Goal: Task Accomplishment & Management: Use online tool/utility

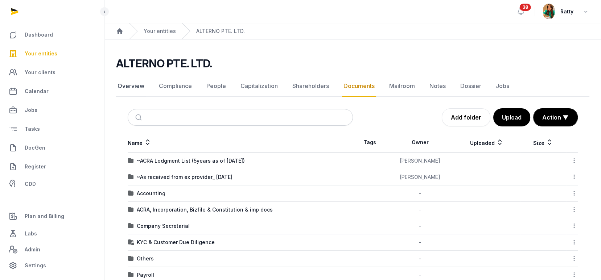
click at [139, 85] on link "Overview" at bounding box center [131, 86] width 30 height 21
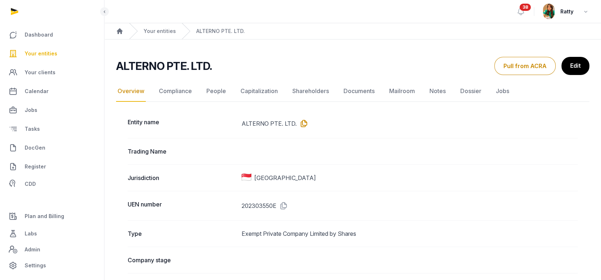
click at [302, 122] on icon at bounding box center [303, 124] width 12 height 12
click at [354, 92] on link "Documents" at bounding box center [359, 91] width 34 height 21
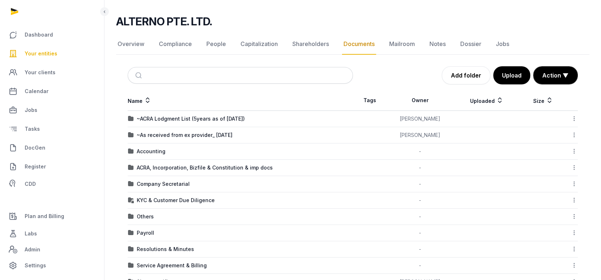
scroll to position [97, 0]
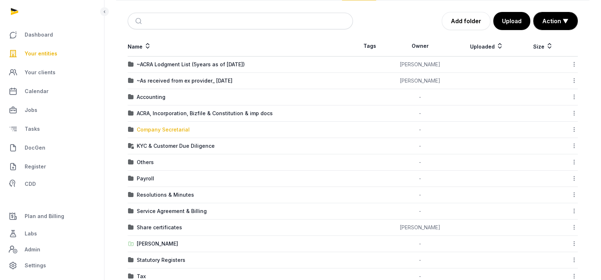
click at [163, 127] on div "Company Secretarial" at bounding box center [163, 129] width 53 height 7
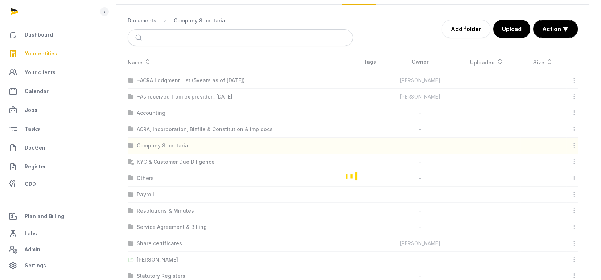
scroll to position [16, 0]
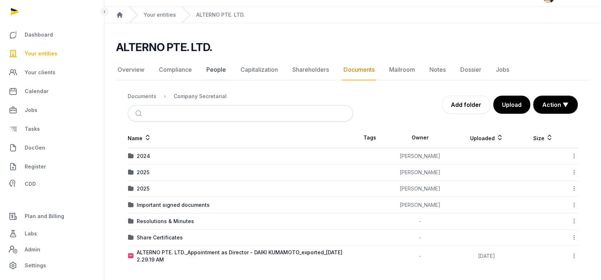
click at [213, 67] on link "People" at bounding box center [216, 69] width 22 height 21
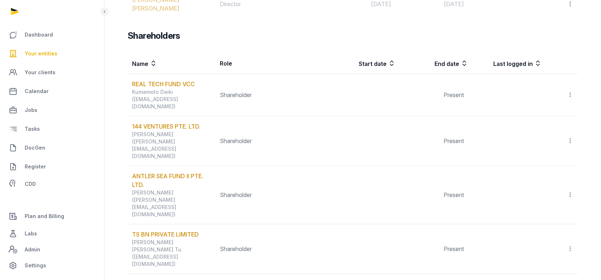
scroll to position [841, 0]
click at [52, 50] on span "Your entities" at bounding box center [41, 53] width 33 height 9
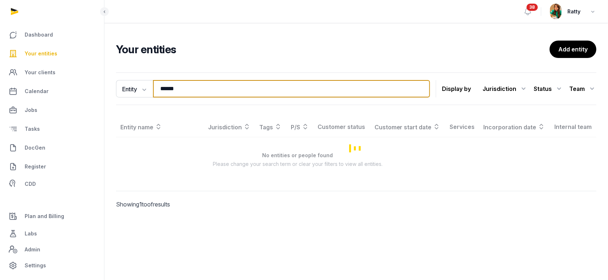
drag, startPoint x: 192, startPoint y: 93, endPoint x: -92, endPoint y: 71, distance: 284.5
click at [0, 71] on html "Dashboard Your entities Your clients Calendar Jobs Tasks DocGen Register CDD Pl…" at bounding box center [304, 140] width 608 height 280
type input "*"
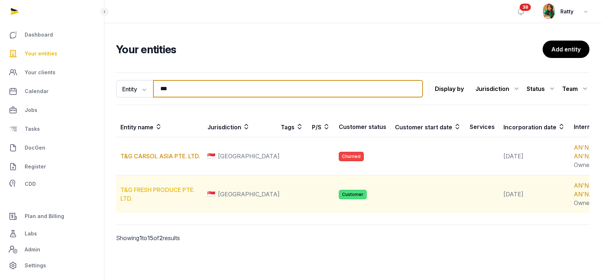
type input "***"
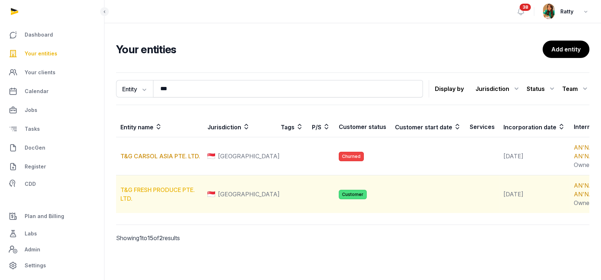
click at [149, 202] on link "T&G FRESH PRODUCE PTE. LTD." at bounding box center [157, 194] width 74 height 16
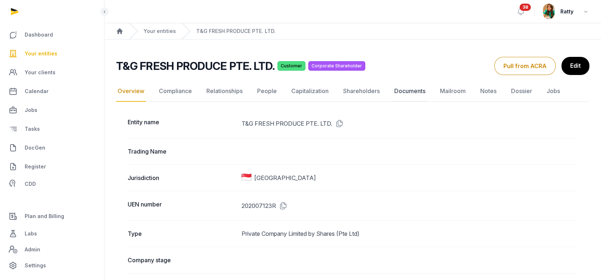
click at [401, 89] on link "Documents" at bounding box center [410, 91] width 34 height 21
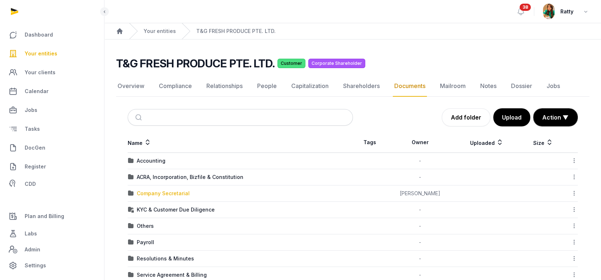
click at [160, 191] on div "Company Secretarial" at bounding box center [163, 193] width 53 height 7
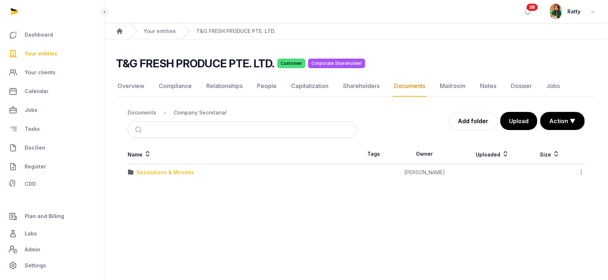
click at [152, 169] on div "Resolutions & Minutes" at bounding box center [165, 172] width 57 height 7
click at [138, 189] on div "2025" at bounding box center [143, 188] width 13 height 7
click at [151, 173] on div "AGM/AR FYE 2024" at bounding box center [160, 172] width 46 height 7
click at [143, 170] on div "EOT" at bounding box center [142, 172] width 11 height 7
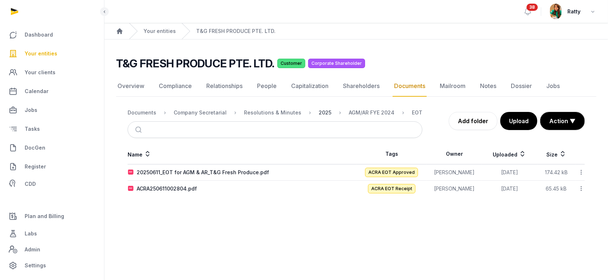
click at [321, 110] on div "2025" at bounding box center [325, 112] width 13 height 7
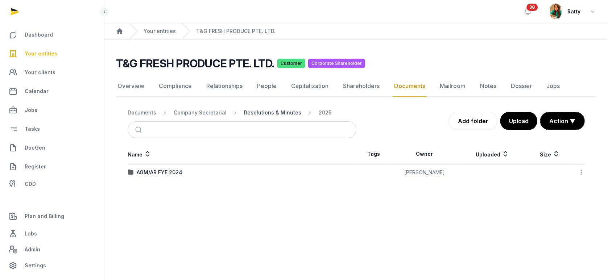
click at [257, 111] on div "Resolutions & Minutes" at bounding box center [272, 112] width 57 height 7
click at [206, 114] on div "Company Secretarial" at bounding box center [200, 112] width 53 height 7
click at [135, 114] on div "Documents" at bounding box center [142, 112] width 29 height 7
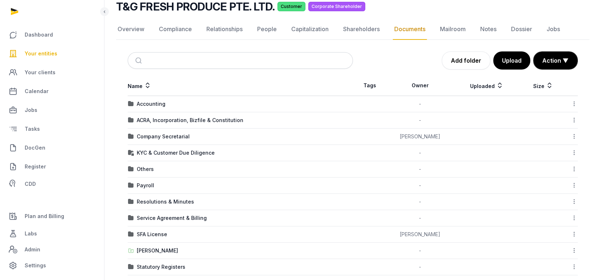
scroll to position [82, 0]
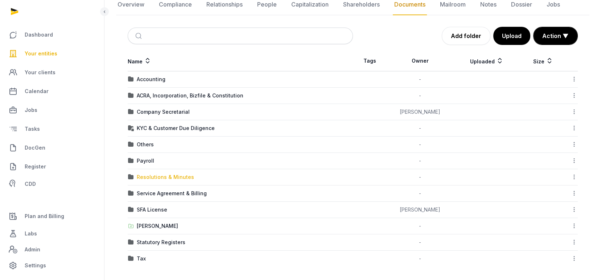
click at [154, 176] on div "Resolutions & Minutes" at bounding box center [165, 177] width 57 height 7
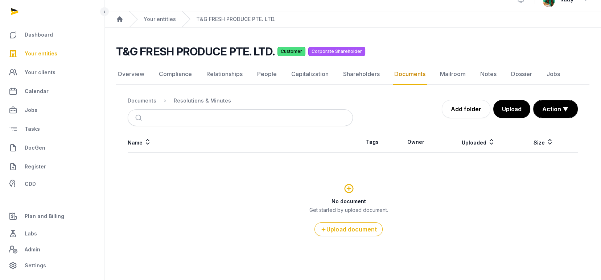
scroll to position [12, 0]
click at [132, 101] on div "Documents" at bounding box center [142, 101] width 29 height 7
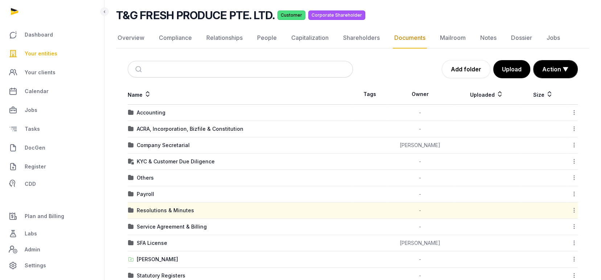
scroll to position [82, 0]
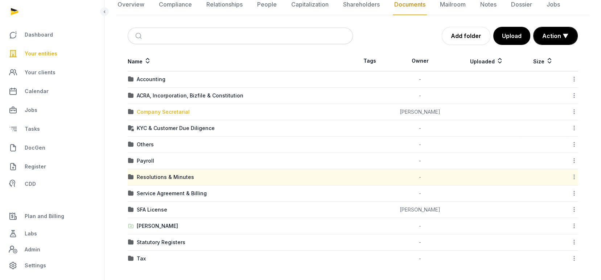
click at [169, 111] on div "Company Secretarial" at bounding box center [163, 111] width 53 height 7
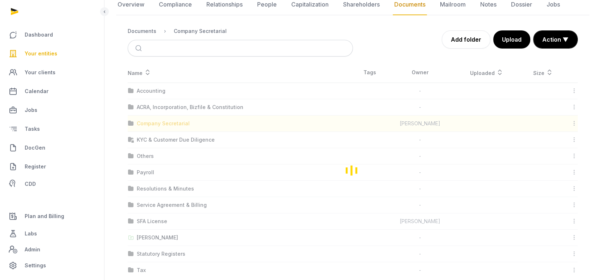
scroll to position [0, 0]
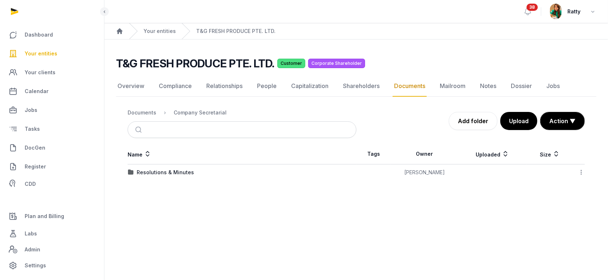
click at [417, 90] on link "Documents" at bounding box center [410, 86] width 34 height 21
click at [147, 112] on div "Documents" at bounding box center [142, 112] width 29 height 7
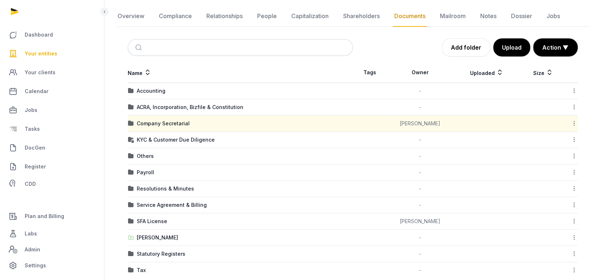
scroll to position [82, 0]
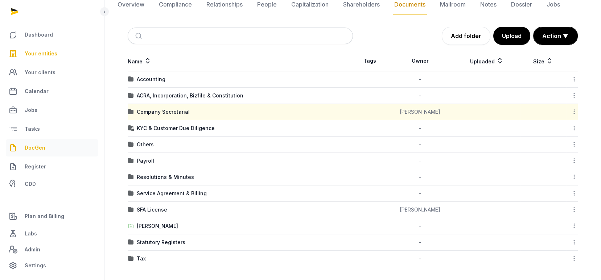
click at [37, 151] on span "DocGen" at bounding box center [35, 148] width 21 height 9
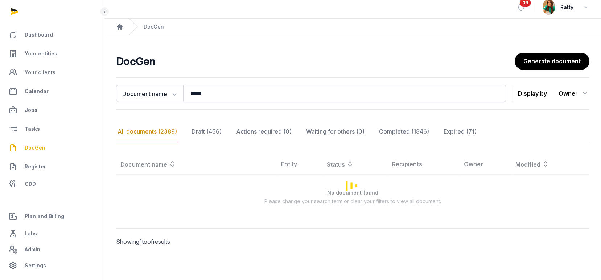
scroll to position [82, 0]
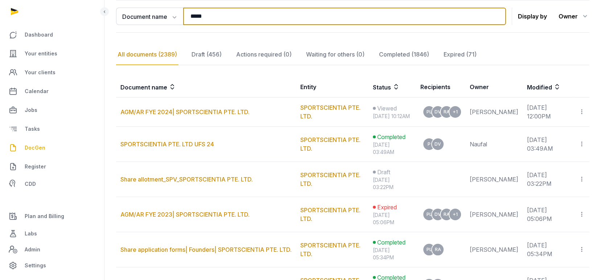
drag, startPoint x: 211, startPoint y: 18, endPoint x: 52, endPoint y: 14, distance: 158.9
click at [52, 14] on div "**********" at bounding box center [300, 174] width 601 height 513
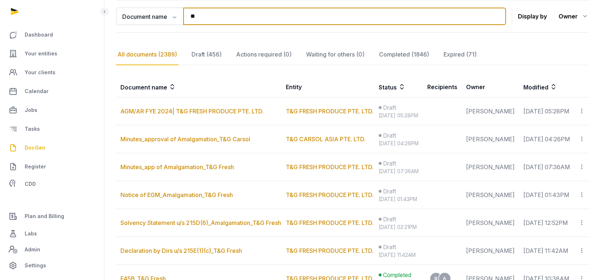
type input "***"
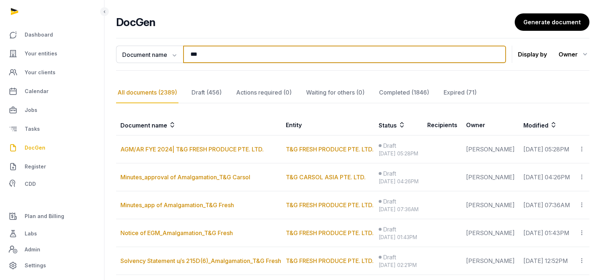
scroll to position [0, 0]
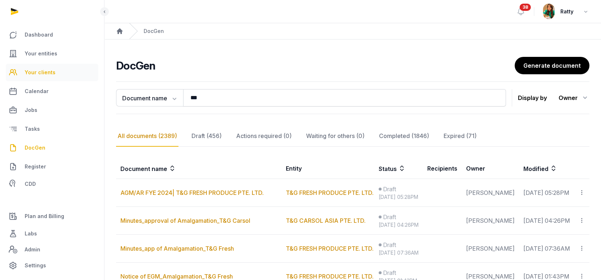
click at [45, 70] on span "Your clients" at bounding box center [40, 72] width 31 height 9
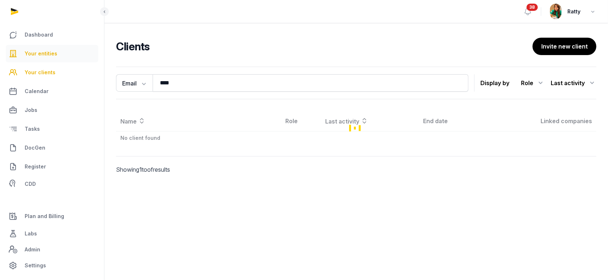
click at [46, 52] on span "Your entities" at bounding box center [41, 53] width 33 height 9
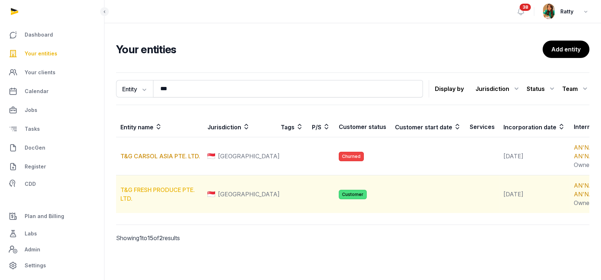
click at [163, 202] on link "T&G FRESH PRODUCE PTE. LTD." at bounding box center [157, 194] width 74 height 16
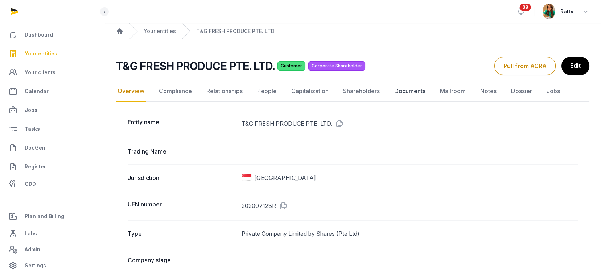
click at [411, 92] on link "Documents" at bounding box center [410, 91] width 34 height 21
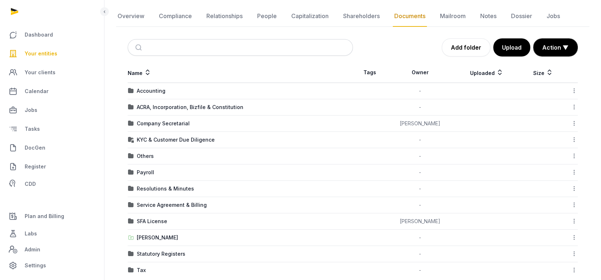
scroll to position [82, 0]
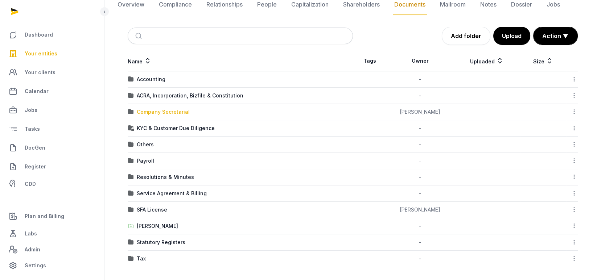
click at [170, 109] on div "Company Secretarial" at bounding box center [163, 111] width 53 height 7
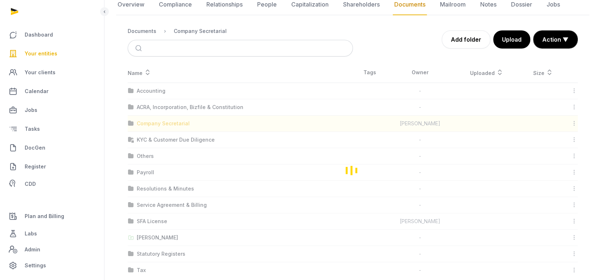
scroll to position [0, 0]
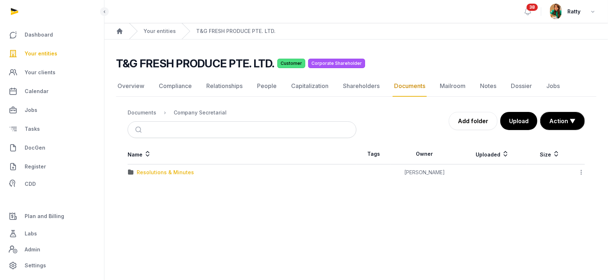
click at [161, 170] on div "Resolutions & Minutes" at bounding box center [165, 172] width 57 height 7
click at [139, 169] on div "2024" at bounding box center [143, 172] width 13 height 7
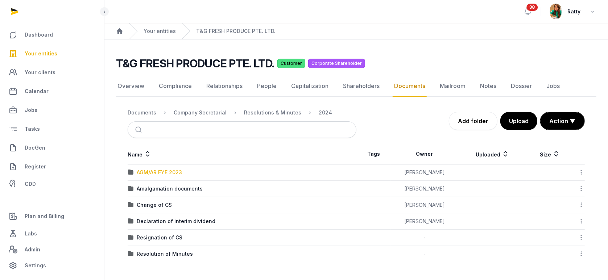
click at [157, 169] on div "AGM/AR FYE 2023" at bounding box center [159, 172] width 45 height 7
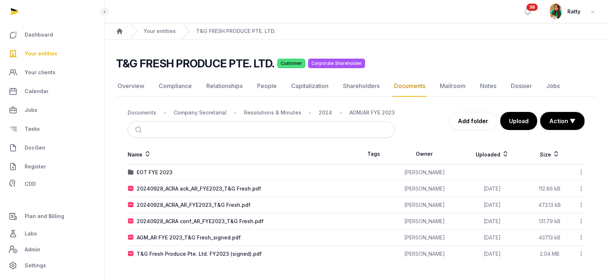
click at [314, 108] on div "2024" at bounding box center [319, 112] width 25 height 9
click at [319, 114] on div "2024" at bounding box center [325, 112] width 13 height 7
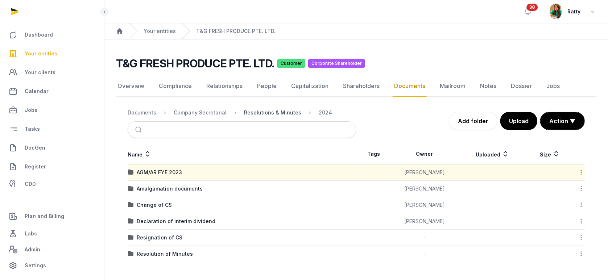
click at [266, 113] on div "Resolutions & Minutes" at bounding box center [272, 112] width 57 height 7
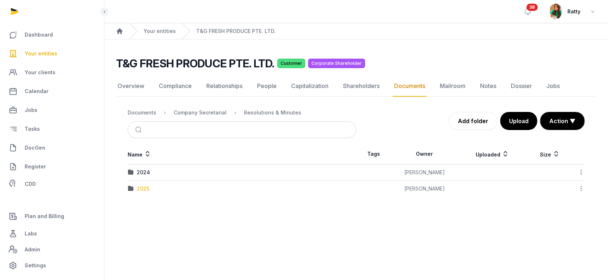
click at [138, 188] on div "2025" at bounding box center [143, 188] width 13 height 7
click at [155, 170] on div "AGM/AR FYE 2024" at bounding box center [160, 172] width 46 height 7
click at [206, 115] on div "Company Secretarial" at bounding box center [200, 112] width 53 height 7
click at [152, 109] on div "Documents" at bounding box center [142, 112] width 29 height 7
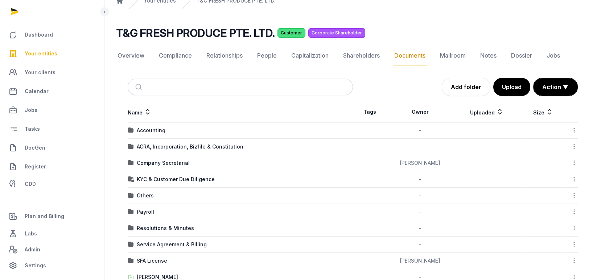
scroll to position [82, 0]
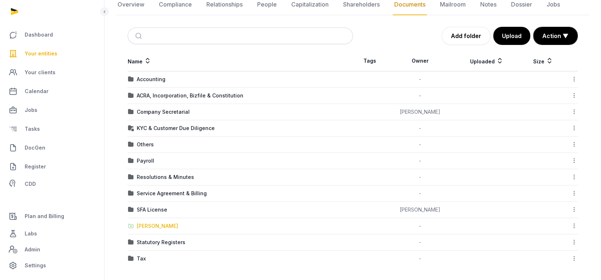
click at [159, 223] on div "[PERSON_NAME]" at bounding box center [157, 226] width 41 height 7
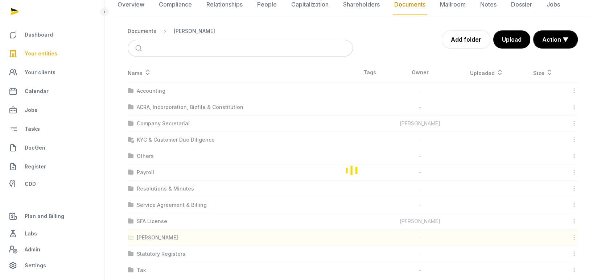
scroll to position [12, 0]
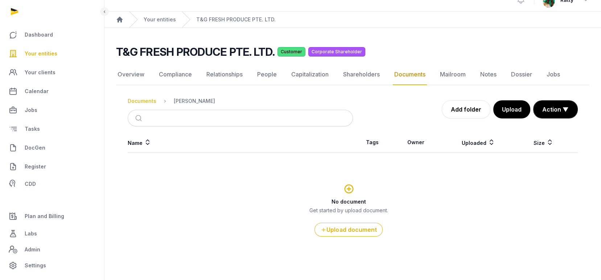
click at [140, 101] on div "Documents" at bounding box center [142, 101] width 29 height 7
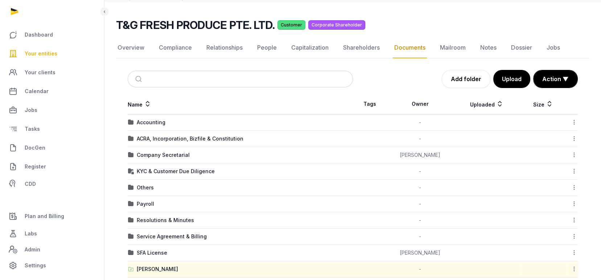
scroll to position [82, 0]
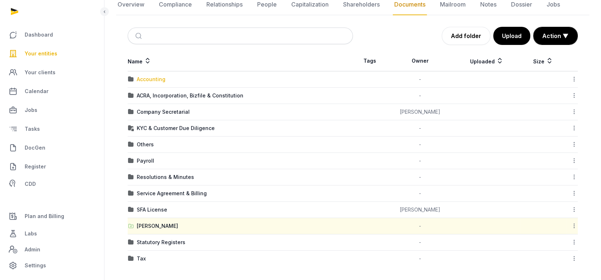
click at [159, 81] on div "Accounting" at bounding box center [151, 79] width 29 height 7
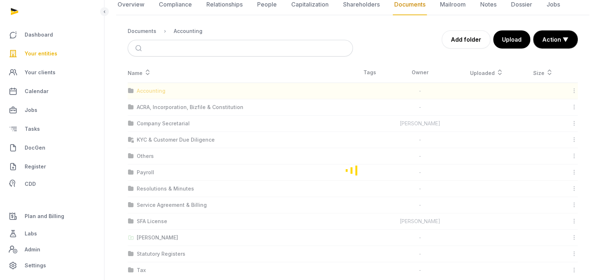
scroll to position [0, 0]
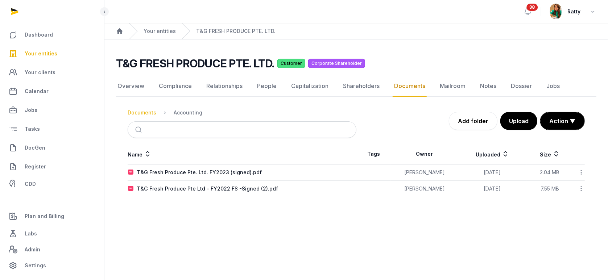
click at [145, 112] on div "Documents" at bounding box center [142, 112] width 29 height 7
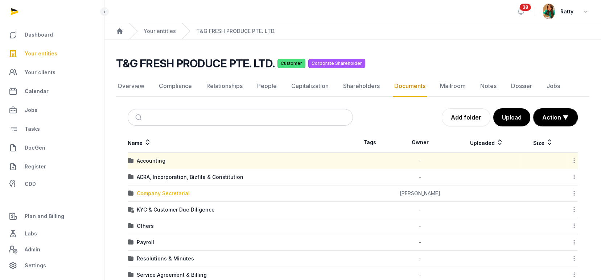
click at [163, 190] on div "Company Secretarial" at bounding box center [163, 193] width 53 height 7
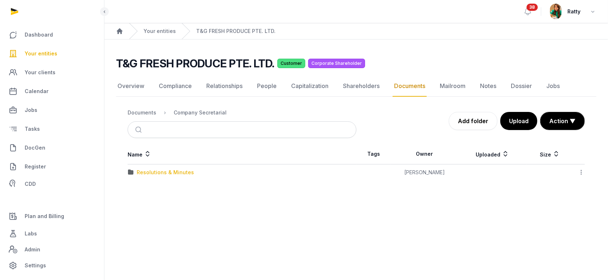
click at [171, 171] on div "Resolutions & Minutes" at bounding box center [165, 172] width 57 height 7
click at [134, 89] on link "Overview" at bounding box center [131, 86] width 30 height 21
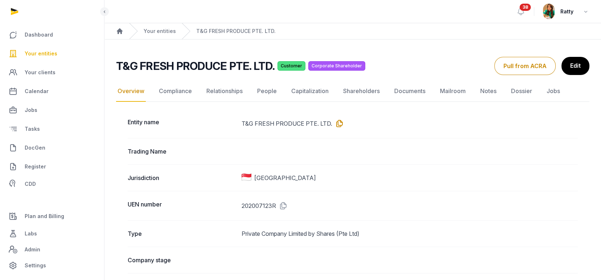
click at [338, 123] on icon at bounding box center [338, 124] width 12 height 12
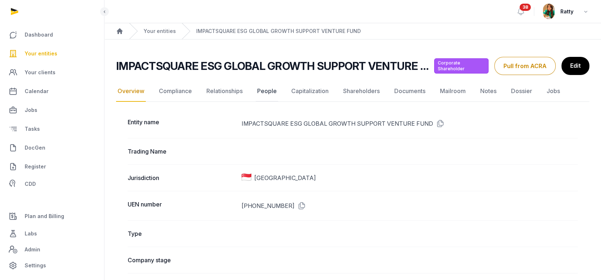
click at [267, 91] on link "People" at bounding box center [267, 91] width 22 height 21
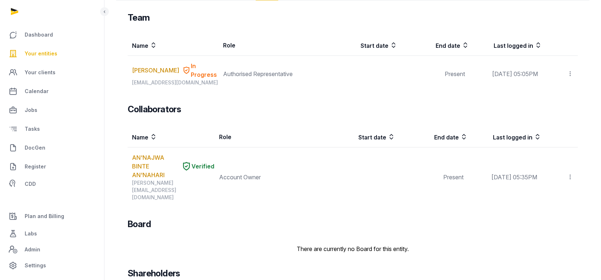
scroll to position [126, 0]
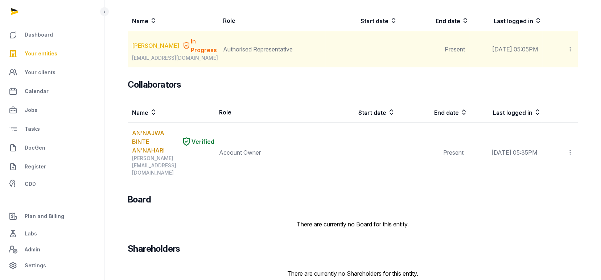
click at [136, 46] on link "Chun Seungbum" at bounding box center [155, 45] width 47 height 9
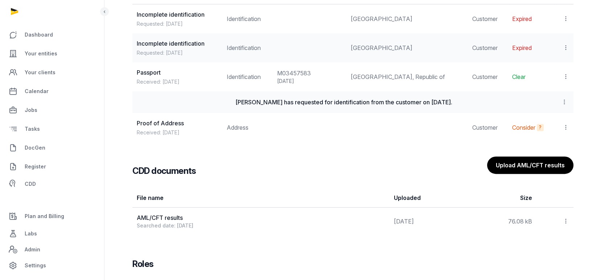
scroll to position [734, 0]
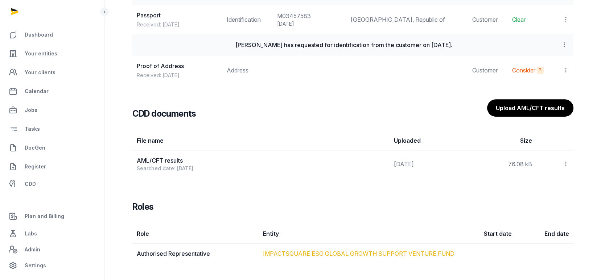
click at [297, 254] on link "IMPACTSQUARE ESG GLOBAL GROWTH SUPPORT VENTURE FUND" at bounding box center [359, 253] width 192 height 7
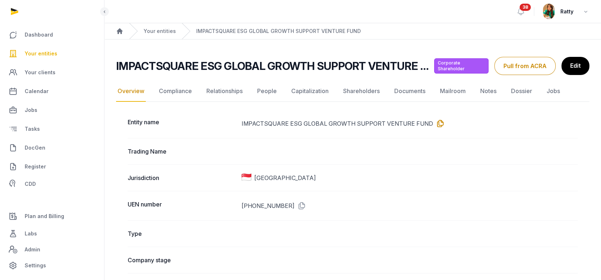
click at [435, 123] on icon at bounding box center [439, 124] width 12 height 12
click at [267, 93] on link "People" at bounding box center [267, 91] width 22 height 21
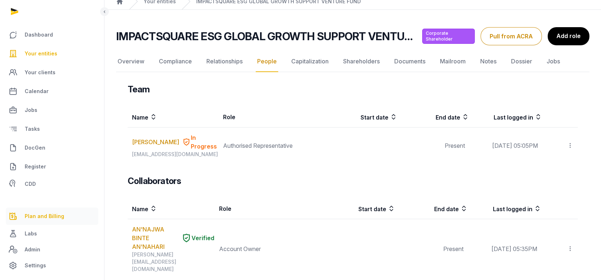
scroll to position [48, 0]
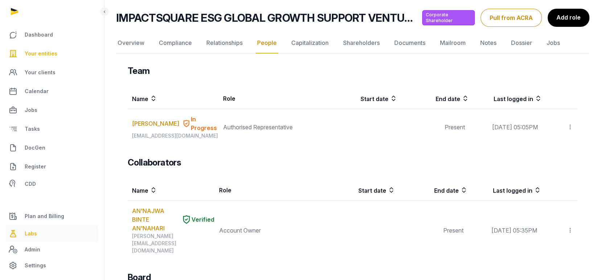
click at [31, 233] on span "Labs" at bounding box center [31, 234] width 12 height 9
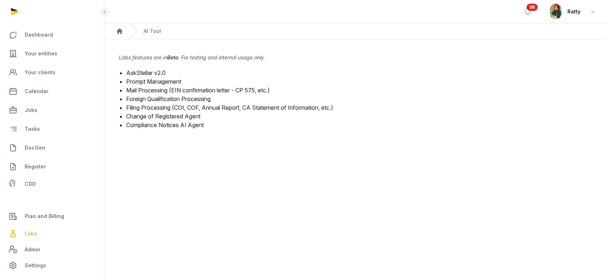
click at [161, 89] on link "Mail Processing (EIN confirmation letter - CP 575, etc.)" at bounding box center [198, 90] width 144 height 7
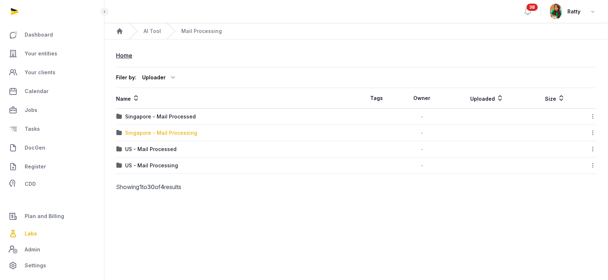
click at [160, 132] on div "Singapore - Mail Processing" at bounding box center [161, 133] width 72 height 7
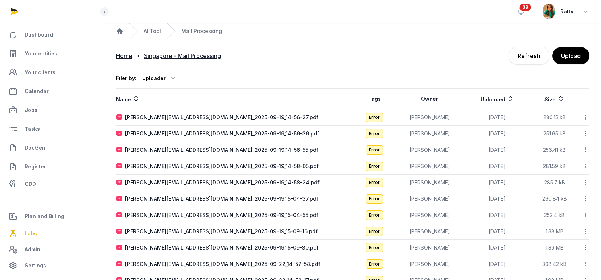
click at [587, 115] on icon at bounding box center [586, 118] width 7 height 8
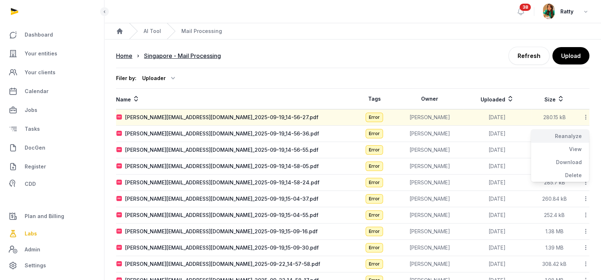
click at [572, 134] on div "Reanalyze" at bounding box center [560, 136] width 58 height 13
click at [586, 134] on icon at bounding box center [586, 134] width 7 height 8
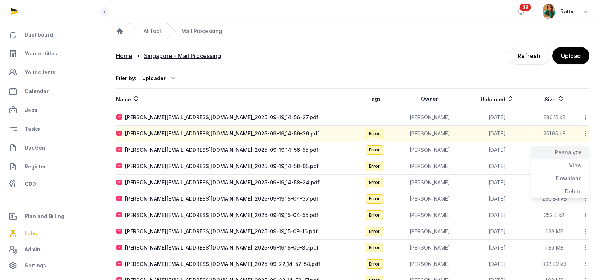
click at [572, 150] on div "Reanalyze" at bounding box center [560, 152] width 58 height 13
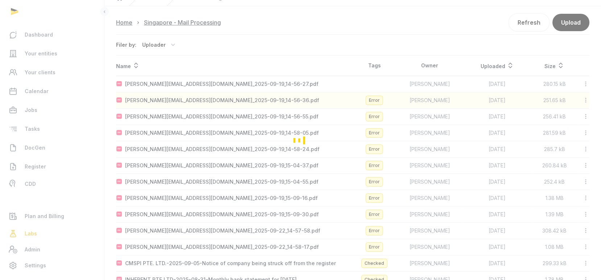
scroll to position [48, 0]
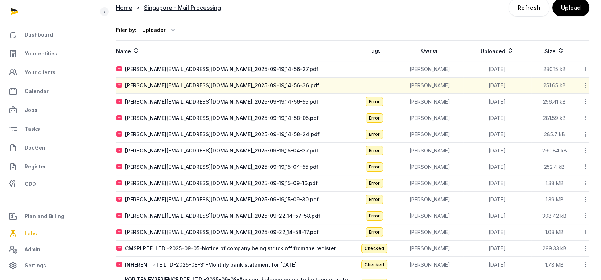
click at [586, 101] on icon at bounding box center [586, 102] width 7 height 8
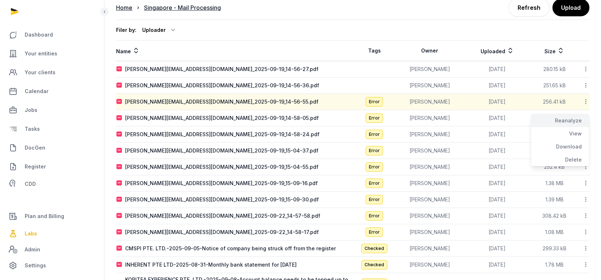
click at [578, 116] on div "Reanalyze" at bounding box center [560, 120] width 58 height 13
click at [585, 118] on icon at bounding box center [586, 118] width 7 height 8
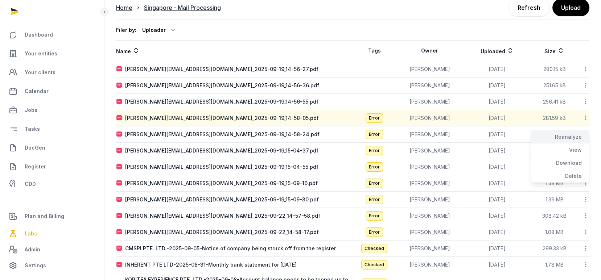
click at [581, 135] on div "Reanalyze" at bounding box center [560, 137] width 58 height 13
click at [585, 134] on icon at bounding box center [586, 135] width 7 height 8
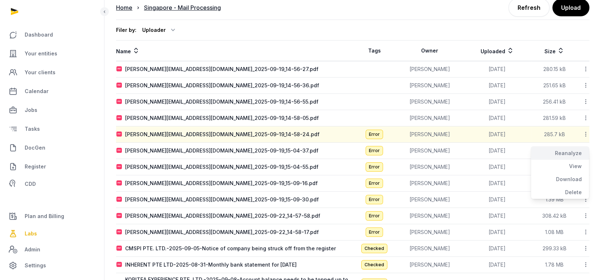
click at [568, 153] on div "Reanalyze" at bounding box center [560, 153] width 58 height 13
click at [585, 150] on icon at bounding box center [586, 151] width 7 height 8
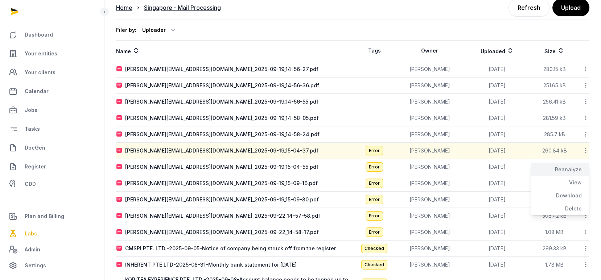
click at [572, 168] on div "Reanalyze" at bounding box center [560, 169] width 58 height 13
drag, startPoint x: 584, startPoint y: 167, endPoint x: 590, endPoint y: 164, distance: 5.7
click at [590, 164] on main "Home Singapore - Mail Processing Refresh Upload Filer by: Uploader All members …" at bounding box center [352, 194] width 497 height 391
click at [586, 166] on icon at bounding box center [586, 167] width 7 height 8
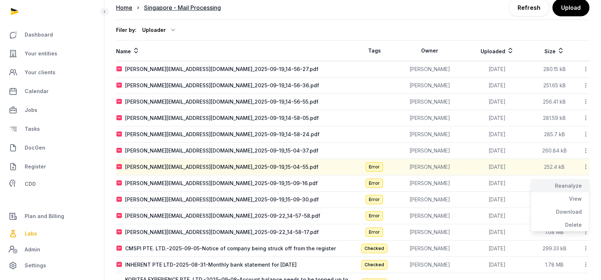
click at [568, 182] on div "Reanalyze" at bounding box center [560, 186] width 58 height 13
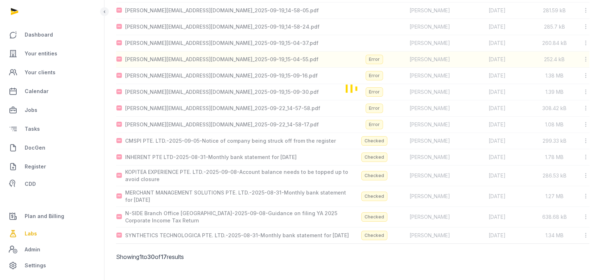
scroll to position [161, 0]
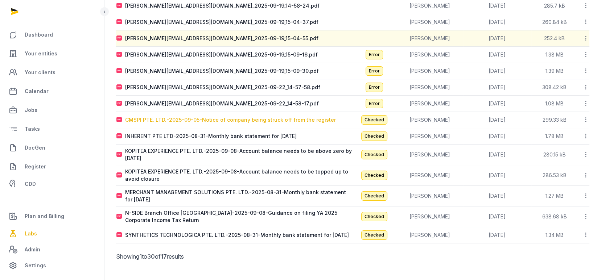
click at [191, 120] on div "CMSPI PTE. LTD.-2025-09-05-Notice of company being struck off from the register" at bounding box center [230, 119] width 211 height 7
type input "**********"
type textarea "**********"
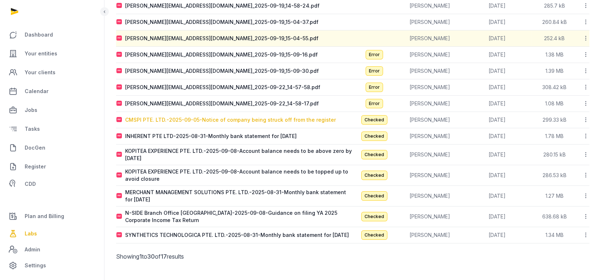
type input "**********"
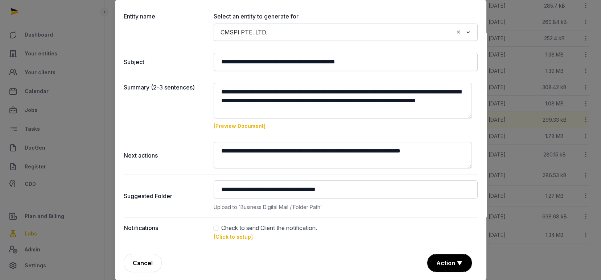
scroll to position [165, 0]
click at [233, 238] on link "[Click to setup]" at bounding box center [233, 237] width 39 height 6
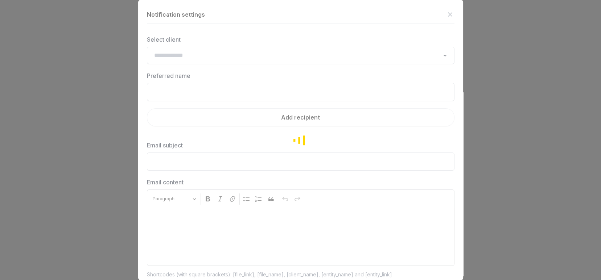
type input "**********"
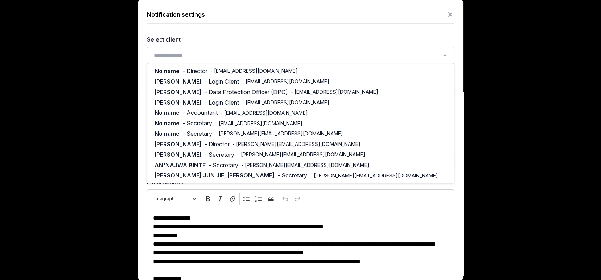
click at [190, 53] on input "Search for option" at bounding box center [295, 55] width 288 height 10
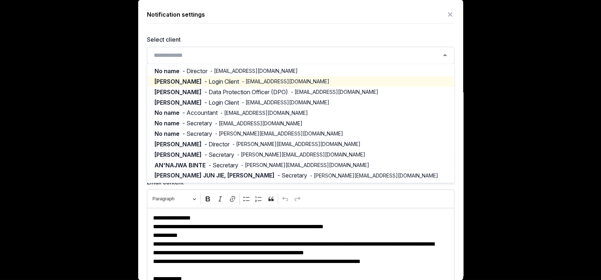
click at [242, 81] on span "- hdeng@cmspi.com" at bounding box center [285, 81] width 87 height 7
type input "*********"
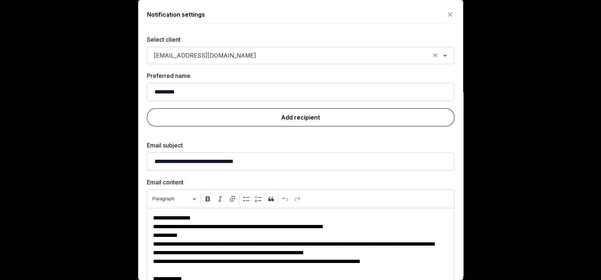
click at [302, 120] on link "Add recipient" at bounding box center [301, 117] width 308 height 18
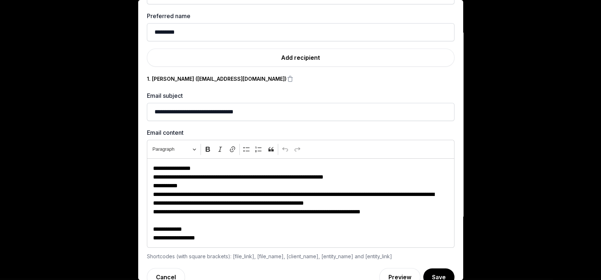
scroll to position [74, 0]
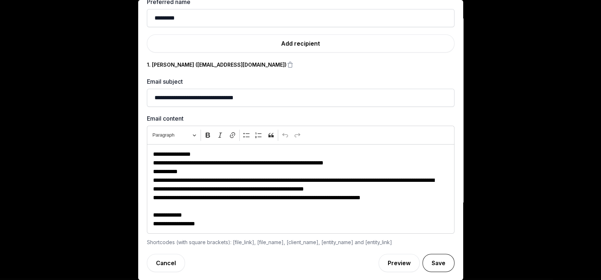
click at [429, 258] on button "Save" at bounding box center [439, 263] width 32 height 18
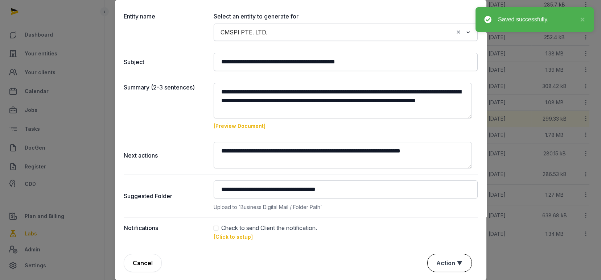
click at [439, 257] on button "Action ▼" at bounding box center [450, 263] width 44 height 17
click at [434, 219] on div "Approve" at bounding box center [449, 221] width 58 height 15
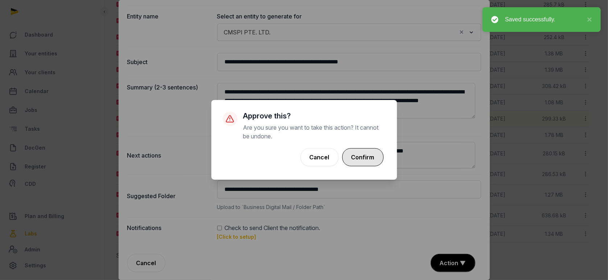
click at [365, 163] on button "Confirm" at bounding box center [362, 157] width 41 height 18
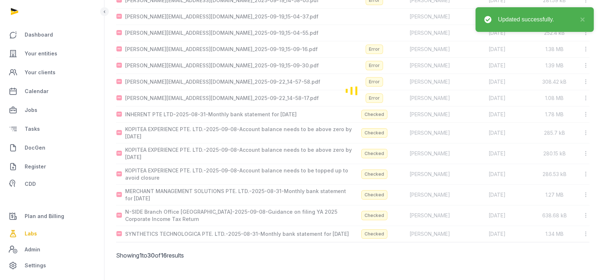
scroll to position [153, 0]
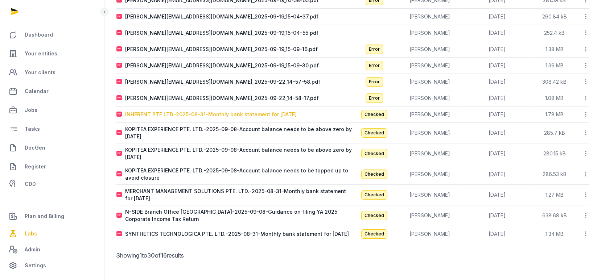
click at [174, 111] on div "INHERENT PTE LTD-2025-08-31-Monthly bank statement for August 2025" at bounding box center [211, 114] width 172 height 7
type input "**********"
type textarea "**********"
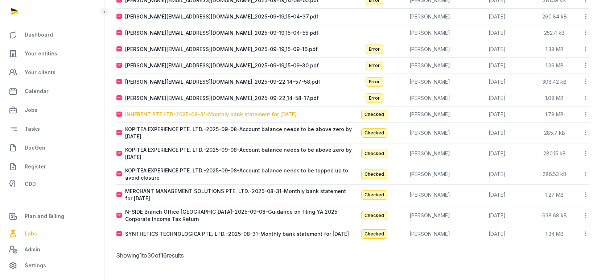
type input "**********"
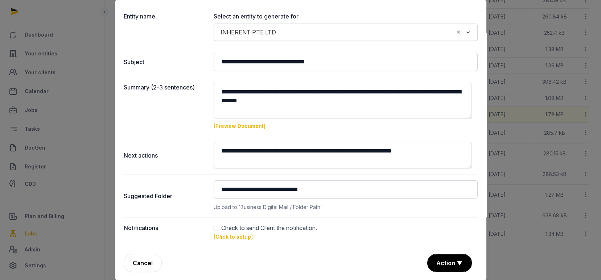
click at [224, 234] on link "[Click to setup]" at bounding box center [233, 237] width 39 height 6
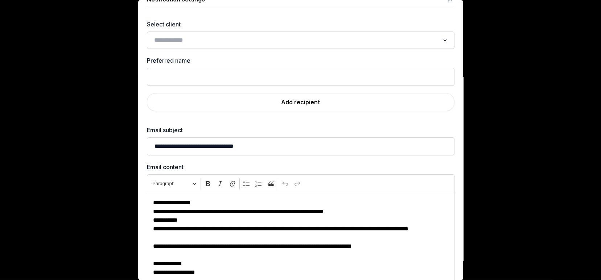
scroll to position [0, 0]
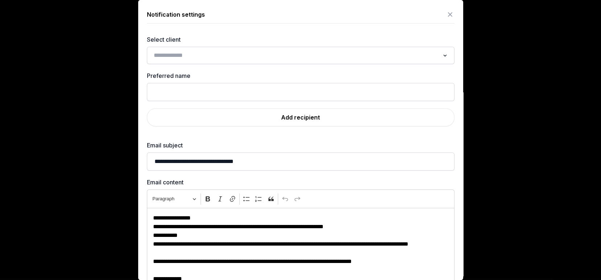
click at [193, 54] on input "Search for option" at bounding box center [295, 55] width 288 height 10
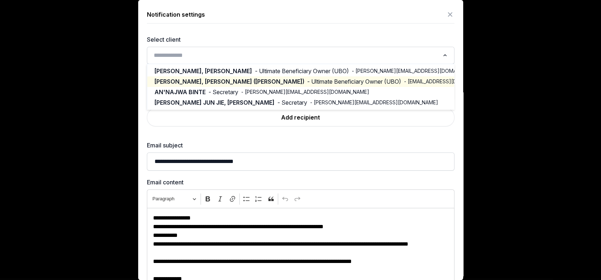
click at [251, 81] on span "TAY JINGYI, KENNETH (ZHENG JINGYI)" at bounding box center [230, 82] width 150 height 8
type input "**********"
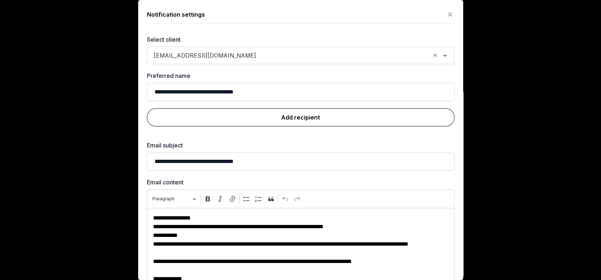
click at [302, 125] on link "Add recipient" at bounding box center [301, 117] width 308 height 18
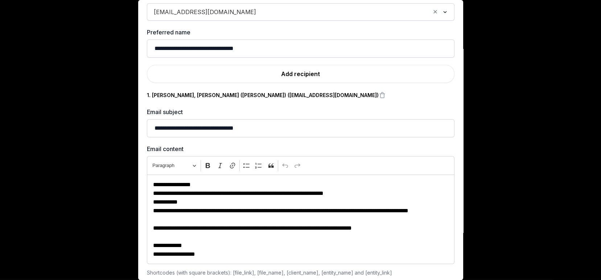
scroll to position [74, 0]
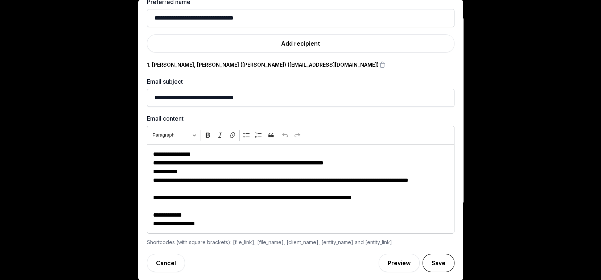
click at [428, 260] on button "Save" at bounding box center [439, 263] width 32 height 18
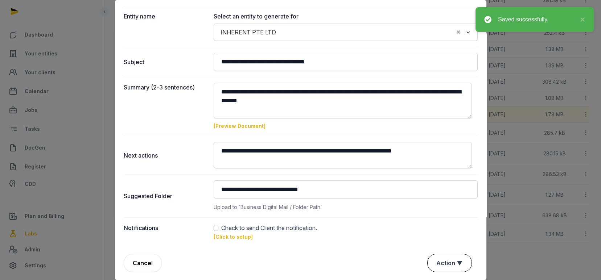
click at [438, 260] on button "Action ▼" at bounding box center [450, 263] width 44 height 17
click at [434, 222] on div "Approve" at bounding box center [449, 221] width 58 height 15
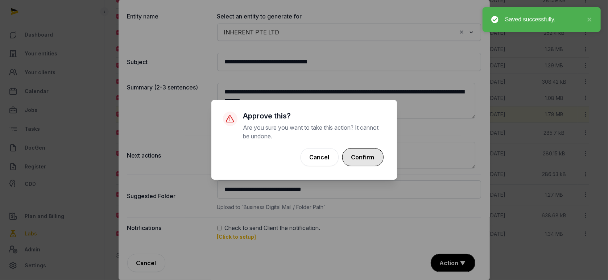
click at [365, 162] on button "Confirm" at bounding box center [362, 157] width 41 height 18
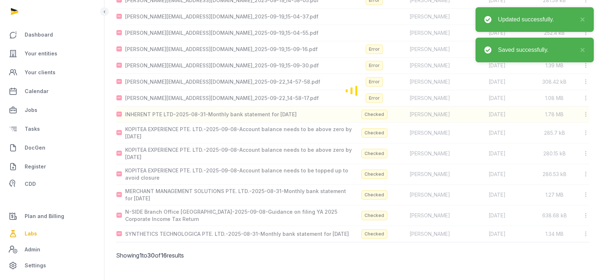
scroll to position [141, 0]
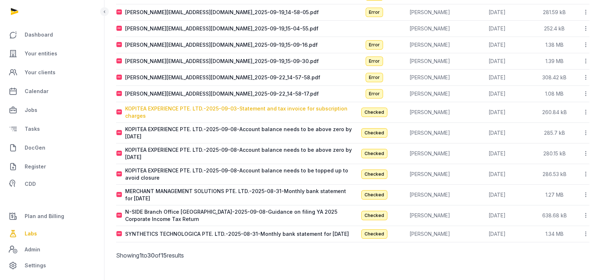
click at [215, 107] on div "KOPITEA EXPERIENCE PTE. LTD.-2025-09-03-Statement and tax invoice for subscript…" at bounding box center [238, 112] width 227 height 15
type input "**********"
type textarea "**********"
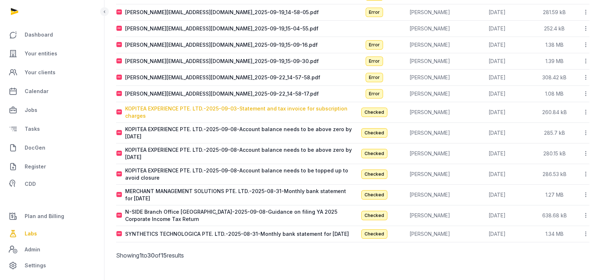
type input "**********"
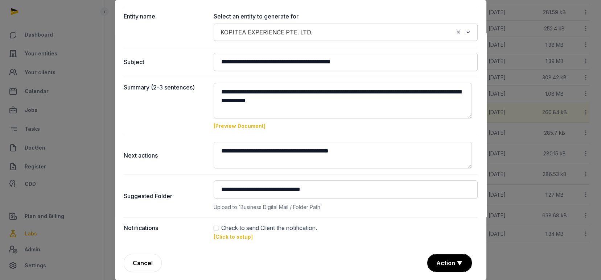
click at [226, 234] on link "[Click to setup]" at bounding box center [233, 237] width 39 height 6
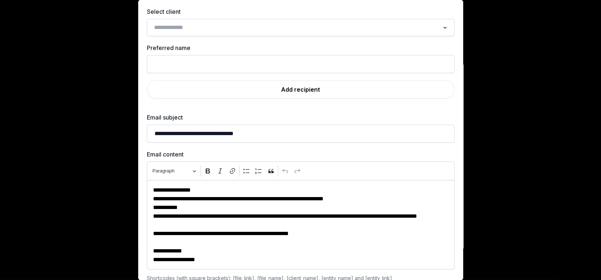
scroll to position [0, 0]
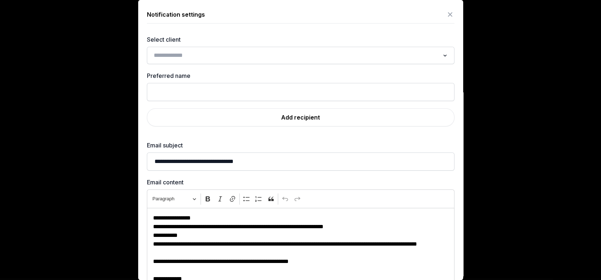
click at [251, 55] on input "Search for option" at bounding box center [295, 55] width 288 height 10
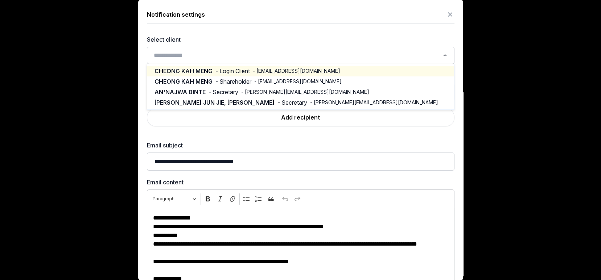
click at [253, 69] on span "- mickey@bioactivx.com" at bounding box center [296, 70] width 87 height 7
type input "**********"
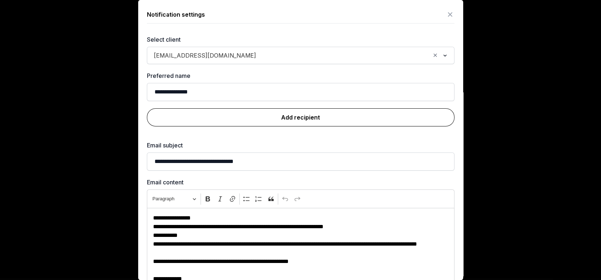
click at [284, 115] on link "Add recipient" at bounding box center [301, 117] width 308 height 18
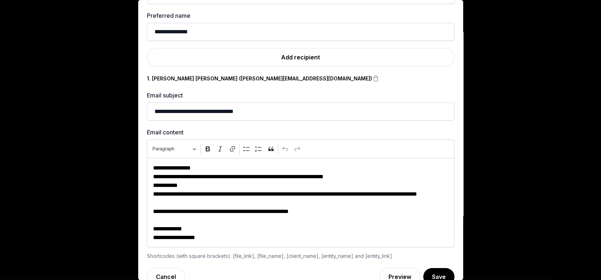
scroll to position [74, 0]
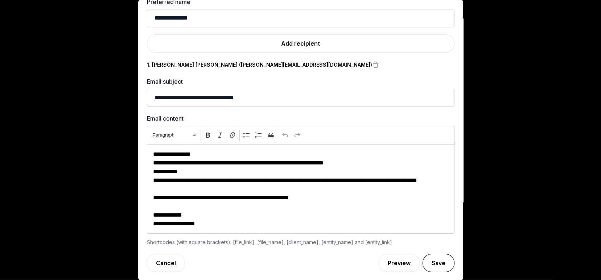
click at [424, 260] on button "Save" at bounding box center [439, 263] width 32 height 18
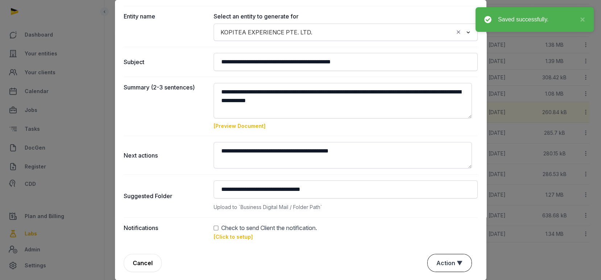
click at [448, 261] on button "Action ▼" at bounding box center [450, 263] width 44 height 17
click at [437, 218] on div "Approve" at bounding box center [449, 221] width 58 height 15
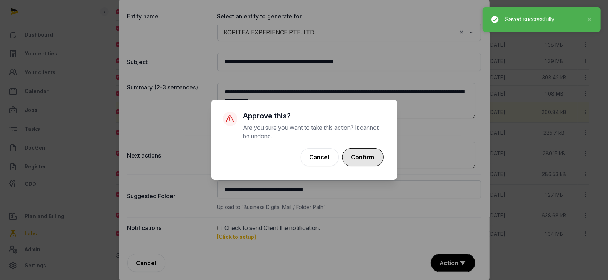
click at [363, 159] on button "Confirm" at bounding box center [362, 157] width 41 height 18
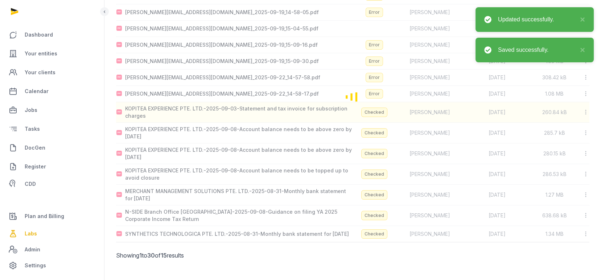
scroll to position [120, 0]
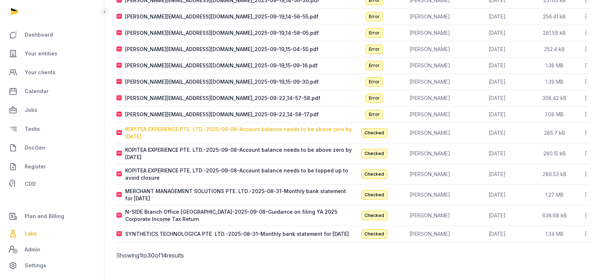
click at [185, 126] on div "KOPITEA EXPERIENCE PTE. LTD.-2025-09-08-Account balance needs to be above zero …" at bounding box center [238, 133] width 227 height 15
type input "**********"
type textarea "**********"
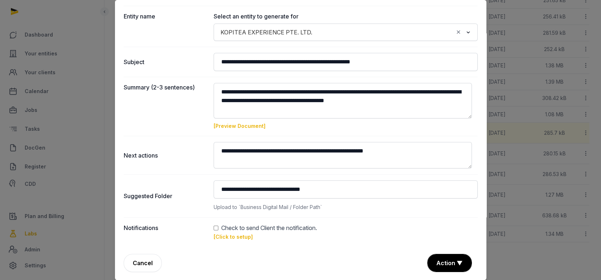
click at [233, 234] on link "[Click to setup]" at bounding box center [233, 237] width 39 height 6
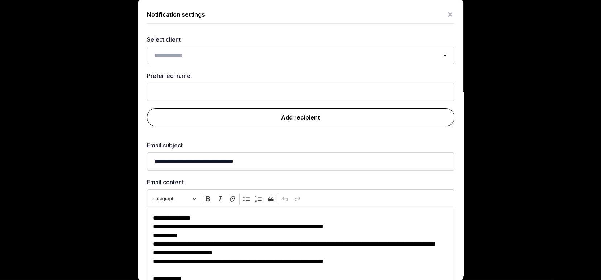
scroll to position [0, 0]
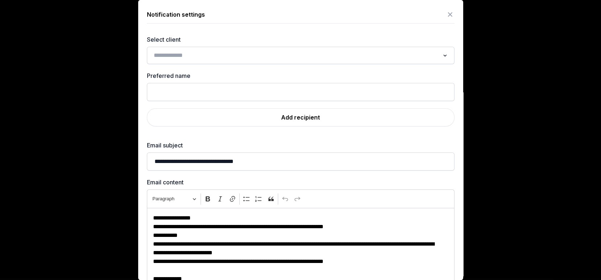
click at [181, 54] on input "Search for option" at bounding box center [295, 55] width 288 height 10
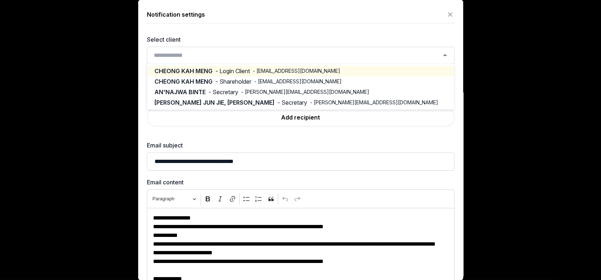
click at [205, 68] on span "CHEONG KAH MENG" at bounding box center [184, 71] width 58 height 8
type input "**********"
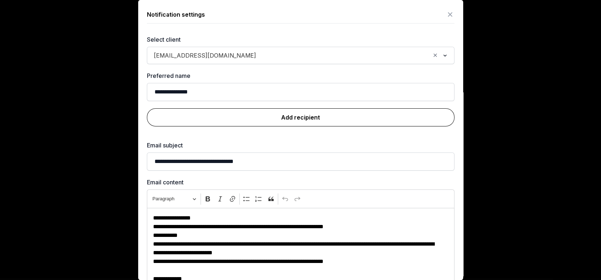
click at [284, 114] on link "Add recipient" at bounding box center [301, 117] width 308 height 18
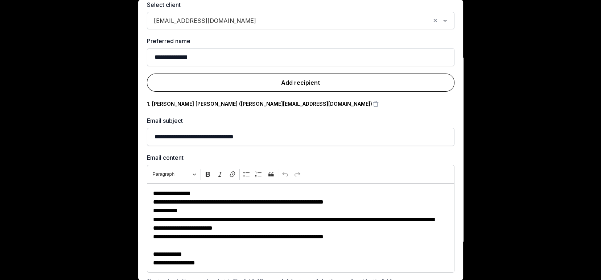
scroll to position [74, 0]
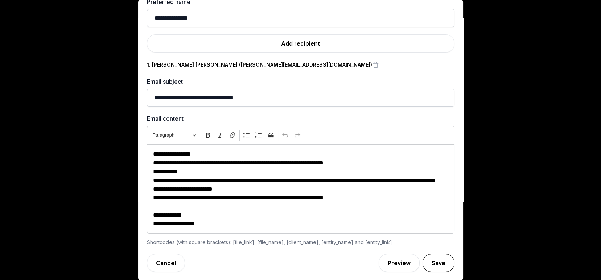
click at [425, 257] on button "Save" at bounding box center [439, 263] width 32 height 18
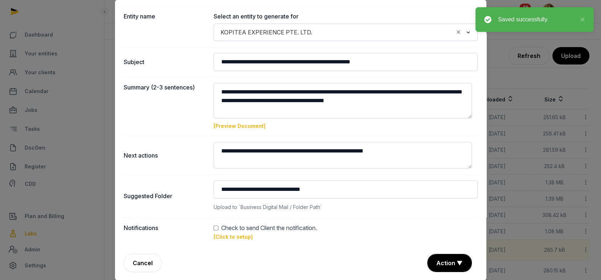
scroll to position [120, 0]
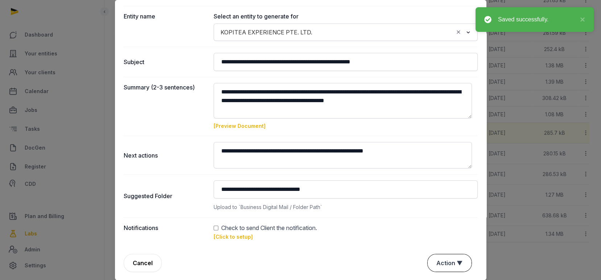
click at [436, 262] on button "Action ▼" at bounding box center [450, 263] width 44 height 17
click at [437, 218] on div "Approve" at bounding box center [449, 221] width 58 height 15
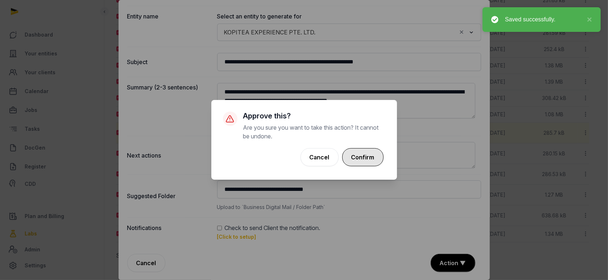
click at [368, 156] on button "Confirm" at bounding box center [362, 157] width 41 height 18
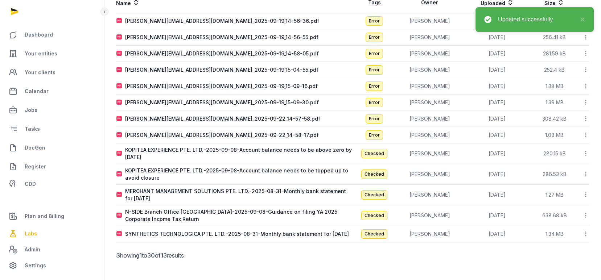
scroll to position [100, 0]
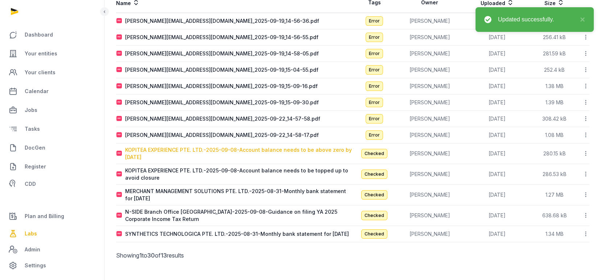
click at [173, 147] on div "KOPITEA EXPERIENCE PTE. LTD.-2025-09-08-Account balance needs to be above zero …" at bounding box center [238, 154] width 227 height 15
type textarea "**********"
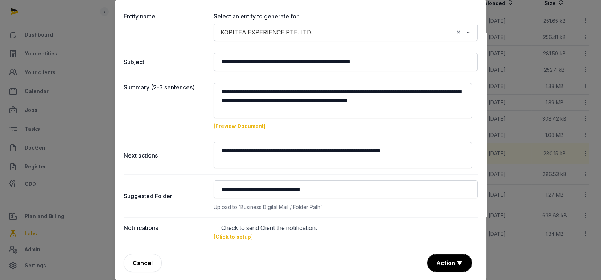
click at [234, 238] on link "[Click to setup]" at bounding box center [233, 237] width 39 height 6
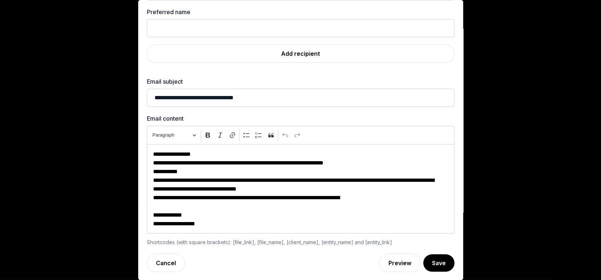
scroll to position [0, 0]
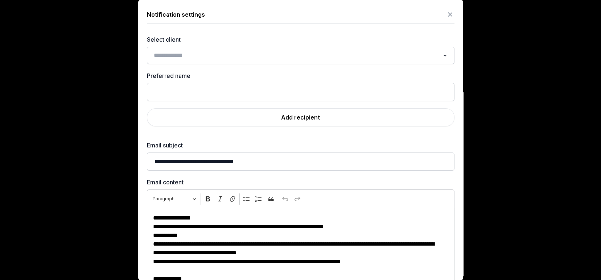
click at [232, 54] on input "Search for option" at bounding box center [295, 55] width 288 height 10
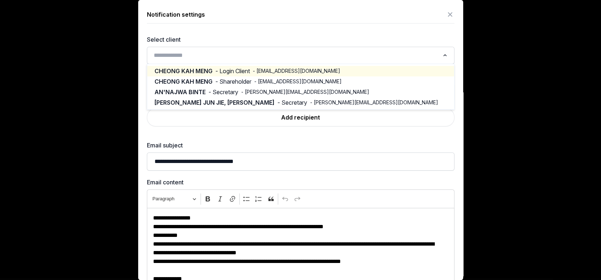
click at [223, 67] on span "- Login Client" at bounding box center [232, 71] width 34 height 8
type input "**********"
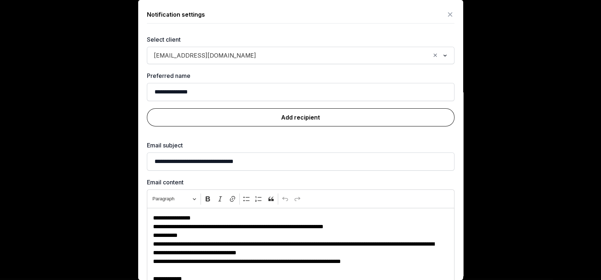
click at [283, 119] on link "Add recipient" at bounding box center [301, 117] width 308 height 18
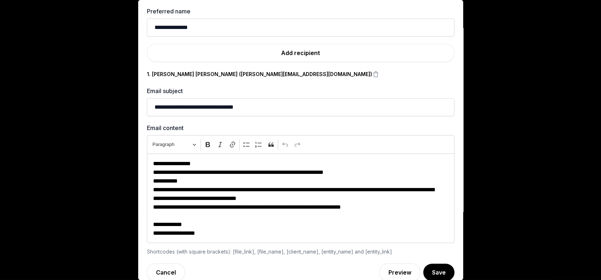
scroll to position [74, 0]
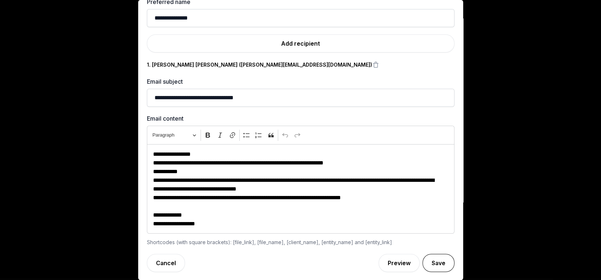
click at [424, 256] on button "Save" at bounding box center [439, 263] width 32 height 18
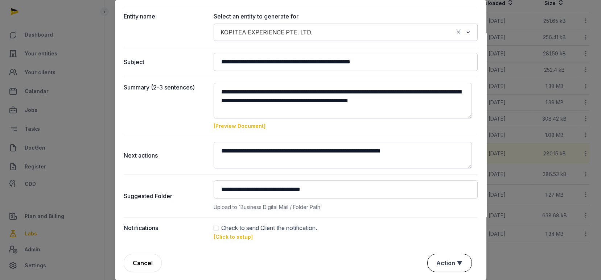
click at [443, 267] on button "Action ▼" at bounding box center [450, 263] width 44 height 17
click at [441, 220] on div "Approve" at bounding box center [449, 221] width 58 height 15
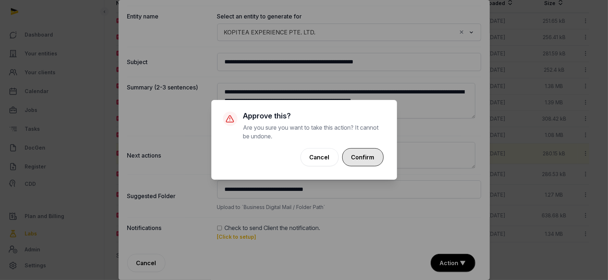
click at [366, 151] on button "Confirm" at bounding box center [362, 157] width 41 height 18
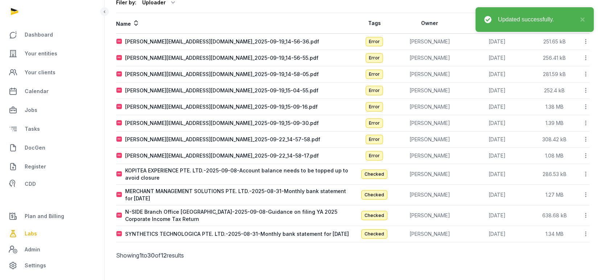
scroll to position [79, 0]
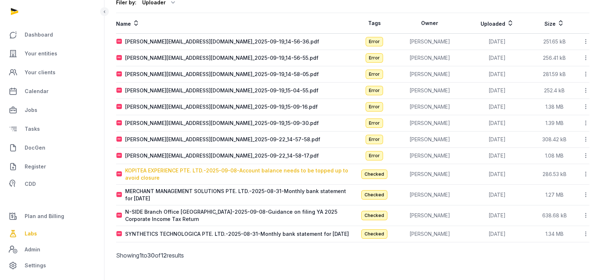
click at [200, 167] on div "KOPITEA EXPERIENCE PTE. LTD.-2025-09-08-Account balance needs to be topped up t…" at bounding box center [238, 174] width 227 height 15
type input "**********"
type textarea "**********"
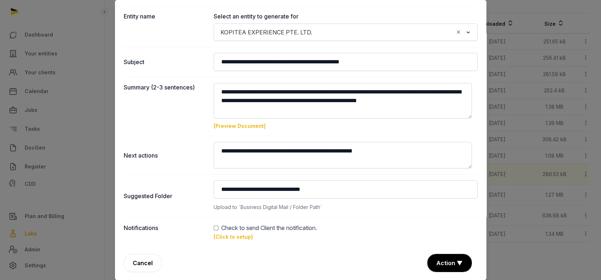
click at [236, 237] on link "[Click to setup]" at bounding box center [233, 237] width 39 height 6
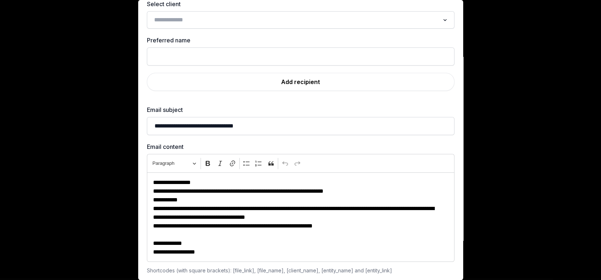
scroll to position [0, 0]
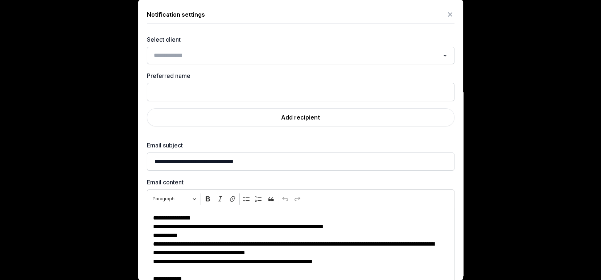
click at [176, 55] on input "Search for option" at bounding box center [295, 55] width 288 height 10
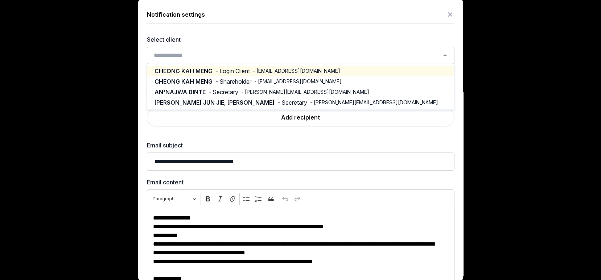
click at [180, 69] on span "CHEONG KAH MENG" at bounding box center [184, 71] width 58 height 8
type input "**********"
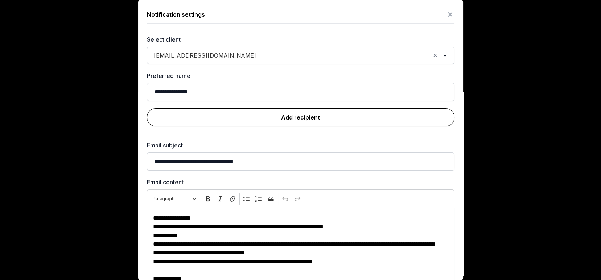
click at [300, 115] on link "Add recipient" at bounding box center [301, 117] width 308 height 18
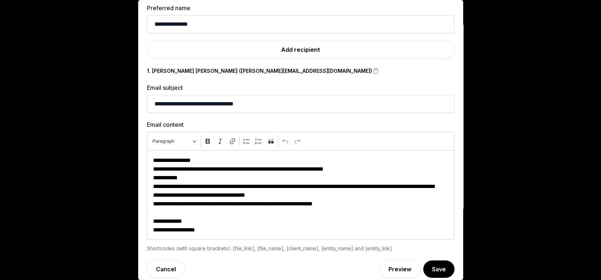
scroll to position [74, 0]
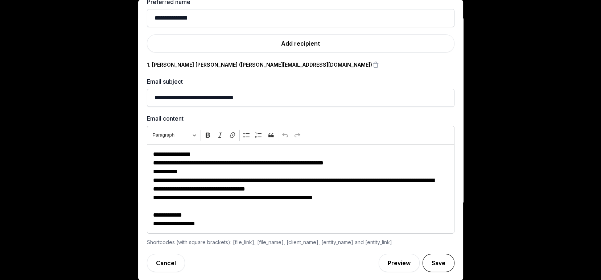
click at [424, 263] on button "Save" at bounding box center [439, 263] width 32 height 18
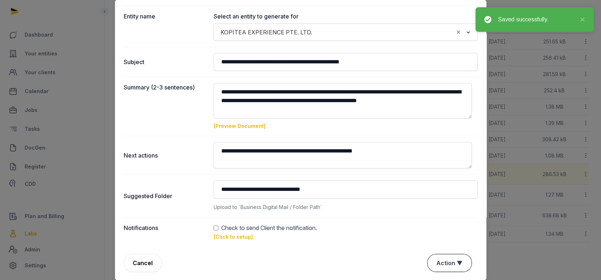
click at [430, 259] on button "Action ▼" at bounding box center [450, 263] width 44 height 17
click at [426, 220] on div "Approve" at bounding box center [449, 221] width 58 height 15
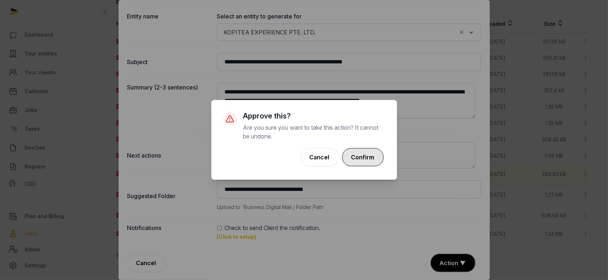
click at [358, 152] on button "Confirm" at bounding box center [362, 157] width 41 height 18
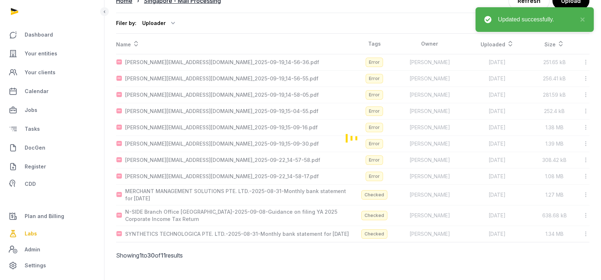
scroll to position [58, 0]
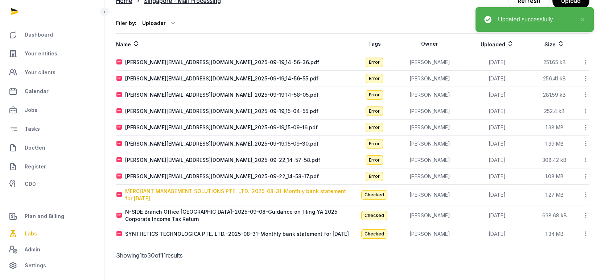
click at [189, 189] on div "MERCHANT MANAGEMENT SOLUTIONS PTE. LTD.-2025-08-31-Monthly bank statement for A…" at bounding box center [238, 195] width 227 height 15
type input "**********"
type textarea "**********"
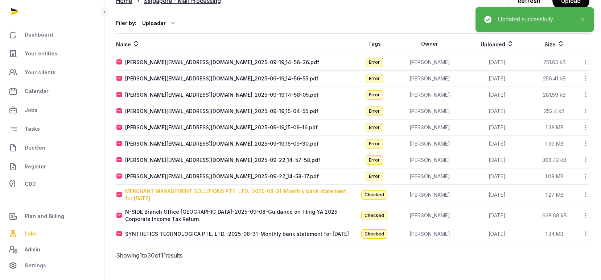
type input "**********"
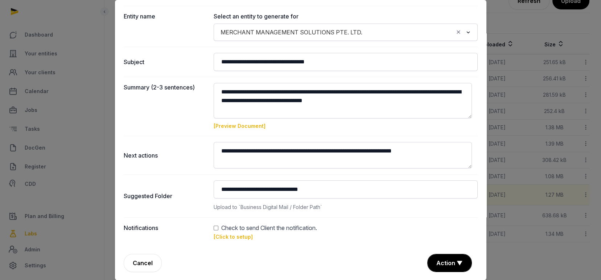
click at [237, 239] on link "[Click to setup]" at bounding box center [233, 237] width 39 height 6
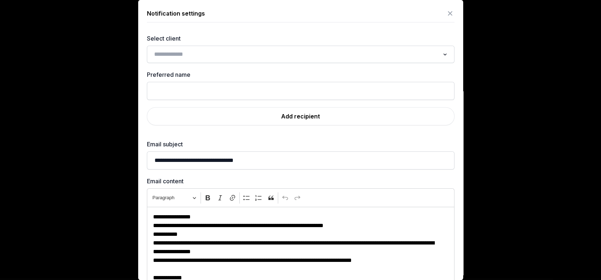
scroll to position [0, 0]
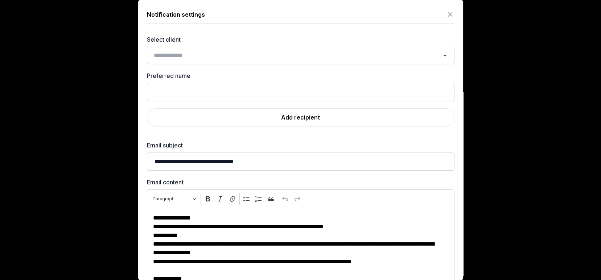
click at [221, 57] on input "Search for option" at bounding box center [295, 55] width 288 height 10
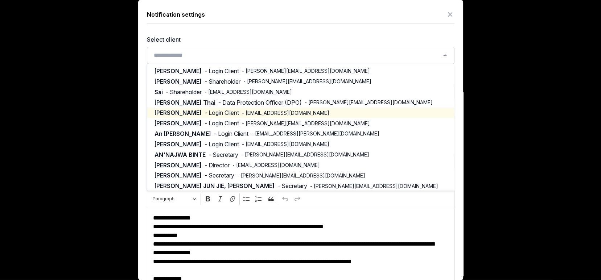
click at [207, 113] on span "- Login Client" at bounding box center [222, 113] width 34 height 8
type input "**********"
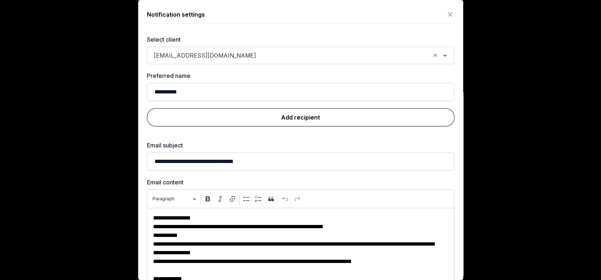
click at [307, 115] on link "Add recipient" at bounding box center [301, 117] width 308 height 18
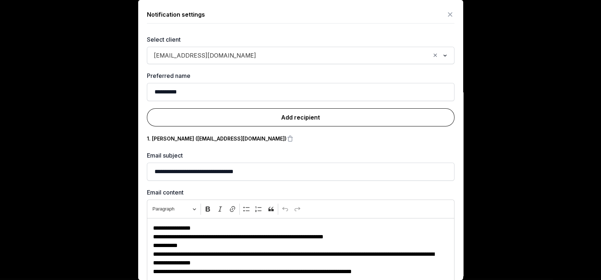
click at [316, 120] on link "Add recipient" at bounding box center [301, 117] width 308 height 18
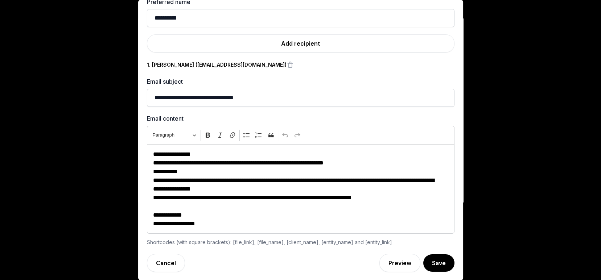
scroll to position [58, 0]
click at [436, 266] on button "Save" at bounding box center [439, 263] width 32 height 18
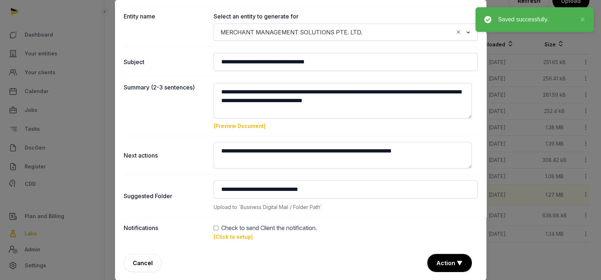
click at [443, 260] on button "Action ▼" at bounding box center [450, 263] width 44 height 17
click at [435, 220] on div "Approve" at bounding box center [449, 221] width 58 height 15
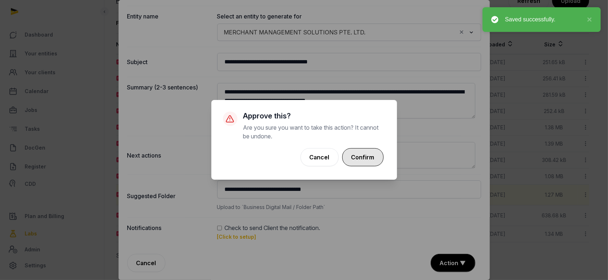
click at [364, 155] on button "Confirm" at bounding box center [362, 157] width 41 height 18
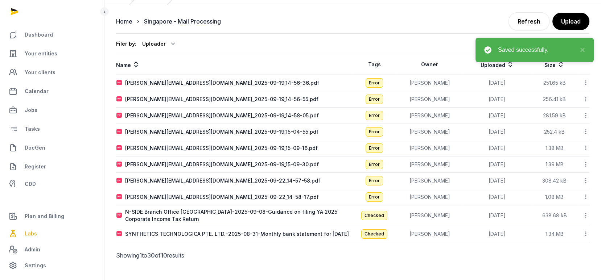
scroll to position [38, 0]
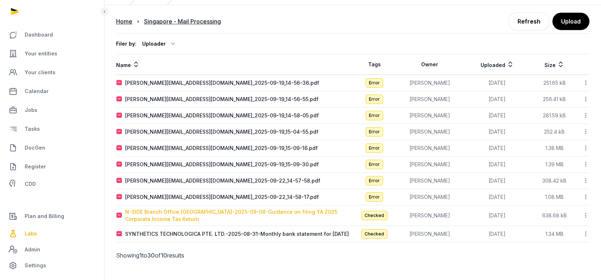
click at [197, 209] on div "N-SIDE Branch Office Singapore-2025-09-08-Guidance on filing YA 2025 Corporate …" at bounding box center [238, 216] width 227 height 15
type input "**********"
type textarea "**********"
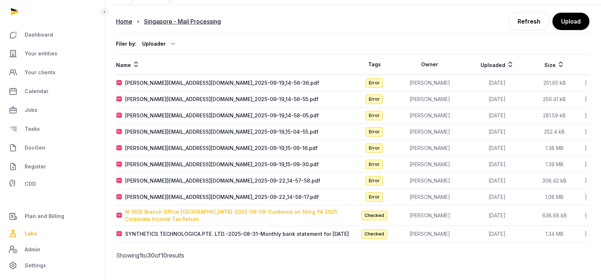
type input "**********"
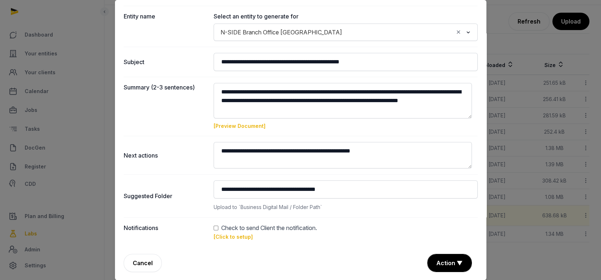
click at [226, 235] on link "[Click to setup]" at bounding box center [233, 237] width 39 height 6
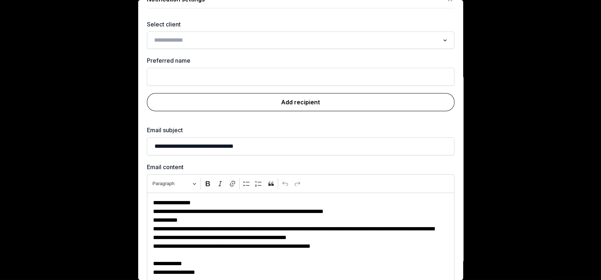
scroll to position [0, 0]
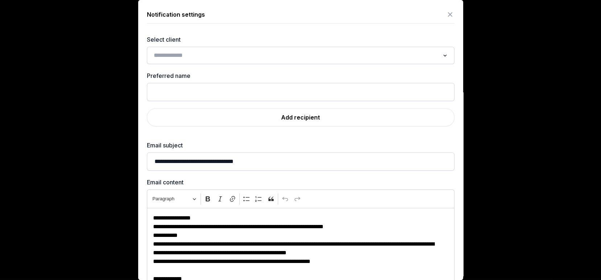
click at [198, 53] on input "Search for option" at bounding box center [295, 55] width 288 height 10
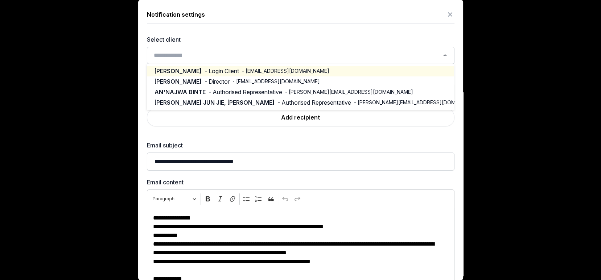
click at [205, 71] on span "- Login Client" at bounding box center [222, 71] width 34 height 8
type input "**********"
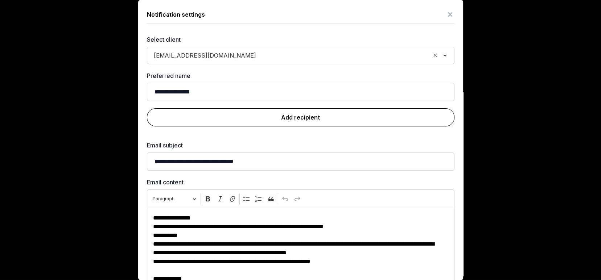
click at [274, 113] on link "Add recipient" at bounding box center [301, 117] width 308 height 18
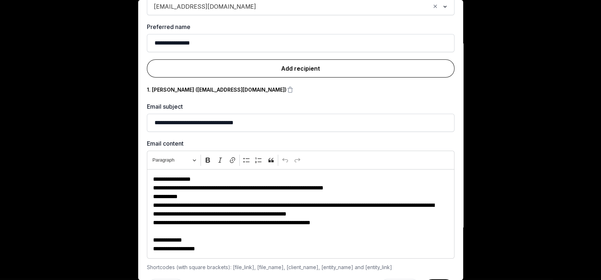
scroll to position [74, 0]
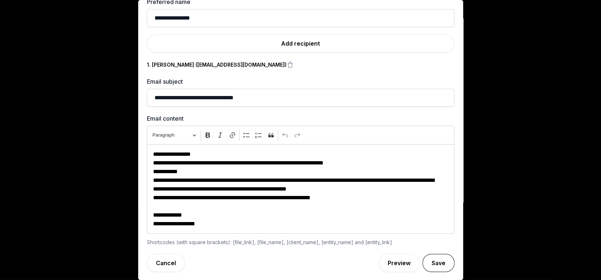
click at [423, 259] on button "Save" at bounding box center [439, 263] width 32 height 18
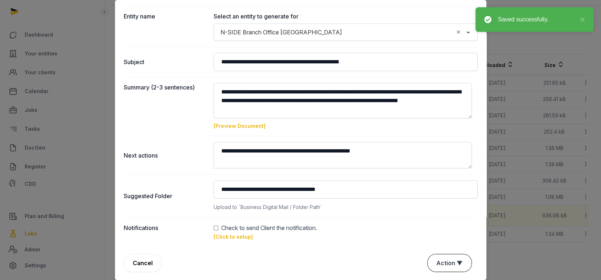
click at [452, 257] on button "Action ▼" at bounding box center [450, 263] width 44 height 17
click at [441, 219] on div "Approve" at bounding box center [449, 221] width 58 height 15
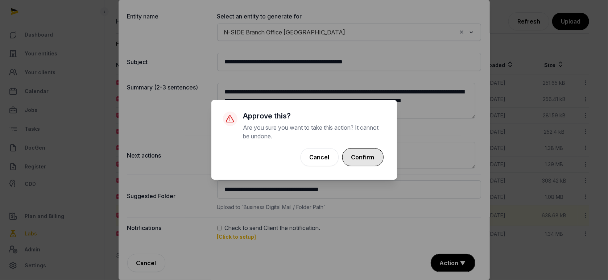
click at [367, 150] on button "Confirm" at bounding box center [362, 157] width 41 height 18
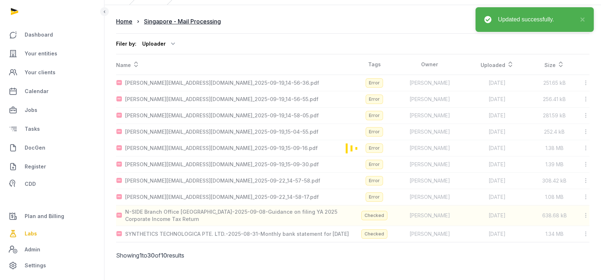
scroll to position [17, 0]
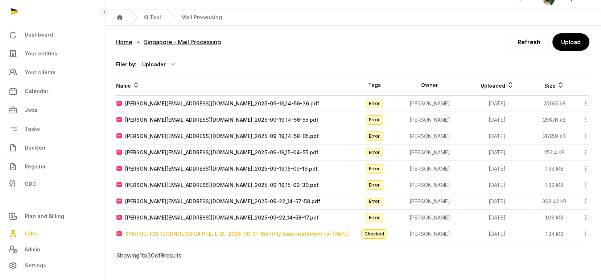
click at [178, 231] on div "SYNTHETICS TECHNOLOGICA PTE. LTD.-2025-08-31-Monthly bank statement for August …" at bounding box center [237, 234] width 224 height 7
type input "**********"
type textarea "**********"
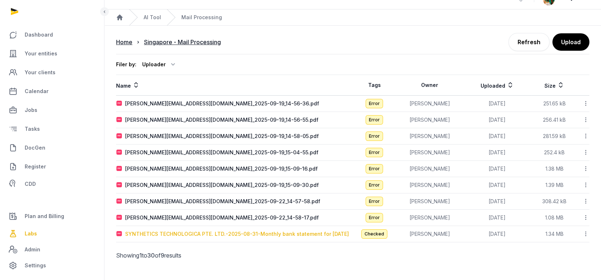
type input "**********"
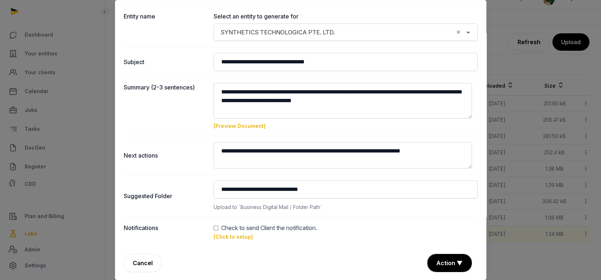
click at [231, 237] on link "[Click to setup]" at bounding box center [233, 237] width 39 height 6
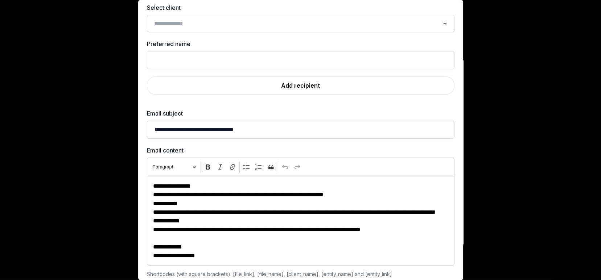
scroll to position [0, 0]
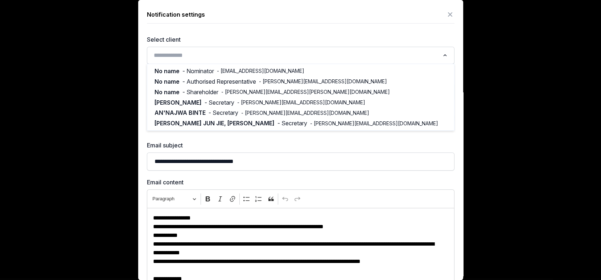
click at [200, 52] on input "Search for option" at bounding box center [295, 55] width 288 height 10
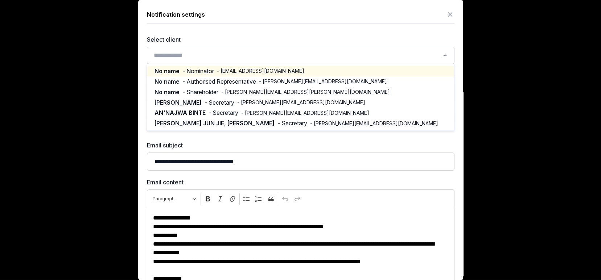
click at [234, 73] on span "- anja.osterwisch@synthetics-int.com" at bounding box center [260, 70] width 87 height 7
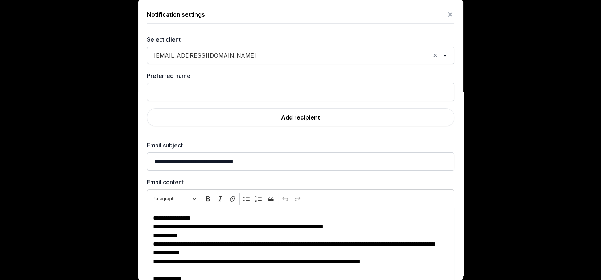
click at [236, 56] on span "anja.osterwisch@synthetics-int.com" at bounding box center [205, 55] width 106 height 10
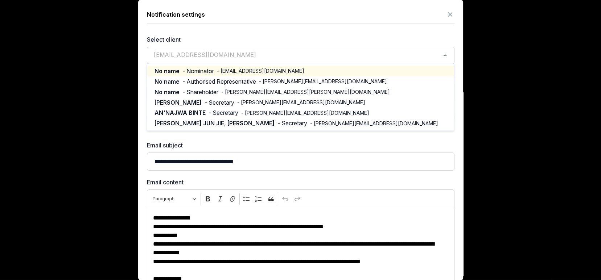
click at [234, 72] on span "- anja.osterwisch@synthetics-int.com" at bounding box center [260, 70] width 87 height 7
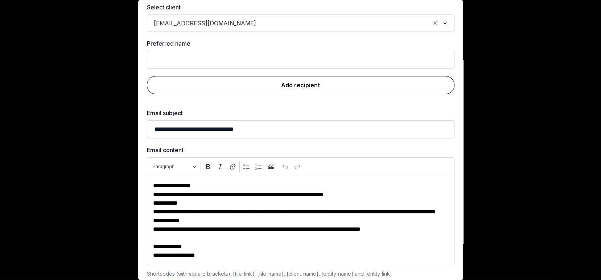
scroll to position [64, 0]
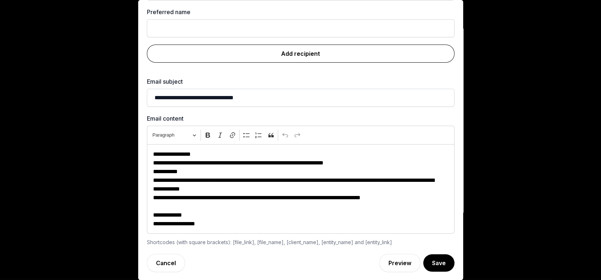
click at [284, 56] on link "Add recipient" at bounding box center [301, 54] width 308 height 18
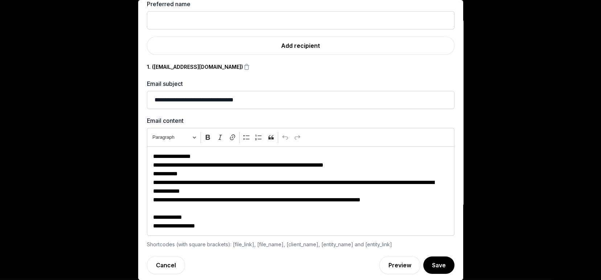
scroll to position [74, 0]
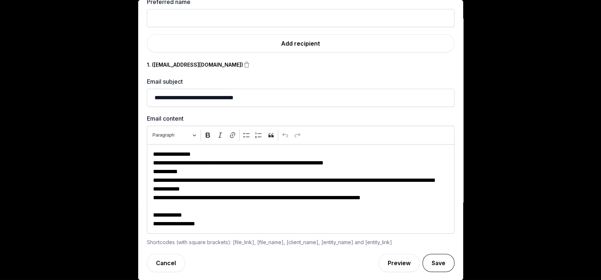
click at [423, 260] on button "Save" at bounding box center [439, 263] width 32 height 18
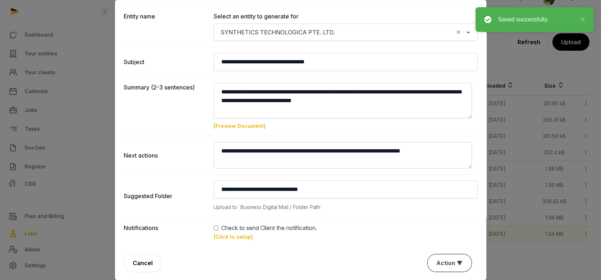
click at [440, 256] on button "Action ▼" at bounding box center [450, 263] width 44 height 17
click at [438, 221] on div "Approve" at bounding box center [449, 221] width 58 height 15
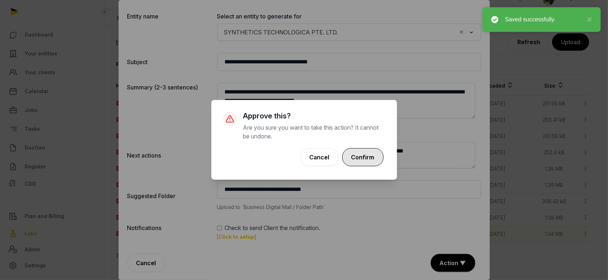
click at [369, 153] on button "Confirm" at bounding box center [362, 157] width 41 height 18
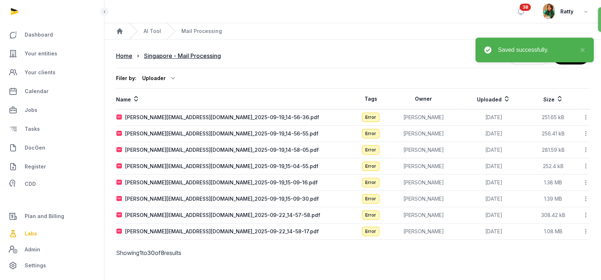
scroll to position [0, 0]
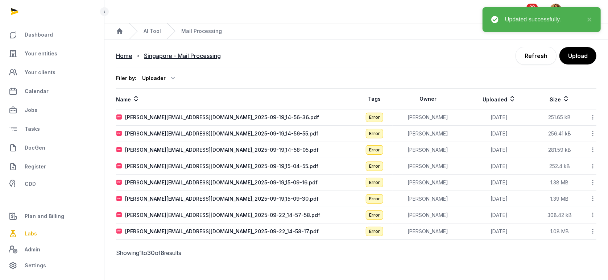
click at [594, 115] on icon at bounding box center [593, 118] width 7 height 8
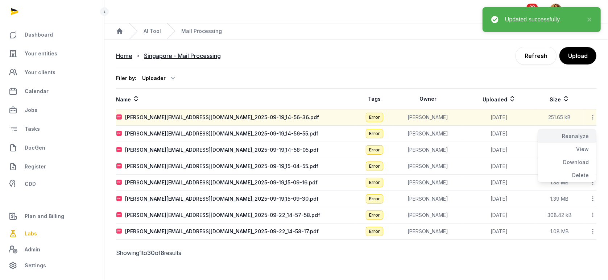
click at [571, 134] on div "Reanalyze" at bounding box center [567, 136] width 58 height 13
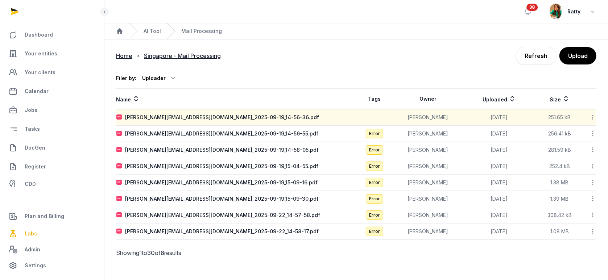
click at [594, 134] on icon at bounding box center [593, 134] width 7 height 8
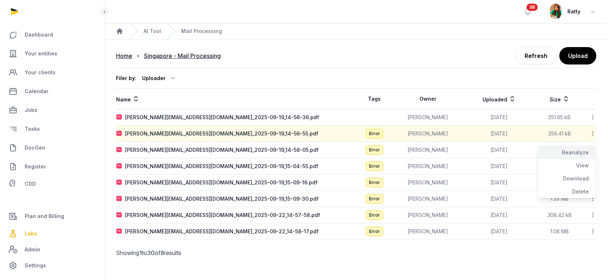
click at [572, 152] on div "Reanalyze" at bounding box center [567, 152] width 58 height 13
click at [594, 150] on icon at bounding box center [593, 150] width 7 height 8
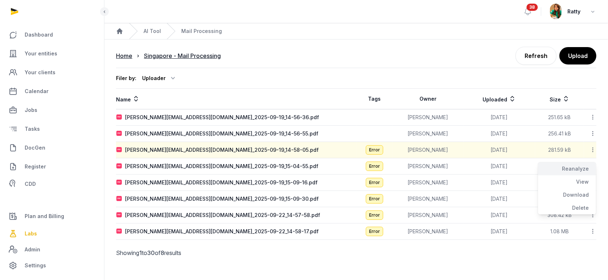
click at [575, 169] on div "Reanalyze" at bounding box center [567, 169] width 58 height 13
click at [594, 165] on icon at bounding box center [593, 167] width 7 height 8
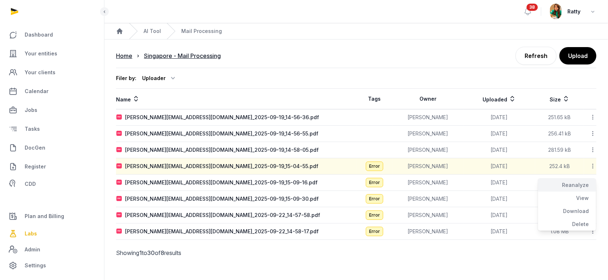
click at [578, 184] on div "Reanalyze" at bounding box center [567, 185] width 58 height 13
click at [595, 184] on icon at bounding box center [593, 183] width 7 height 8
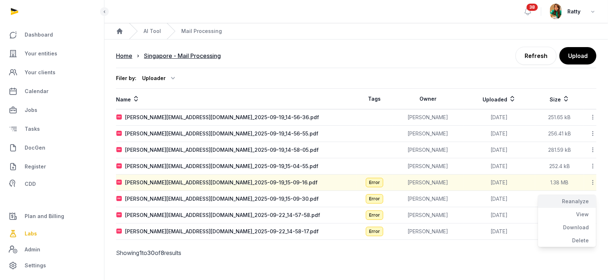
click at [572, 202] on div "Reanalyze" at bounding box center [567, 201] width 58 height 13
click at [593, 199] on icon at bounding box center [593, 199] width 7 height 8
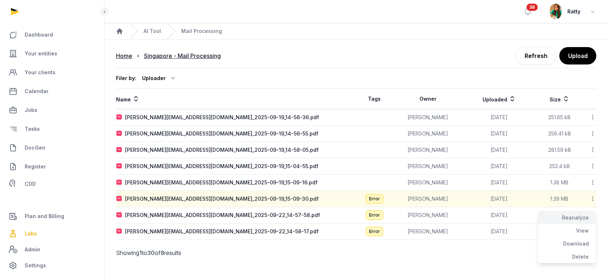
click at [568, 217] on div "Reanalyze" at bounding box center [567, 218] width 58 height 13
click at [593, 215] on icon at bounding box center [593, 216] width 7 height 8
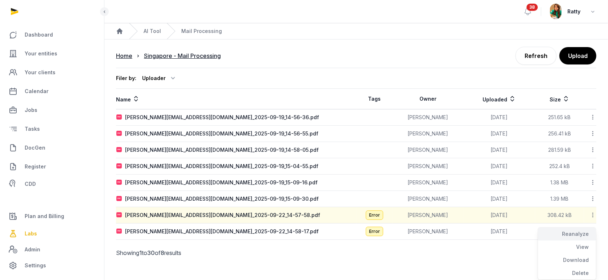
click at [573, 234] on div "Reanalyze" at bounding box center [567, 234] width 58 height 13
click at [594, 233] on icon at bounding box center [593, 232] width 7 height 8
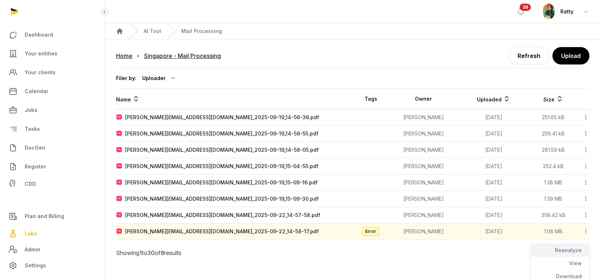
click at [566, 249] on div "Reanalyze" at bounding box center [560, 250] width 58 height 13
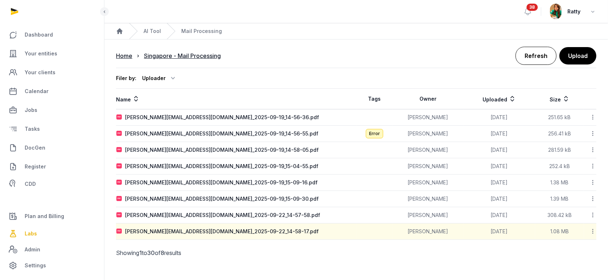
click at [530, 62] on link "Refresh" at bounding box center [536, 56] width 41 height 18
click at [544, 57] on link "Refresh" at bounding box center [536, 56] width 41 height 18
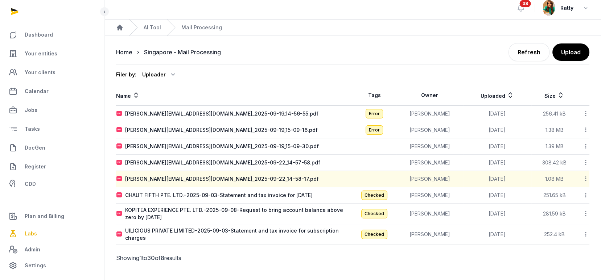
scroll to position [5, 0]
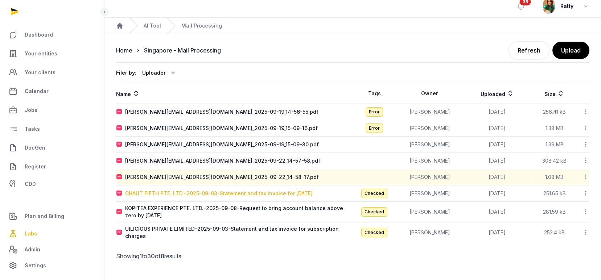
click at [223, 193] on div "CHAUT FIFTH PTE. LTD.-2025-09-03-Statement and tax invoice for August 2025" at bounding box center [219, 193] width 188 height 7
type input "**********"
type textarea "**********"
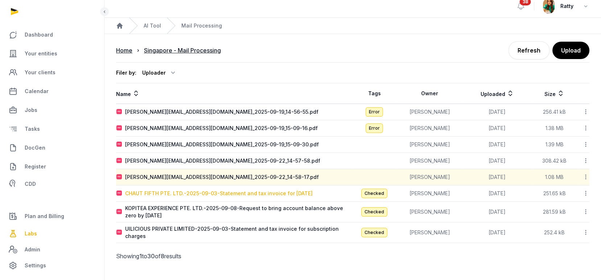
type input "**********"
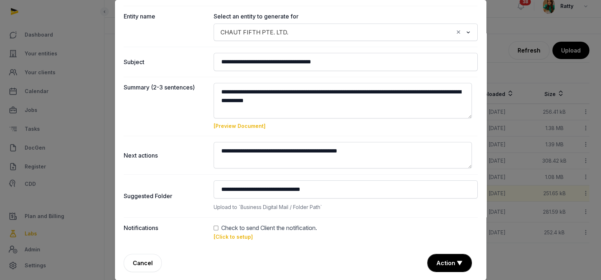
click at [225, 239] on link "[Click to setup]" at bounding box center [233, 237] width 39 height 6
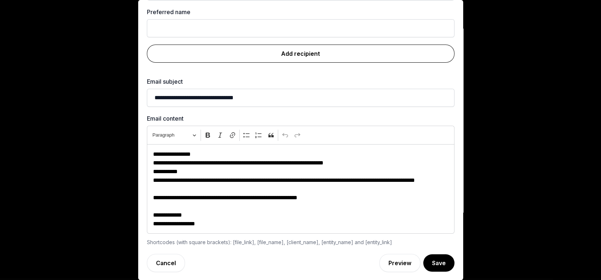
scroll to position [0, 0]
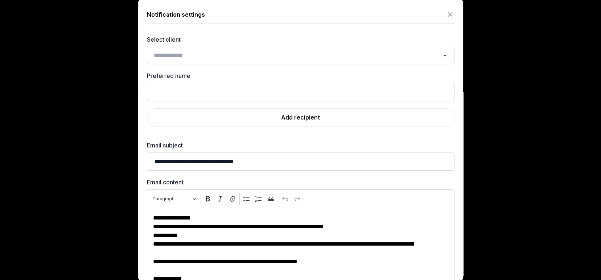
click at [197, 55] on input "Search for option" at bounding box center [295, 55] width 288 height 10
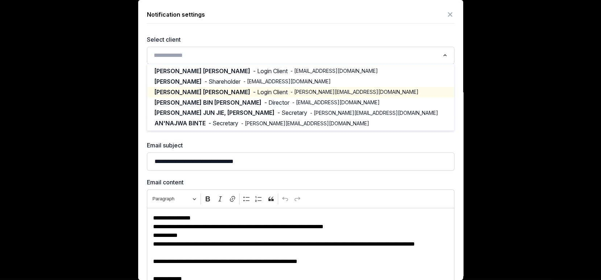
click at [253, 90] on span "- Login Client" at bounding box center [270, 92] width 34 height 8
type input "**********"
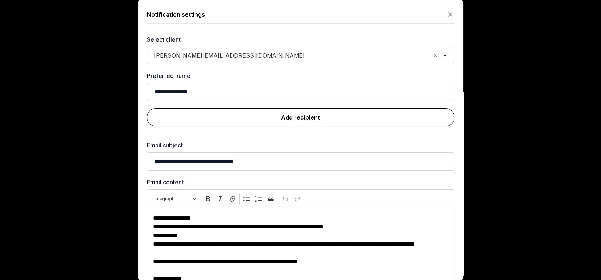
click at [300, 121] on link "Add recipient" at bounding box center [301, 117] width 308 height 18
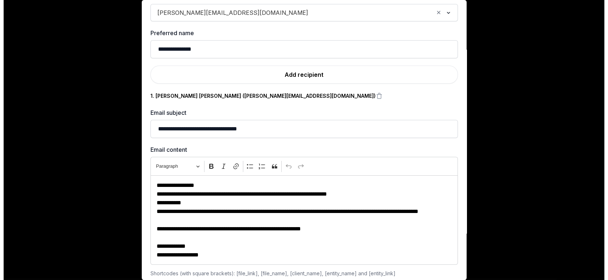
scroll to position [74, 0]
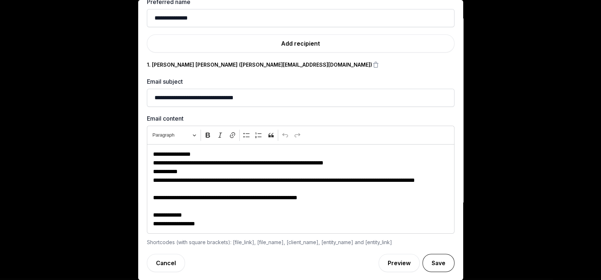
click at [430, 263] on button "Save" at bounding box center [439, 263] width 32 height 18
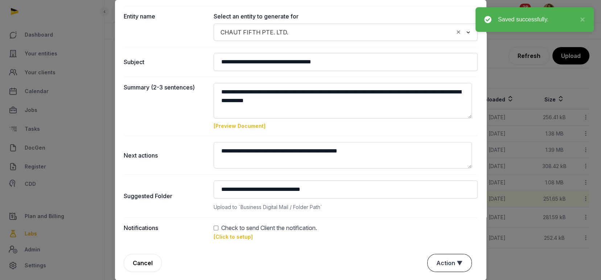
click at [439, 255] on button "Action ▼" at bounding box center [450, 263] width 44 height 17
click at [430, 218] on div "Approve" at bounding box center [449, 221] width 58 height 15
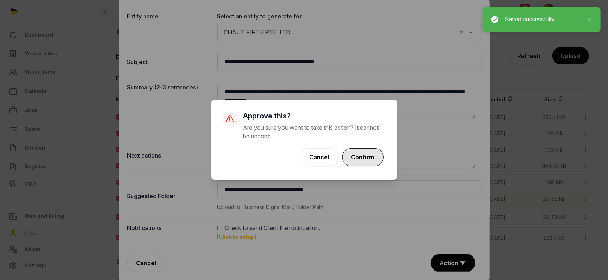
click at [365, 150] on button "Confirm" at bounding box center [362, 157] width 41 height 18
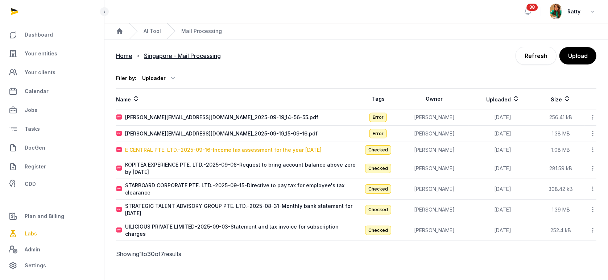
click at [254, 152] on div "E CENTRAL PTE. LTD.-2025-09-16-Income tax assessment for the year 2025" at bounding box center [223, 150] width 197 height 7
type input "**********"
type textarea "**********"
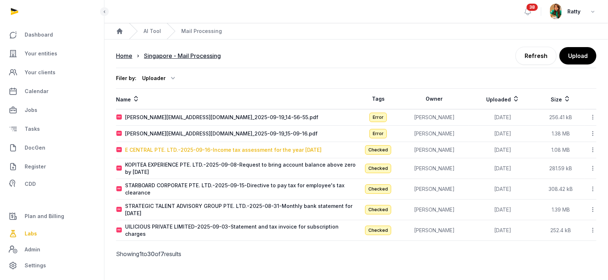
type input "**********"
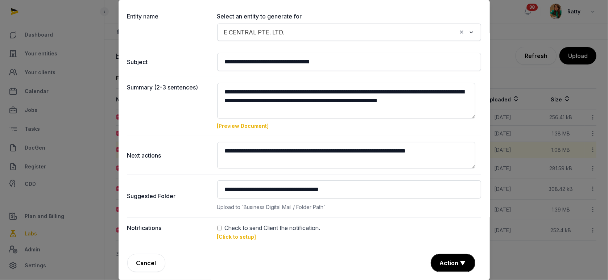
click at [237, 236] on link "[Click to setup]" at bounding box center [236, 237] width 39 height 6
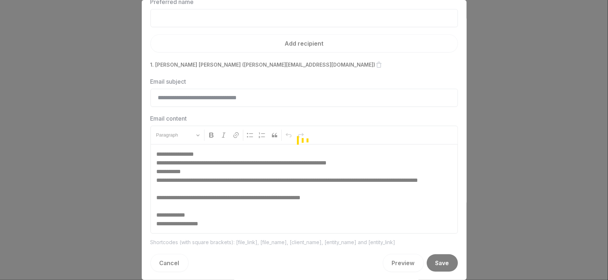
scroll to position [64, 0]
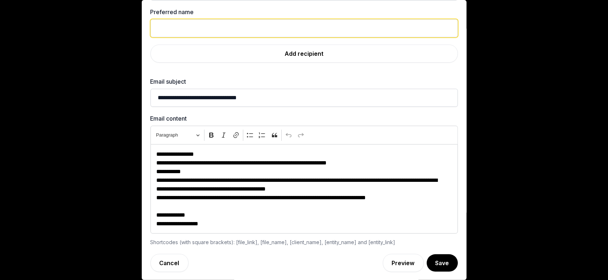
click at [187, 28] on input "text" at bounding box center [305, 28] width 308 height 18
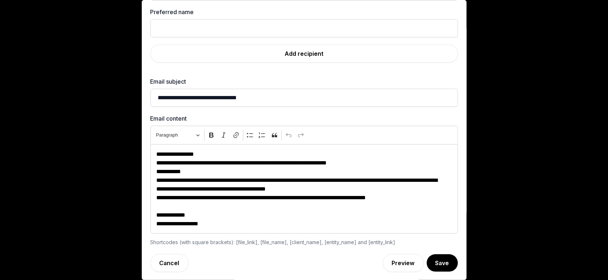
click at [211, 13] on label "Preferred name" at bounding box center [305, 12] width 308 height 9
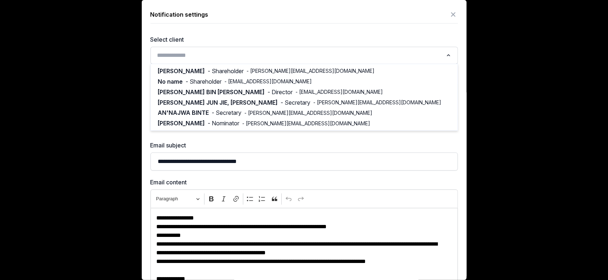
click at [178, 56] on input "Search for option" at bounding box center [299, 55] width 288 height 10
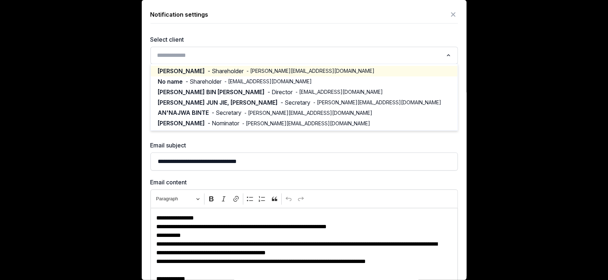
click at [211, 71] on span "- Shareholder" at bounding box center [226, 71] width 36 height 8
type input "********"
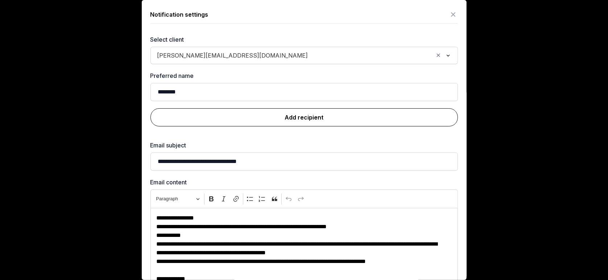
click at [319, 116] on link "Add recipient" at bounding box center [305, 117] width 308 height 18
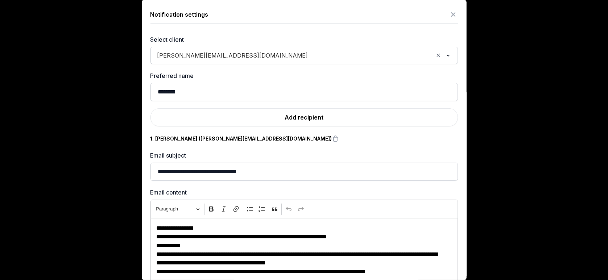
scroll to position [74, 0]
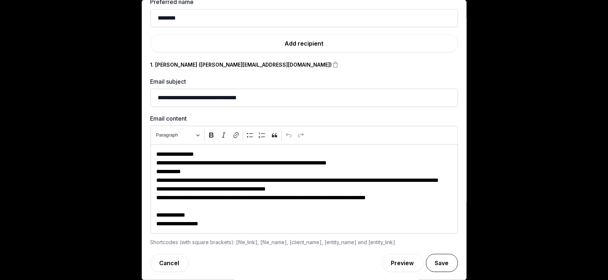
click at [426, 258] on button "Save" at bounding box center [442, 263] width 32 height 18
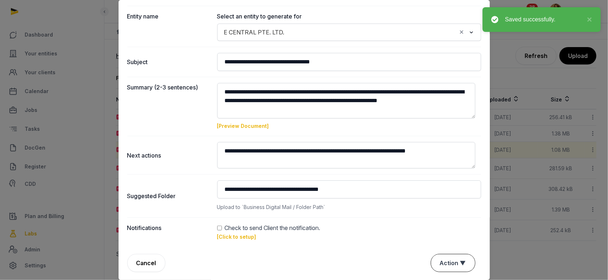
click at [437, 262] on button "Action ▼" at bounding box center [453, 263] width 44 height 17
click at [438, 222] on div "Approve" at bounding box center [452, 221] width 58 height 15
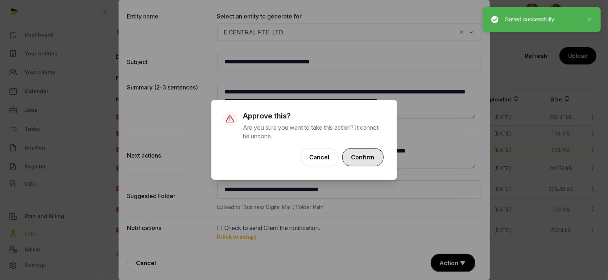
click at [372, 153] on button "Confirm" at bounding box center [362, 157] width 41 height 18
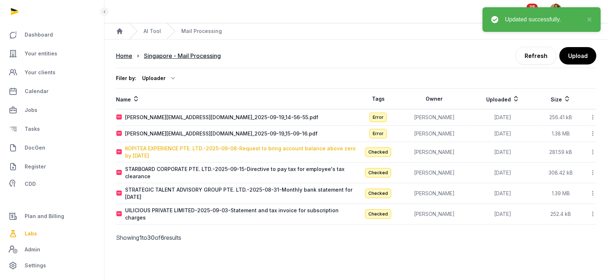
click at [175, 149] on div "KOPITEA EXPERIENCE PTE. LTD.-2025-09-08-Request to bring account balance above …" at bounding box center [240, 152] width 231 height 15
type input "**********"
type textarea "**********"
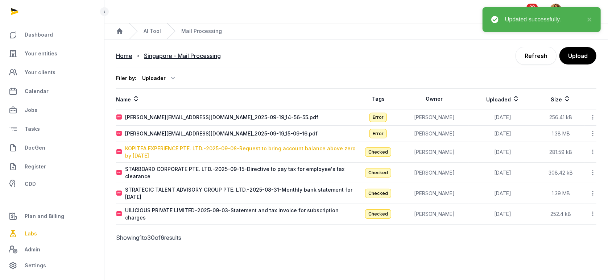
type input "**********"
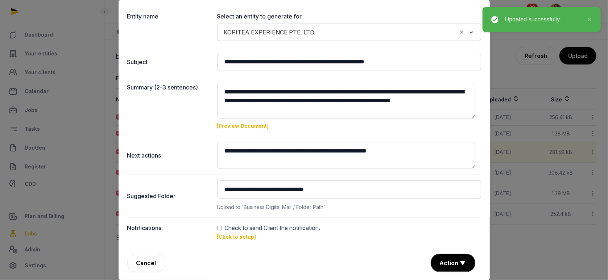
click at [234, 239] on link "[Click to setup]" at bounding box center [236, 237] width 39 height 6
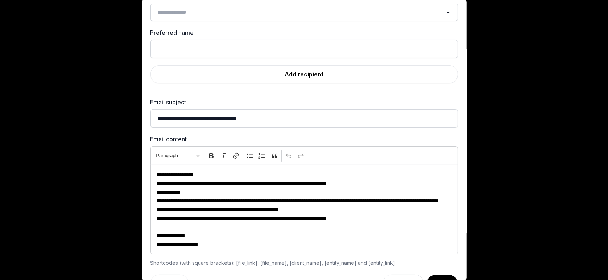
scroll to position [0, 0]
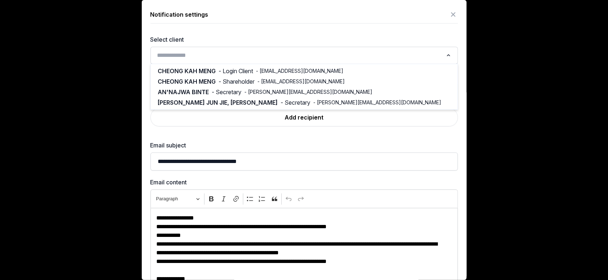
click at [200, 54] on input "Search for option" at bounding box center [299, 55] width 288 height 10
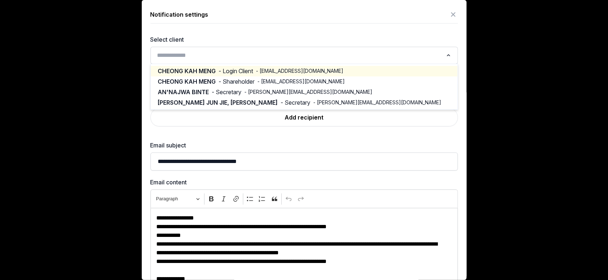
click at [263, 66] on li "CHEONG KAH MENG - Login Client - mickey@bioactivx.com" at bounding box center [304, 71] width 307 height 11
type input "**********"
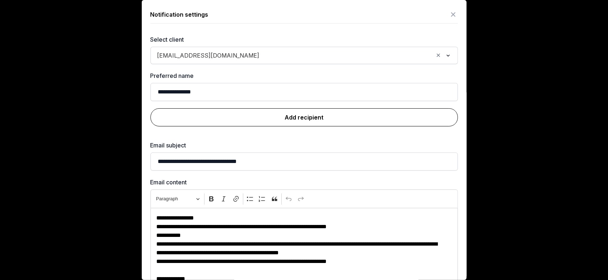
click at [287, 115] on link "Add recipient" at bounding box center [305, 117] width 308 height 18
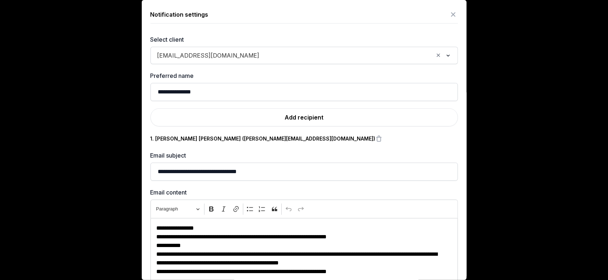
scroll to position [74, 0]
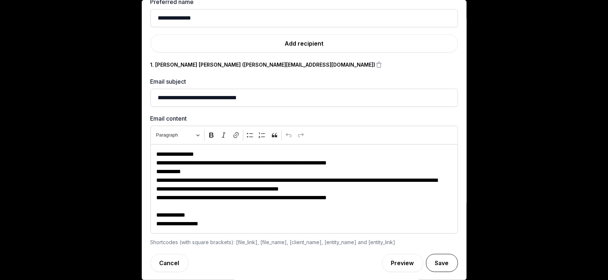
click at [431, 258] on button "Save" at bounding box center [442, 263] width 32 height 18
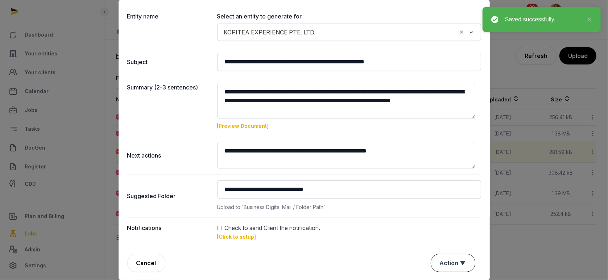
click at [445, 263] on button "Action ▼" at bounding box center [453, 263] width 44 height 17
click at [440, 218] on div "Approve" at bounding box center [452, 221] width 58 height 15
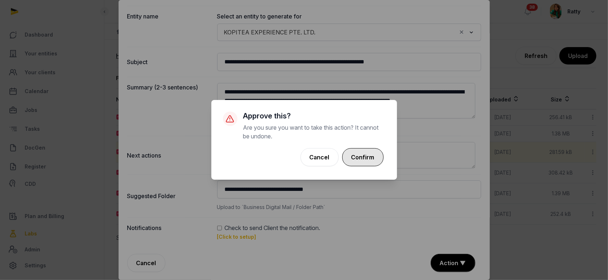
click at [360, 152] on button "Confirm" at bounding box center [362, 157] width 41 height 18
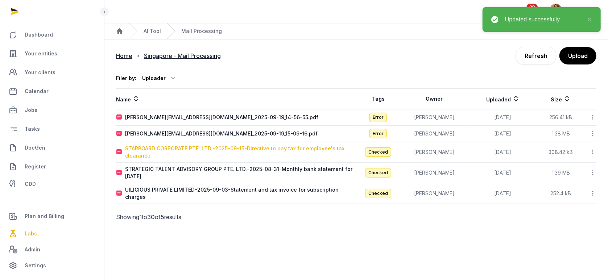
click at [141, 149] on div "STARBOARD CORPORATE PTE. LTD.-2025-09-15-Directive to pay tax for employee's ta…" at bounding box center [240, 152] width 231 height 15
type input "**********"
type textarea "**********"
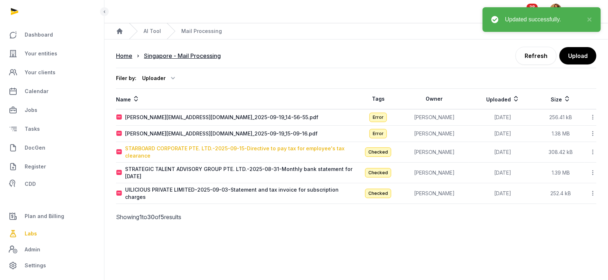
type input "**********"
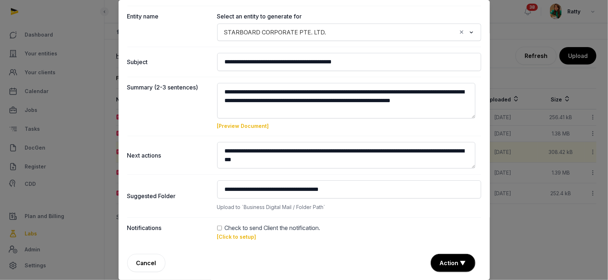
click at [228, 236] on link "[Click to setup]" at bounding box center [236, 237] width 39 height 6
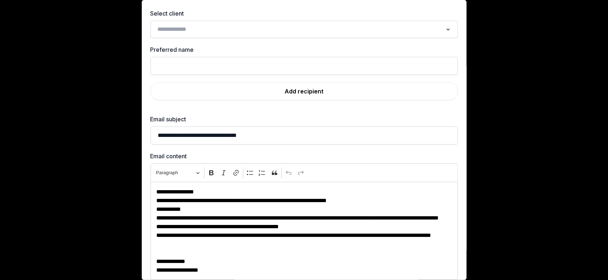
scroll to position [0, 0]
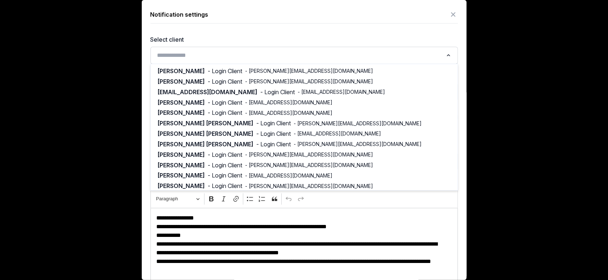
click at [197, 49] on div "Search for option" at bounding box center [299, 55] width 290 height 12
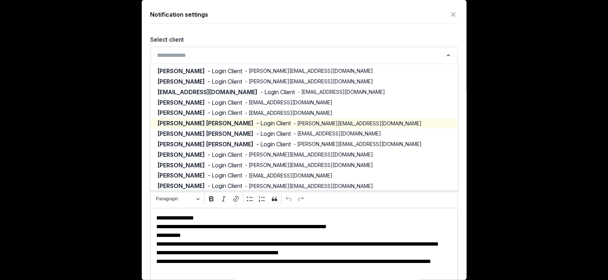
click at [202, 122] on span "Christina Gan Tze Xian" at bounding box center [206, 123] width 96 height 8
type input "**********"
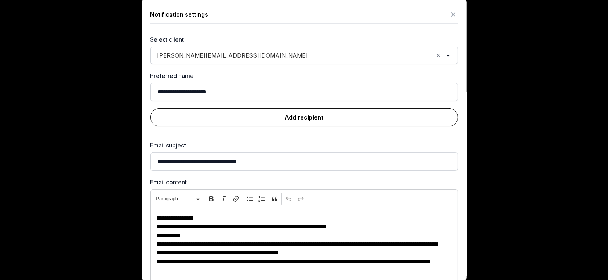
click at [332, 120] on link "Add recipient" at bounding box center [305, 117] width 308 height 18
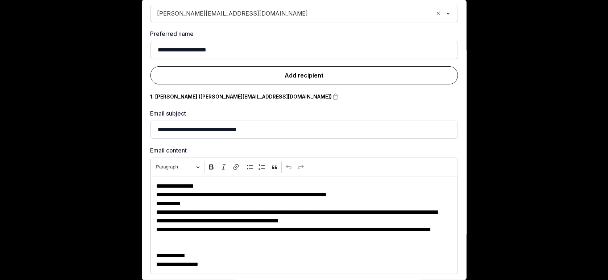
scroll to position [83, 0]
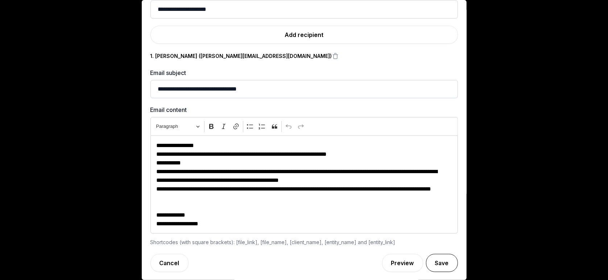
click at [426, 258] on button "Save" at bounding box center [442, 263] width 32 height 18
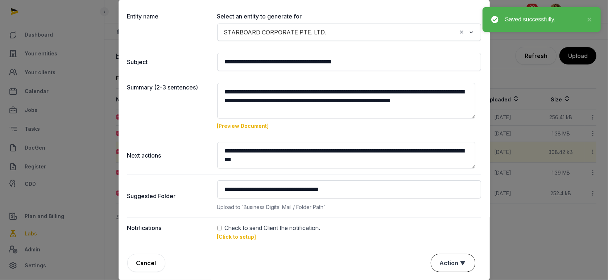
click at [438, 260] on button "Action ▼" at bounding box center [453, 263] width 44 height 17
click at [437, 222] on div "Approve" at bounding box center [452, 221] width 58 height 15
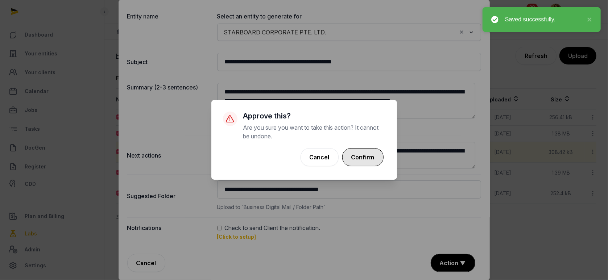
click at [365, 157] on button "Confirm" at bounding box center [362, 157] width 41 height 18
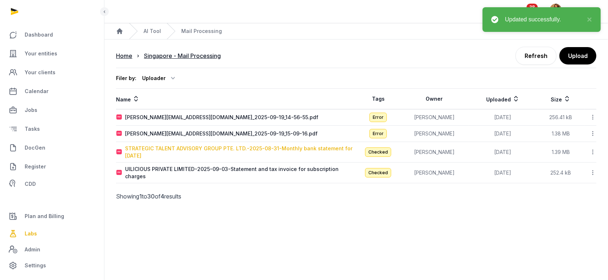
click at [169, 148] on div "STRATEGIC TALENT ADVISORY GROUP PTE. LTD.-2025-08-31-Monthly bank statement for…" at bounding box center [240, 152] width 231 height 15
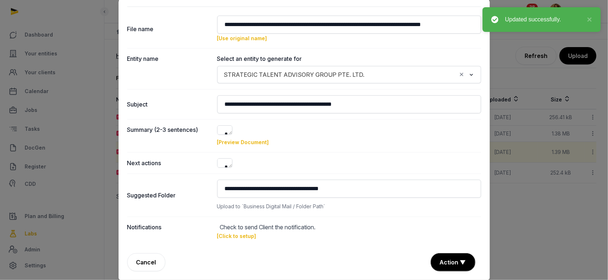
type input "**********"
type textarea "**********"
type input "**********"
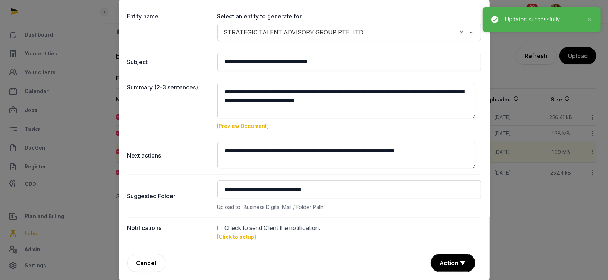
click at [246, 238] on link "[Click to setup]" at bounding box center [236, 237] width 39 height 6
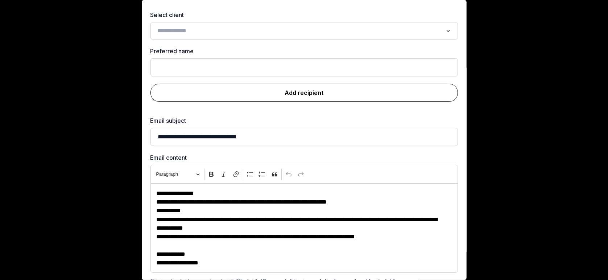
scroll to position [0, 0]
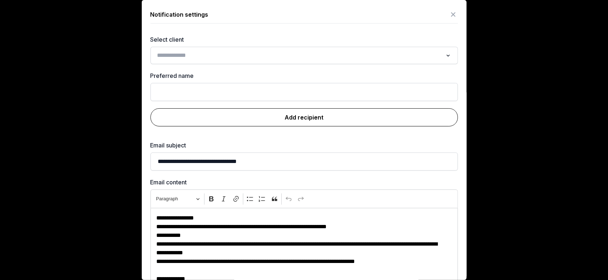
click at [205, 60] on input "Search for option" at bounding box center [299, 55] width 288 height 10
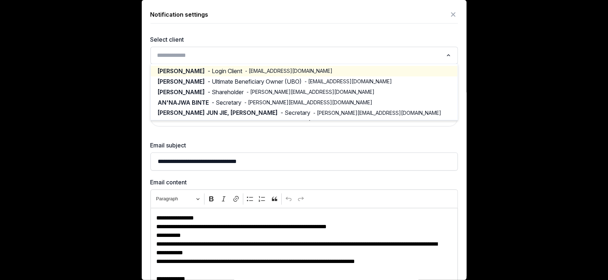
click at [223, 69] on span "- Login Client" at bounding box center [225, 71] width 34 height 8
type input "**********"
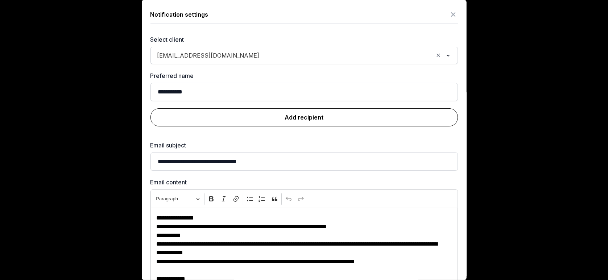
click at [322, 114] on link "Add recipient" at bounding box center [305, 117] width 308 height 18
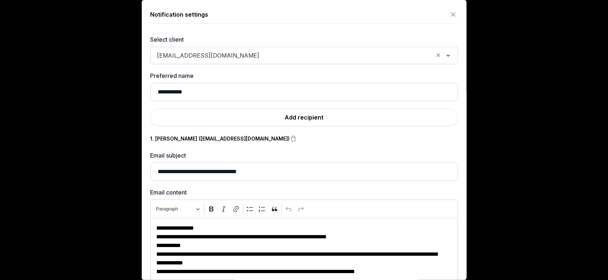
scroll to position [74, 0]
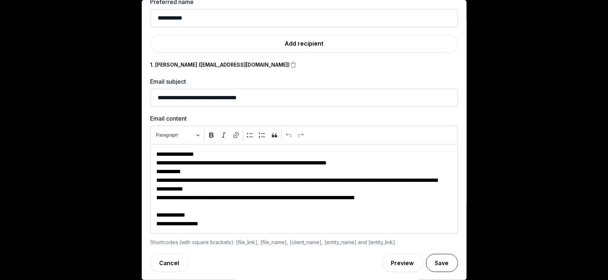
click at [427, 259] on button "Save" at bounding box center [442, 263] width 32 height 18
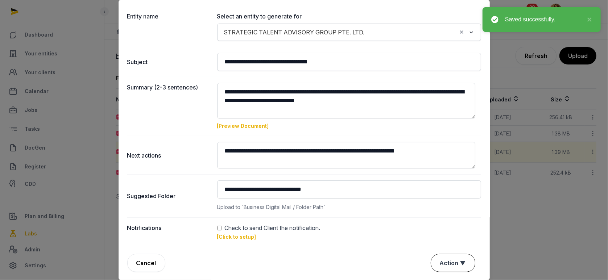
click at [442, 258] on button "Action ▼" at bounding box center [453, 263] width 44 height 17
click at [442, 219] on div "Approve" at bounding box center [452, 221] width 58 height 15
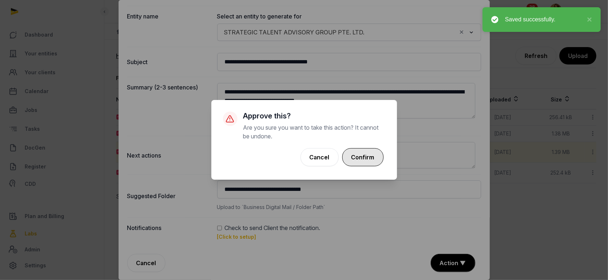
click at [371, 157] on button "Confirm" at bounding box center [362, 157] width 41 height 18
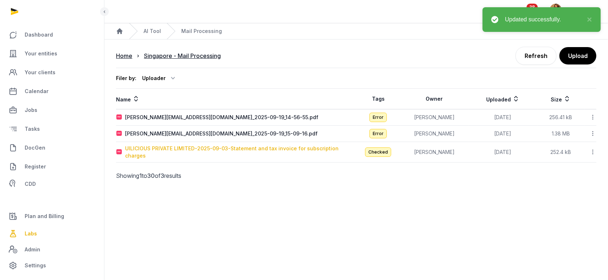
click at [235, 151] on div "UILICIOUS PRIVATE LIMITED-2025-09-03-Statement and tax invoice for subscription…" at bounding box center [240, 152] width 231 height 15
type input "**********"
type textarea "**********"
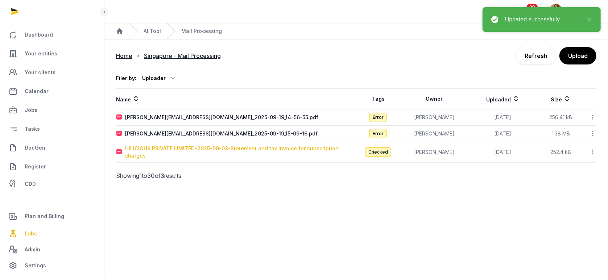
type input "**********"
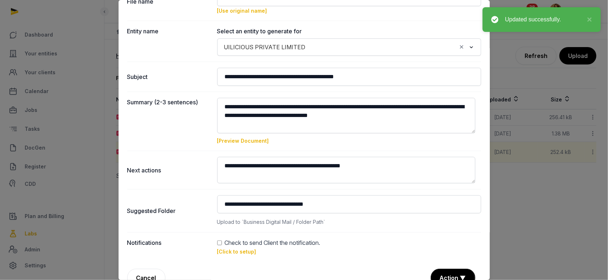
scroll to position [59, 0]
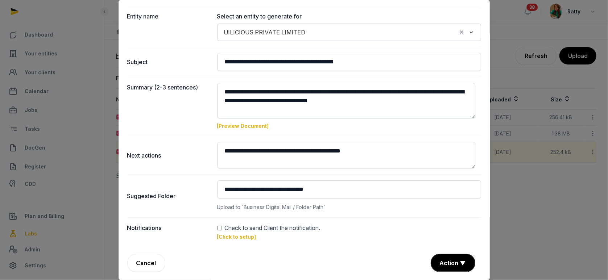
click at [237, 239] on link "[Click to setup]" at bounding box center [236, 237] width 39 height 6
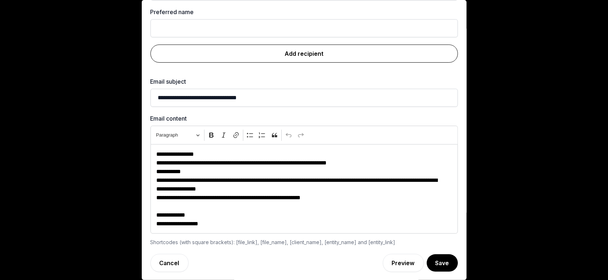
scroll to position [0, 0]
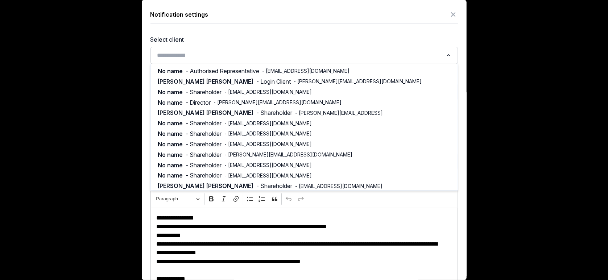
click at [207, 51] on input "Search for option" at bounding box center [299, 55] width 288 height 10
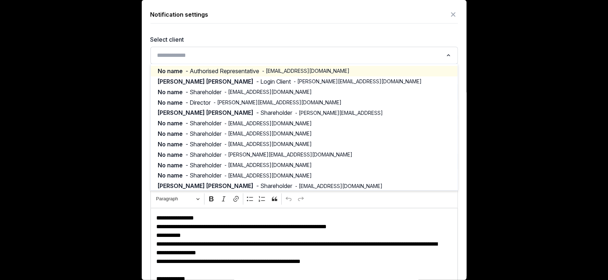
click at [230, 73] on span "- Authorised Representative" at bounding box center [223, 71] width 74 height 8
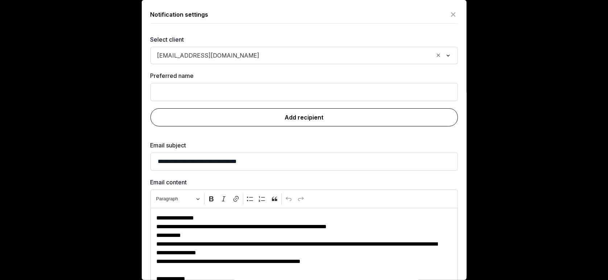
click at [298, 121] on link "Add recipient" at bounding box center [305, 117] width 308 height 18
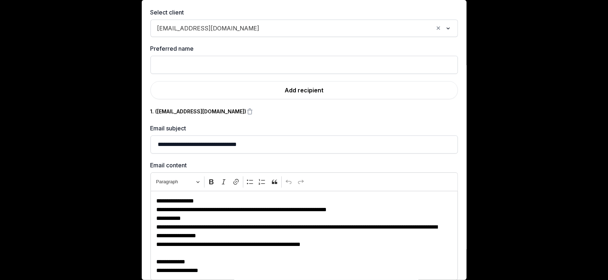
scroll to position [74, 0]
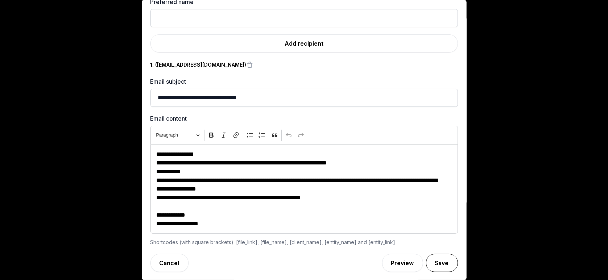
click at [436, 262] on button "Save" at bounding box center [442, 263] width 32 height 18
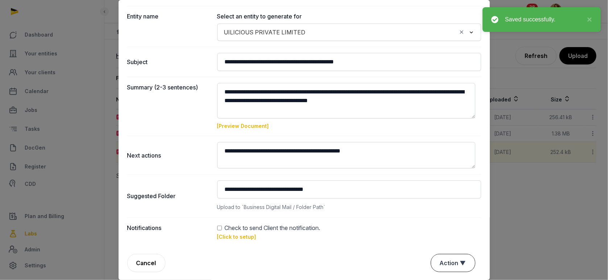
click at [434, 256] on button "Action ▼" at bounding box center [453, 263] width 44 height 17
click at [437, 216] on div "Approve" at bounding box center [452, 221] width 58 height 15
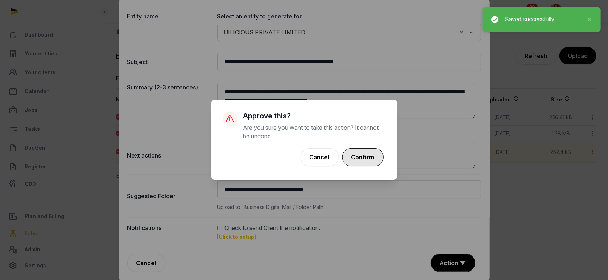
click at [364, 151] on button "Confirm" at bounding box center [362, 157] width 41 height 18
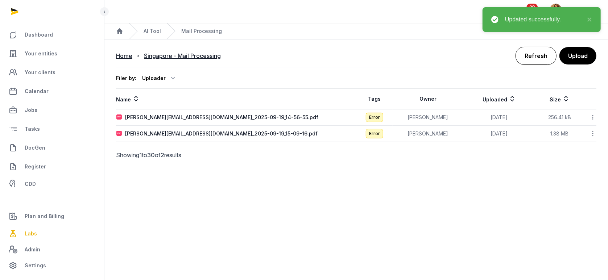
click at [537, 53] on link "Refresh" at bounding box center [536, 56] width 41 height 18
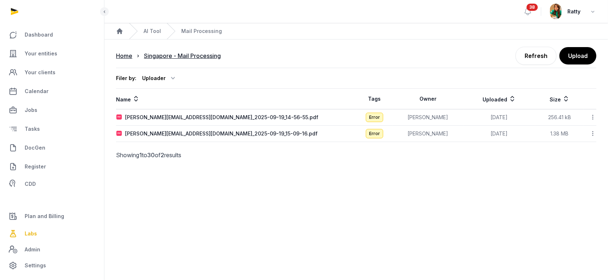
click at [592, 115] on icon at bounding box center [593, 118] width 7 height 8
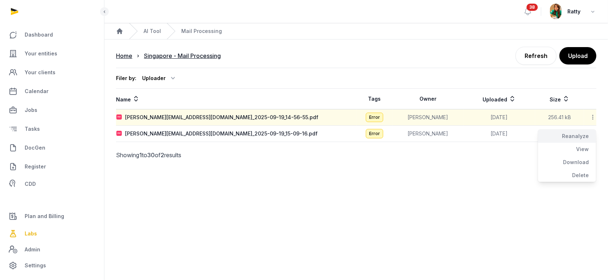
click at [576, 135] on div "Reanalyze" at bounding box center [567, 136] width 58 height 13
click at [595, 132] on icon at bounding box center [593, 134] width 7 height 8
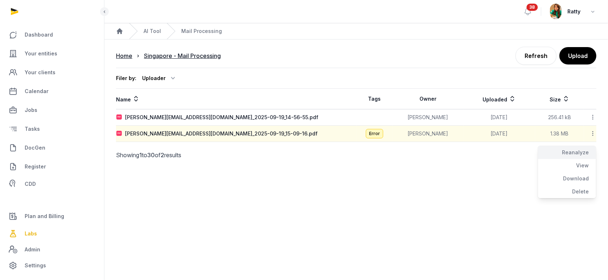
click at [578, 153] on div "Reanalyze" at bounding box center [567, 152] width 58 height 13
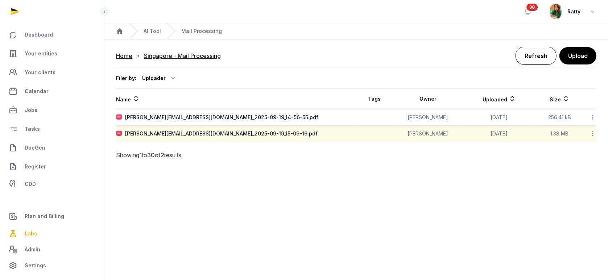
click at [546, 57] on link "Refresh" at bounding box center [536, 56] width 41 height 18
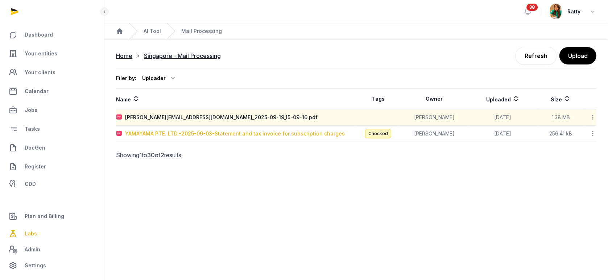
click at [198, 132] on div "YAMAYAMA PTE. LTD.-2025-09-03-Statement and tax invoice for subscription charges" at bounding box center [235, 133] width 220 height 7
type input "**********"
type textarea "**********"
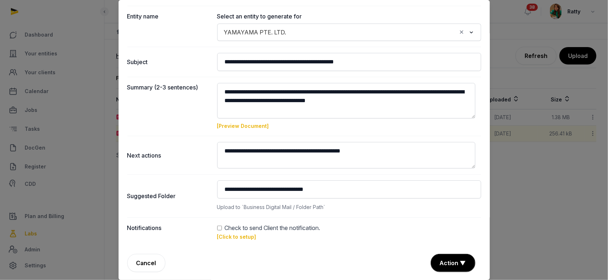
click at [237, 235] on link "[Click to setup]" at bounding box center [236, 237] width 39 height 6
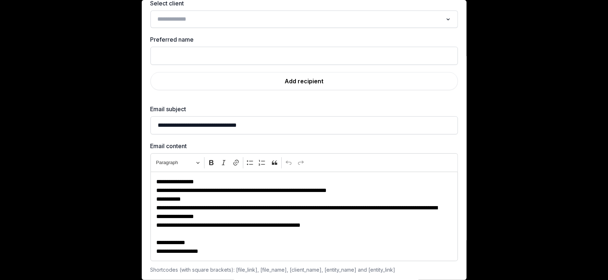
scroll to position [0, 0]
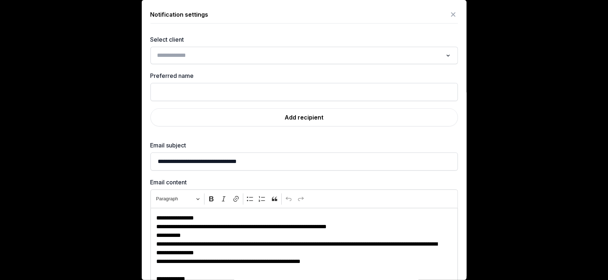
click at [189, 49] on div "Search for option" at bounding box center [299, 55] width 290 height 12
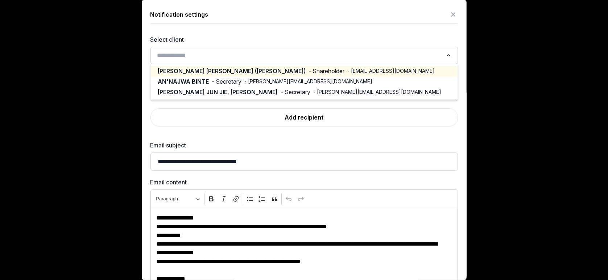
click at [309, 69] on span "- Shareholder" at bounding box center [327, 71] width 36 height 8
type input "**********"
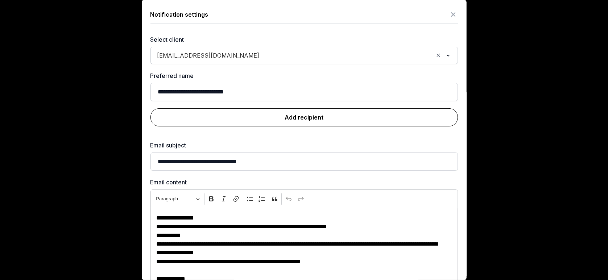
click at [311, 122] on link "Add recipient" at bounding box center [305, 117] width 308 height 18
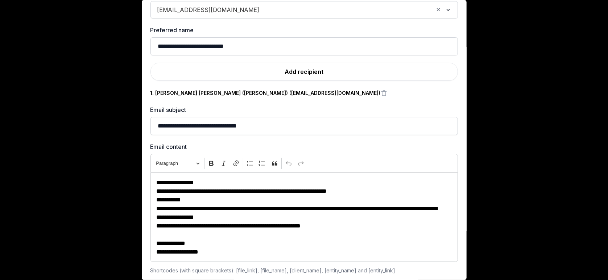
scroll to position [74, 0]
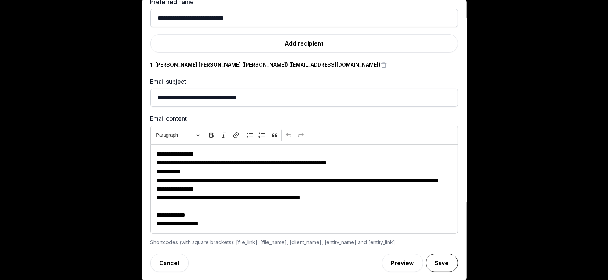
click at [430, 260] on button "Save" at bounding box center [442, 263] width 32 height 18
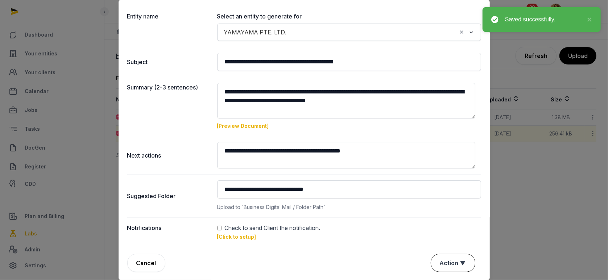
click at [435, 262] on button "Action ▼" at bounding box center [453, 263] width 44 height 17
click at [442, 222] on div "Approve" at bounding box center [452, 221] width 58 height 15
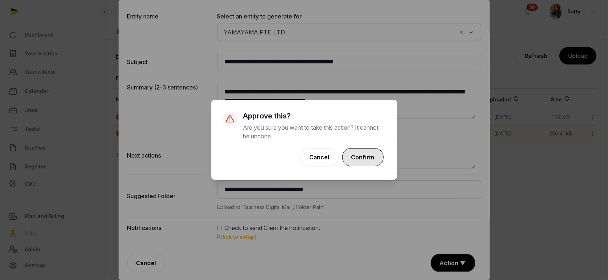
click at [366, 159] on button "Confirm" at bounding box center [362, 157] width 41 height 18
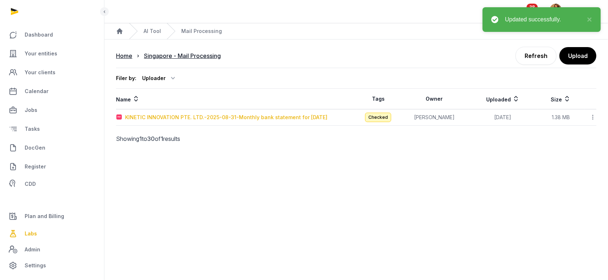
click at [215, 118] on div "KINETIC INNOVATION PTE. LTD.-2025-08-31-Monthly bank statement for August 2025" at bounding box center [226, 117] width 202 height 7
type input "**********"
type textarea "**********"
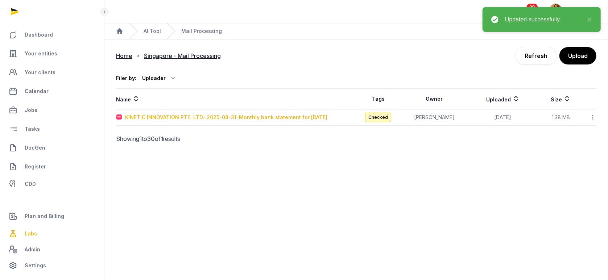
type input "**********"
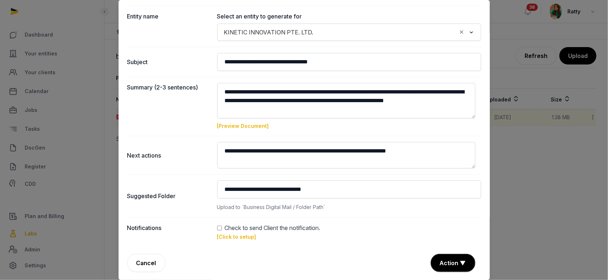
click at [233, 236] on link "[Click to setup]" at bounding box center [236, 237] width 39 height 6
click at [0, 0] on div "Loading" at bounding box center [0, 0] width 0 height 0
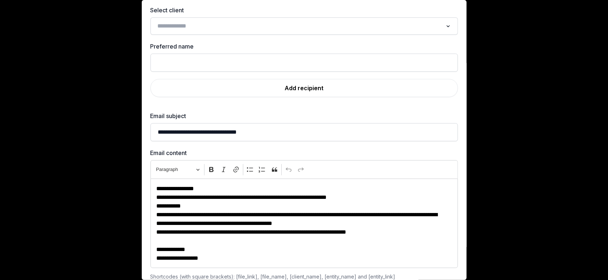
scroll to position [0, 0]
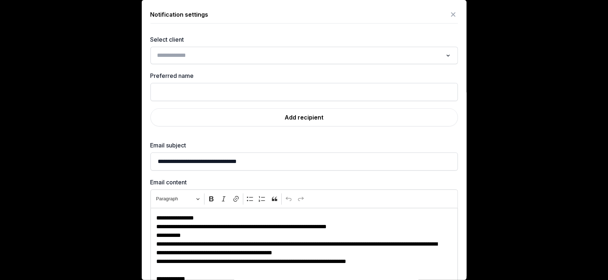
click at [204, 57] on input "Search for option" at bounding box center [299, 55] width 288 height 10
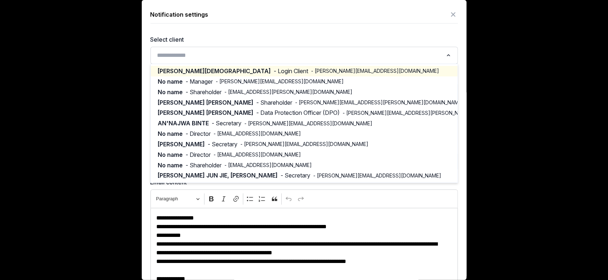
click at [274, 74] on span "- Login Client" at bounding box center [291, 71] width 34 height 8
type input "**********"
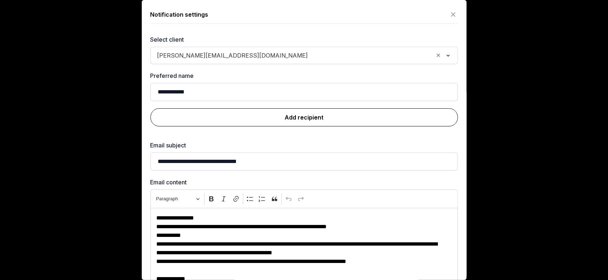
click at [299, 112] on link "Add recipient" at bounding box center [305, 117] width 308 height 18
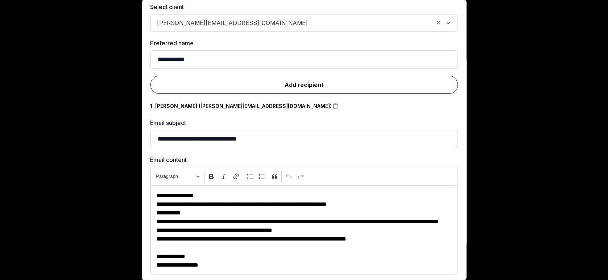
scroll to position [74, 0]
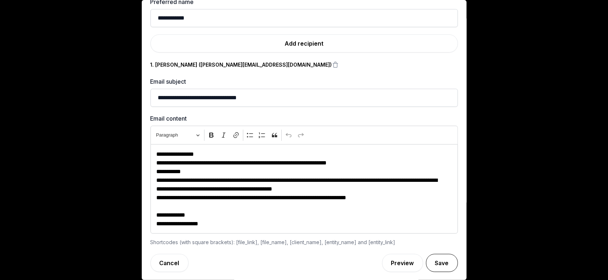
click at [427, 257] on button "Save" at bounding box center [442, 263] width 32 height 18
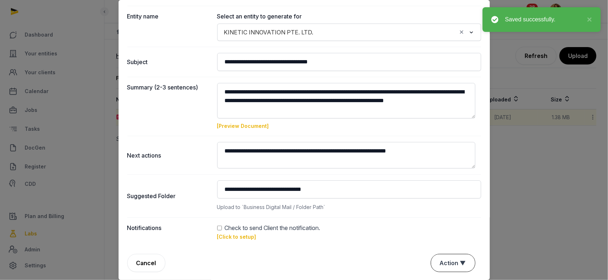
click at [450, 260] on button "Action ▼" at bounding box center [453, 263] width 44 height 17
click at [433, 221] on div "Approve" at bounding box center [452, 221] width 58 height 15
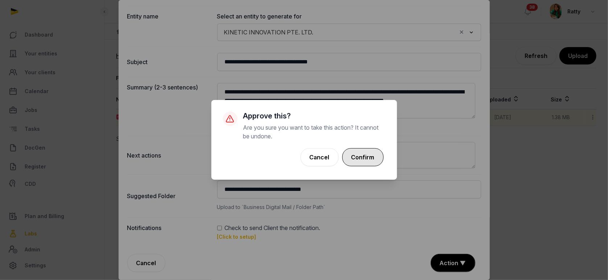
click at [371, 159] on button "Confirm" at bounding box center [362, 157] width 41 height 18
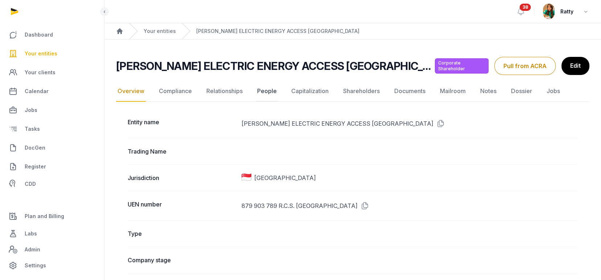
click at [262, 91] on link "People" at bounding box center [267, 91] width 22 height 21
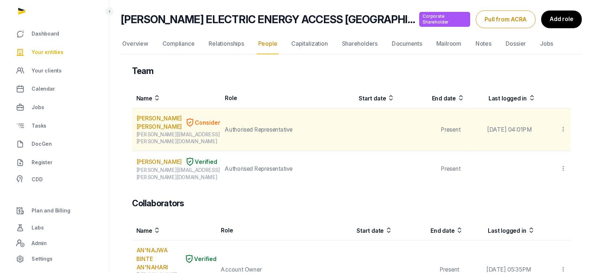
scroll to position [97, 0]
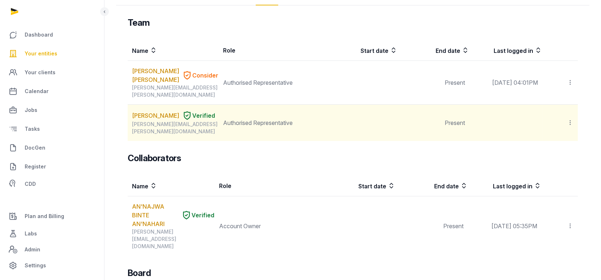
click at [569, 119] on icon at bounding box center [570, 123] width 7 height 8
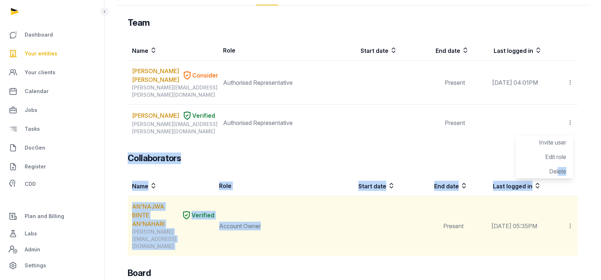
drag, startPoint x: 558, startPoint y: 163, endPoint x: 365, endPoint y: 191, distance: 194.3
click at [365, 191] on div "Team Name Role Start date End date Last logged in [PERSON_NAME] [PERSON_NAME] C…" at bounding box center [353, 186] width 450 height 338
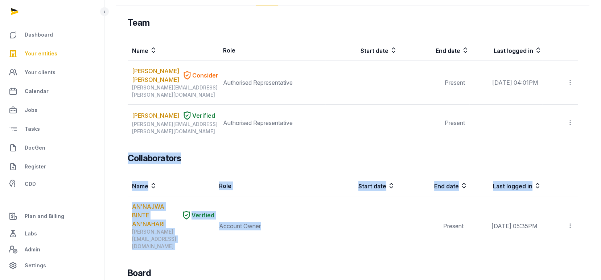
drag, startPoint x: 365, startPoint y: 191, endPoint x: 320, endPoint y: 131, distance: 75.3
click at [320, 132] on div "Team Name Role Start date End date Last logged in [PERSON_NAME] [PERSON_NAME] C…" at bounding box center [353, 186] width 450 height 338
click at [293, 153] on div "Collaborators" at bounding box center [353, 159] width 450 height 12
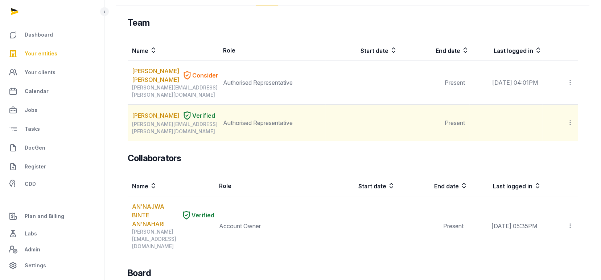
click at [569, 119] on icon at bounding box center [570, 123] width 7 height 8
click at [554, 168] on span "Delete" at bounding box center [557, 171] width 17 height 7
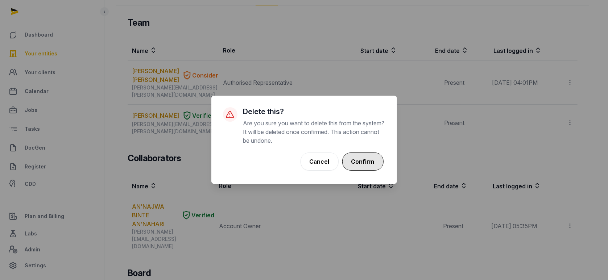
click at [365, 159] on button "Confirm" at bounding box center [362, 162] width 41 height 18
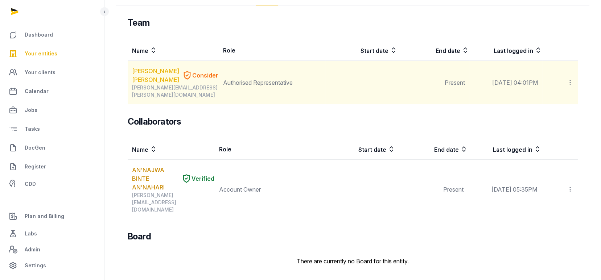
click at [143, 71] on link "[PERSON_NAME] [PERSON_NAME]" at bounding box center [155, 75] width 47 height 17
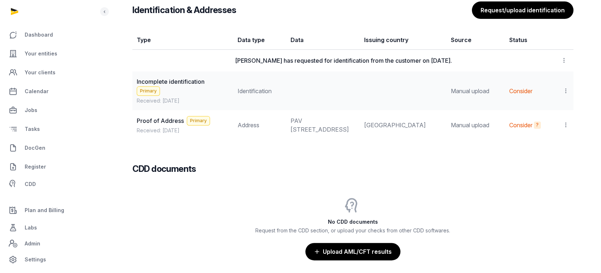
scroll to position [629, 0]
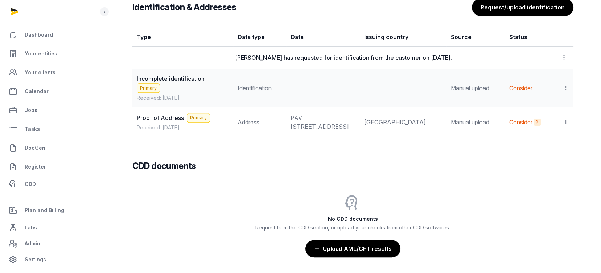
click at [565, 86] on icon at bounding box center [566, 88] width 7 height 8
click at [551, 108] on span "View" at bounding box center [555, 107] width 13 height 7
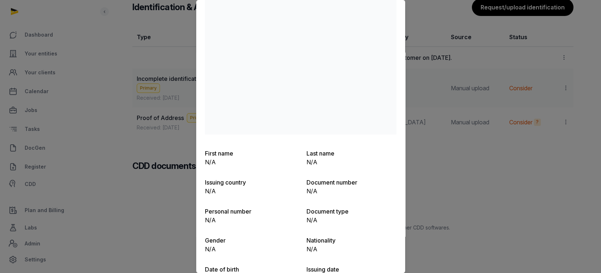
scroll to position [0, 0]
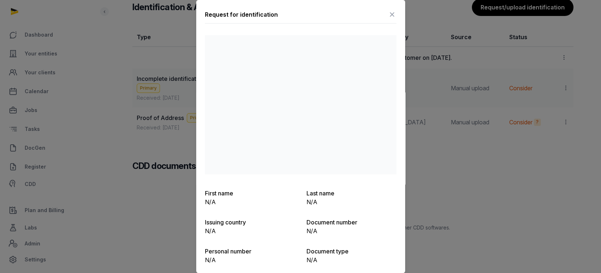
click at [388, 11] on icon at bounding box center [392, 15] width 9 height 12
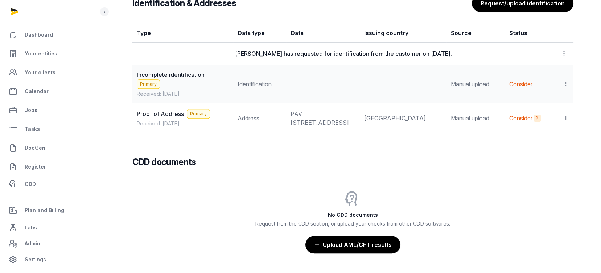
scroll to position [580, 0]
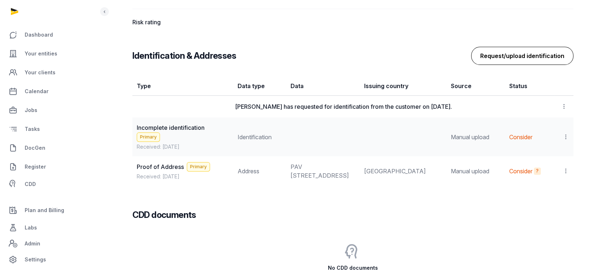
click at [540, 53] on button "Request/upload identification" at bounding box center [522, 56] width 102 height 18
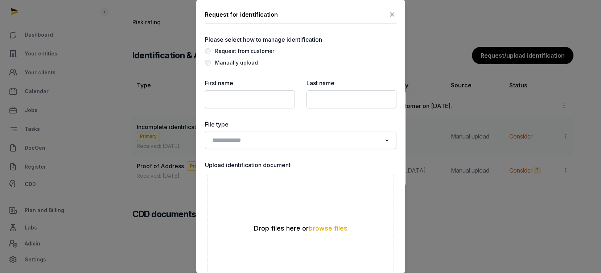
click at [388, 11] on icon at bounding box center [392, 15] width 9 height 12
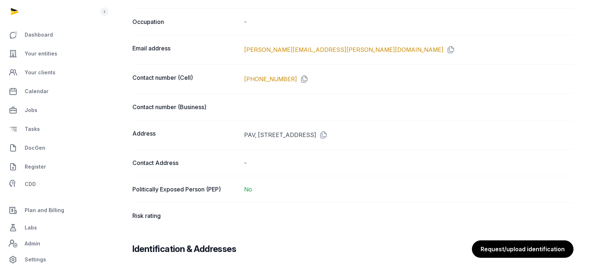
scroll to position [0, 0]
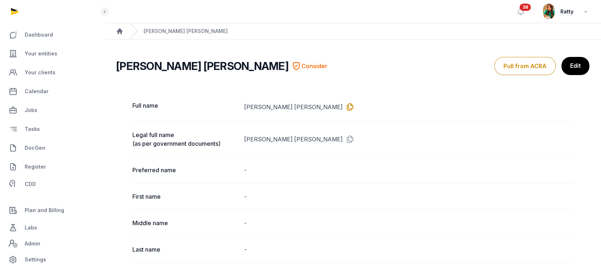
click at [343, 106] on icon at bounding box center [349, 107] width 12 height 12
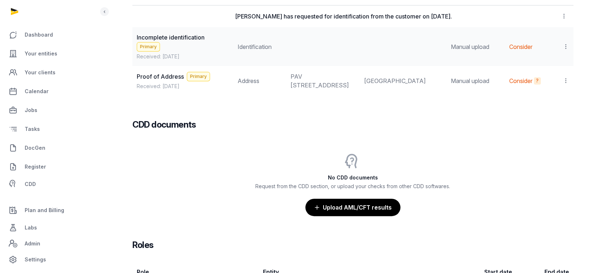
scroll to position [578, 0]
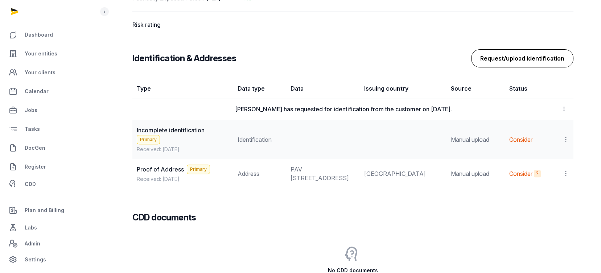
click at [540, 54] on button "Request/upload identification" at bounding box center [522, 58] width 102 height 18
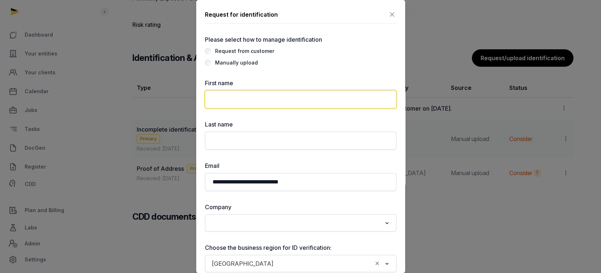
click at [222, 91] on input "text" at bounding box center [301, 99] width 192 height 18
paste input "**********"
type input "**********"
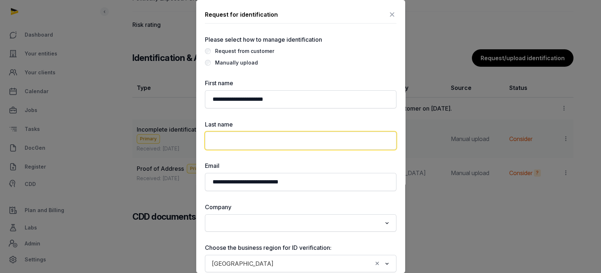
click at [236, 135] on input "text" at bounding box center [301, 141] width 192 height 18
paste input "**********"
drag, startPoint x: 252, startPoint y: 139, endPoint x: 70, endPoint y: 137, distance: 182.9
type input "*********"
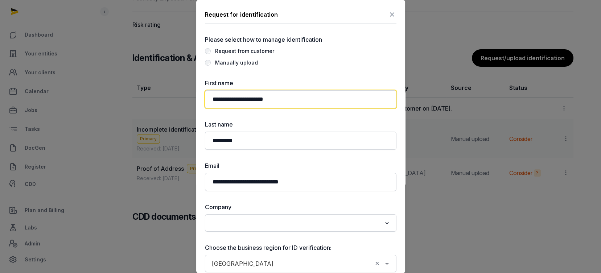
drag, startPoint x: 253, startPoint y: 93, endPoint x: 332, endPoint y: 104, distance: 79.5
click at [332, 104] on input "**********" at bounding box center [301, 99] width 192 height 18
type input "**********"
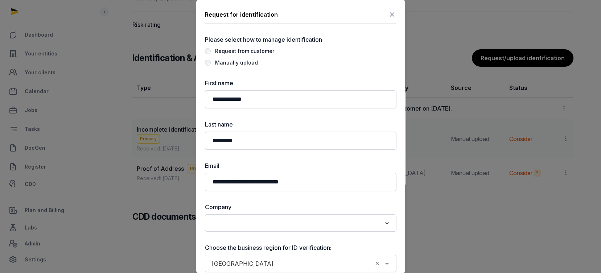
click at [273, 58] on label "Manually upload" at bounding box center [301, 62] width 192 height 9
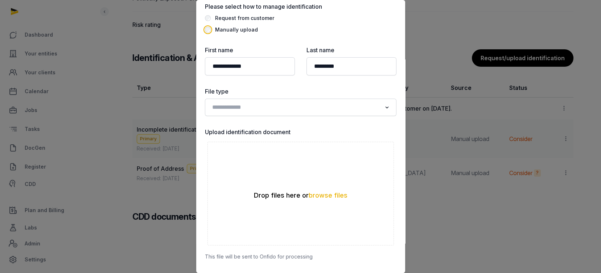
scroll to position [48, 0]
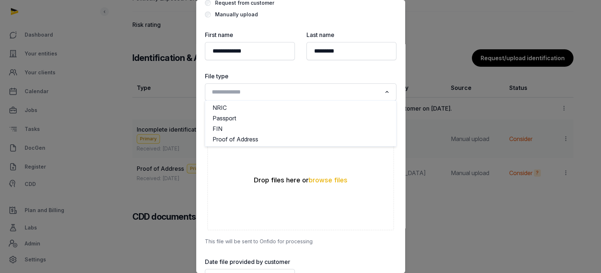
click at [225, 89] on input "Search for option" at bounding box center [295, 92] width 172 height 10
click at [223, 117] on li "Passport" at bounding box center [300, 118] width 191 height 11
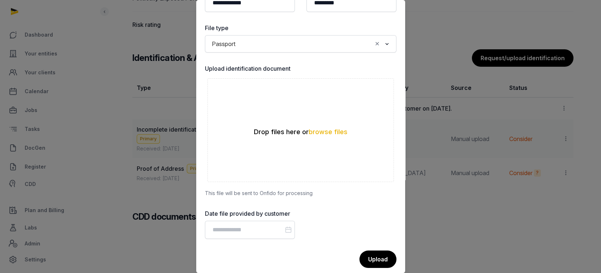
scroll to position [0, 0]
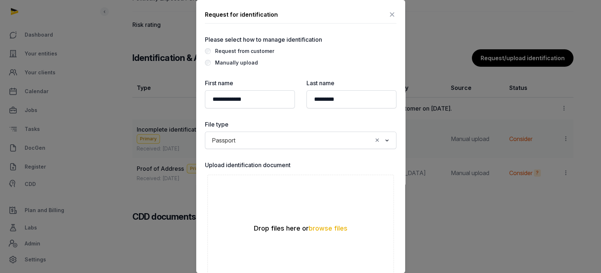
click at [225, 49] on div "Request from customer" at bounding box center [244, 51] width 59 height 9
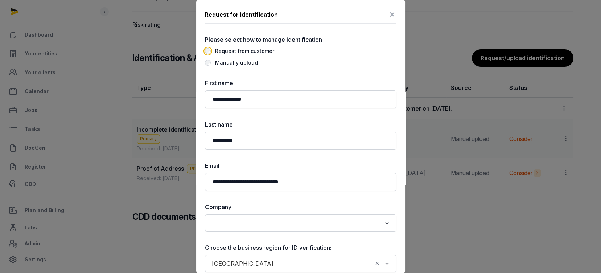
scroll to position [48, 0]
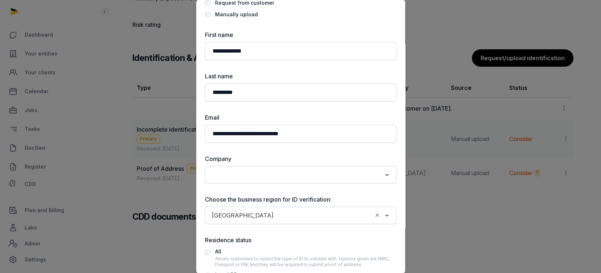
click at [234, 174] on input "Search for option" at bounding box center [295, 175] width 172 height 10
click at [252, 190] on li "[PERSON_NAME] ELECTRIC ENERGY ACCESS [GEOGRAPHIC_DATA]" at bounding box center [300, 190] width 191 height 11
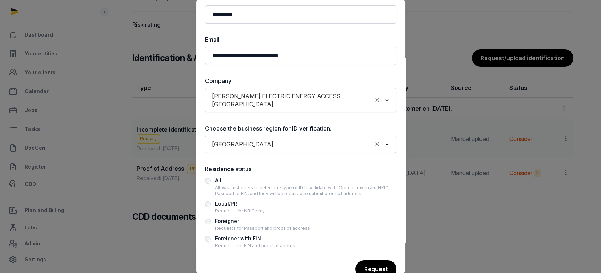
scroll to position [131, 0]
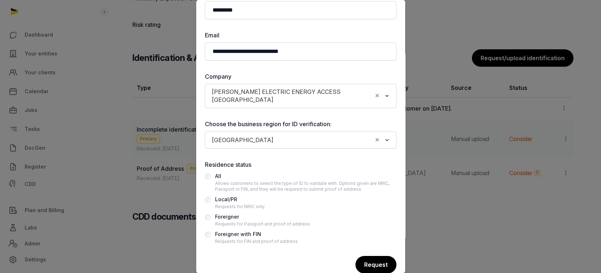
click at [231, 213] on div "Foreigner" at bounding box center [262, 217] width 95 height 9
click at [364, 256] on div "Request" at bounding box center [376, 265] width 42 height 18
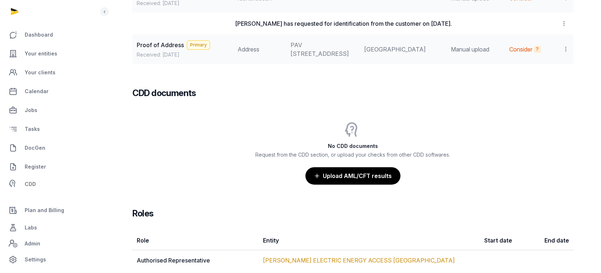
scroll to position [735, 0]
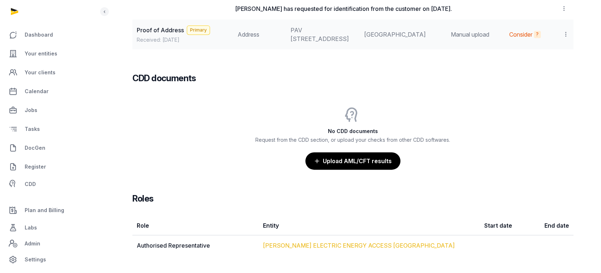
click at [327, 247] on link "[PERSON_NAME] ELECTRIC ENERGY ACCESS [GEOGRAPHIC_DATA]" at bounding box center [359, 245] width 192 height 7
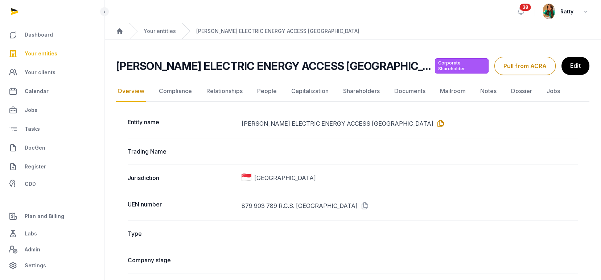
click at [434, 123] on icon at bounding box center [440, 124] width 12 height 12
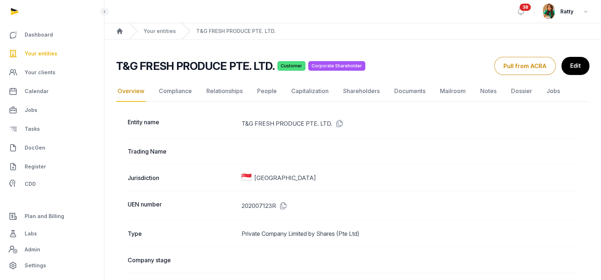
click at [38, 49] on span "Your entities" at bounding box center [41, 53] width 33 height 9
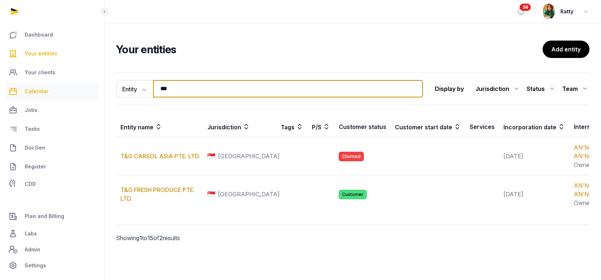
drag, startPoint x: 185, startPoint y: 90, endPoint x: 26, endPoint y: 86, distance: 159.3
click at [26, 89] on div "Dashboard Your entities Your clients Calendar Jobs Tasks DocGen Register CDD Pl…" at bounding box center [300, 140] width 601 height 280
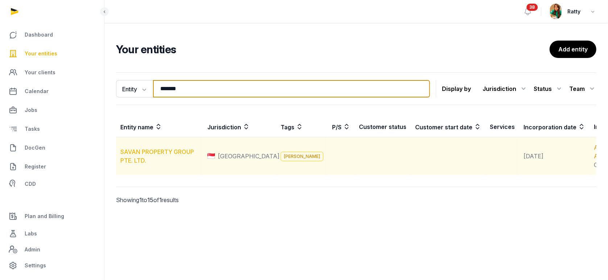
type input "*******"
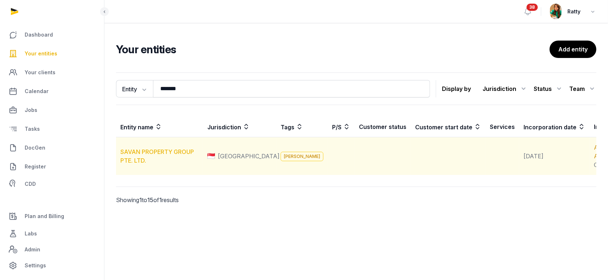
click at [148, 161] on link "SAVAN PROPERTY GROUP PTE. LTD." at bounding box center [157, 156] width 74 height 16
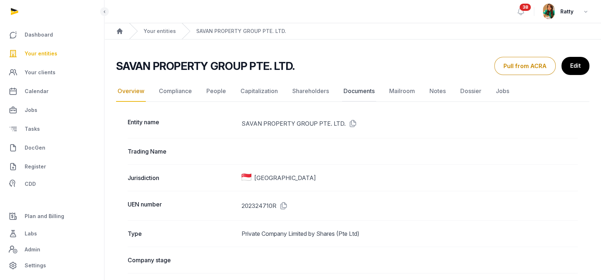
click at [354, 87] on link "Documents" at bounding box center [359, 91] width 34 height 21
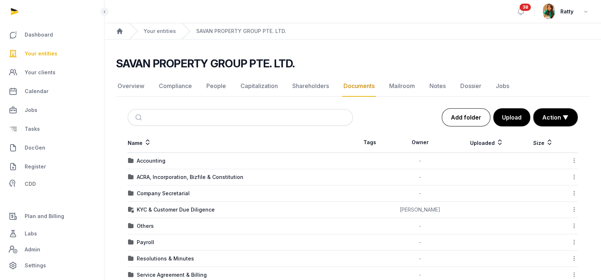
click at [465, 117] on link "Add folder" at bounding box center [466, 117] width 49 height 18
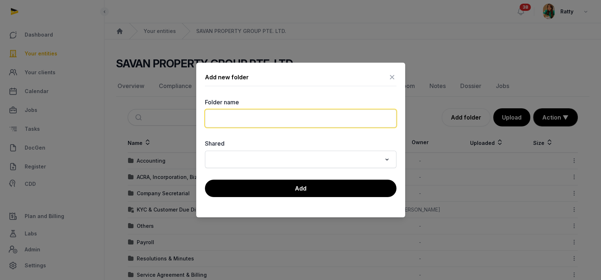
click at [295, 117] on input "text" at bounding box center [301, 119] width 192 height 18
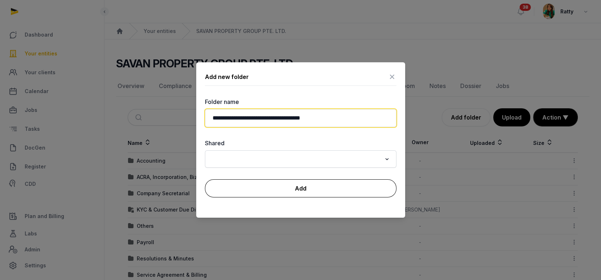
type input "**********"
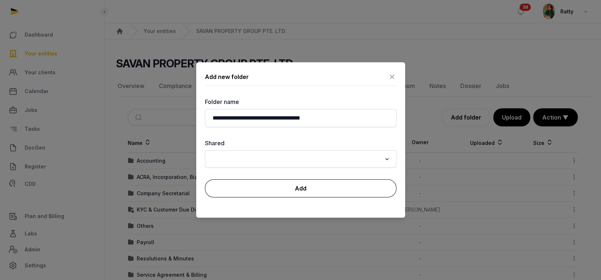
click at [311, 185] on button "Add" at bounding box center [301, 189] width 192 height 18
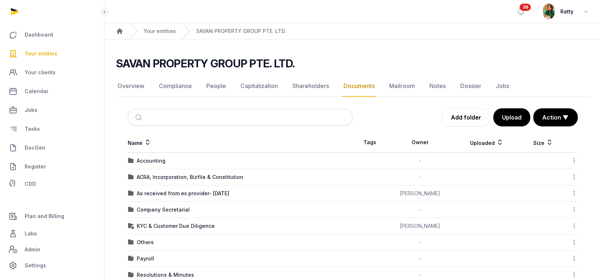
click at [573, 192] on icon at bounding box center [574, 194] width 7 height 8
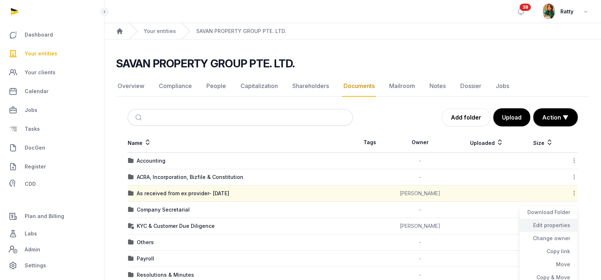
click at [560, 225] on div "Edit properties" at bounding box center [549, 225] width 58 height 13
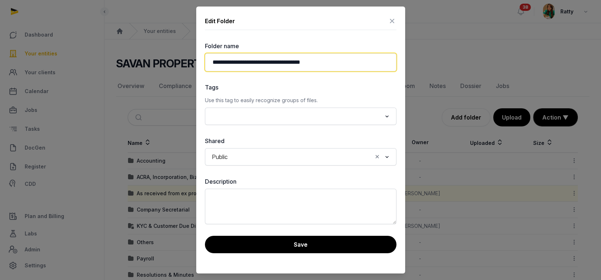
click at [210, 61] on input "**********" at bounding box center [301, 62] width 192 height 18
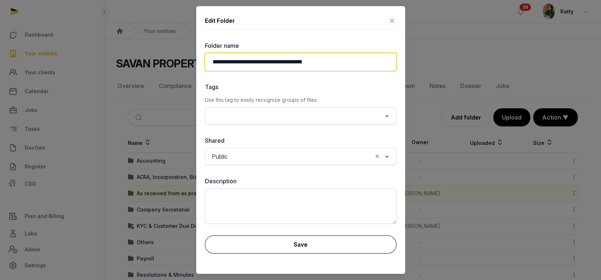
type input "**********"
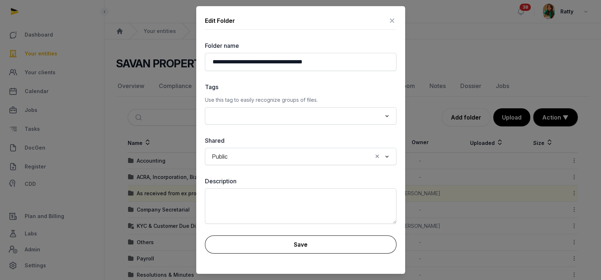
click at [320, 245] on button "Save" at bounding box center [301, 245] width 192 height 18
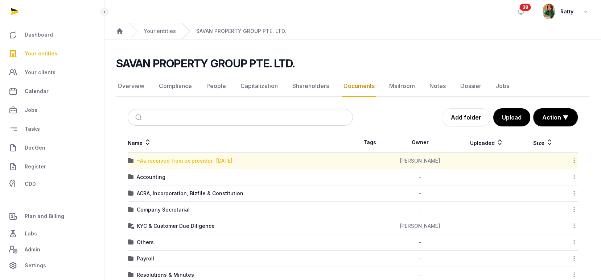
click at [159, 160] on div "~As received from ex provider- 4 Aug 2025" at bounding box center [185, 160] width 96 height 7
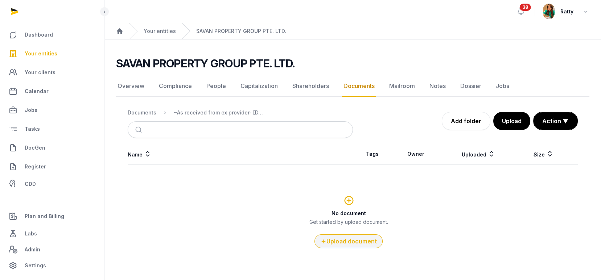
click at [343, 240] on button "Upload document" at bounding box center [349, 242] width 68 height 14
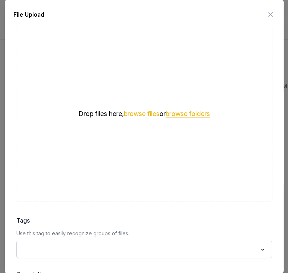
click at [186, 112] on button "browse folders" at bounding box center [187, 114] width 44 height 7
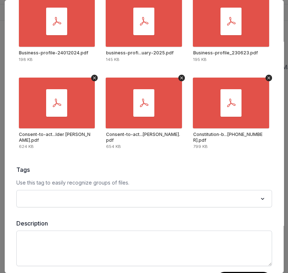
scroll to position [74, 0]
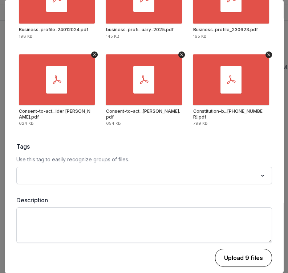
click at [243, 258] on button "Upload 9 files" at bounding box center [243, 258] width 57 height 18
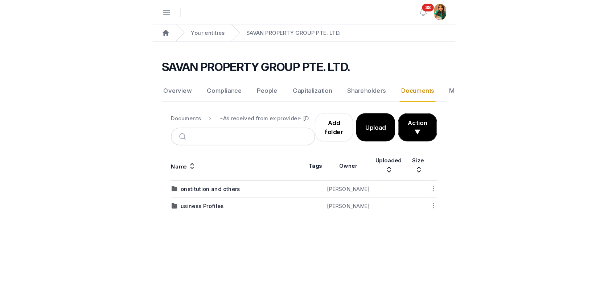
scroll to position [0, 0]
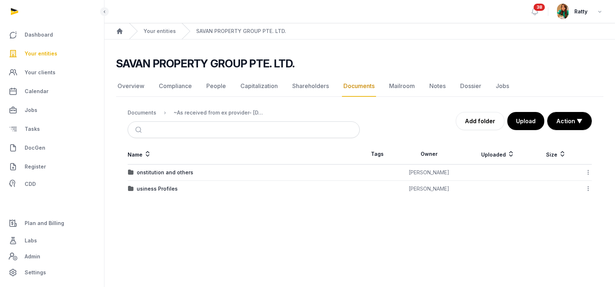
click at [588, 171] on icon at bounding box center [588, 173] width 7 height 8
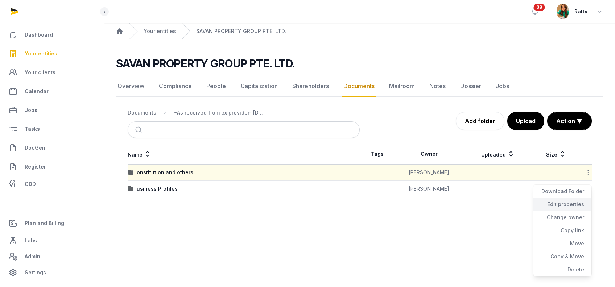
click at [576, 203] on div "Edit properties" at bounding box center [563, 204] width 58 height 13
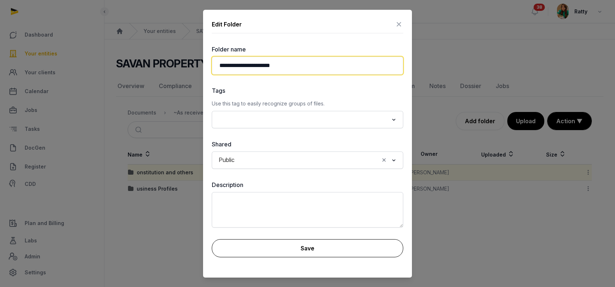
type input "**********"
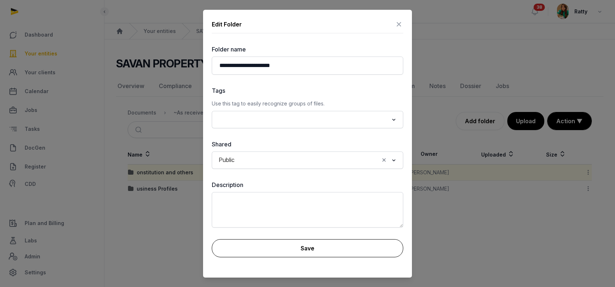
click at [304, 245] on button "Save" at bounding box center [308, 248] width 192 height 18
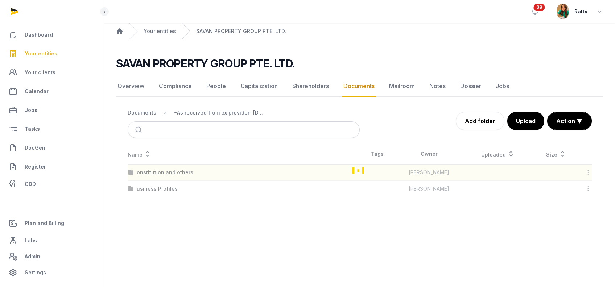
click at [587, 188] on div "Loading" at bounding box center [360, 170] width 488 height 53
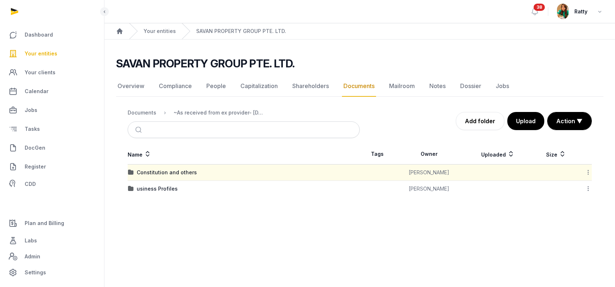
click at [590, 187] on icon at bounding box center [588, 189] width 7 height 8
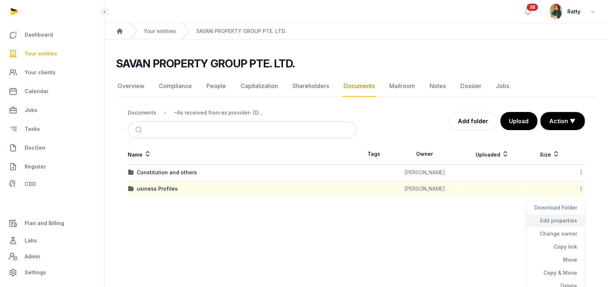
click at [554, 216] on div "Edit properties" at bounding box center [555, 220] width 58 height 13
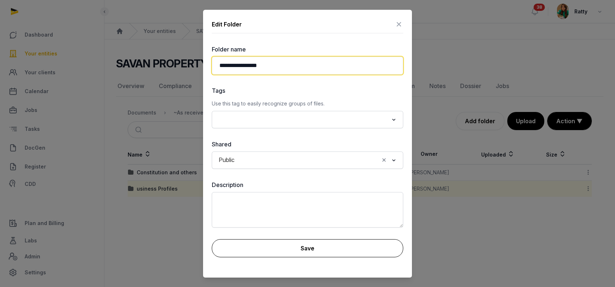
type input "**********"
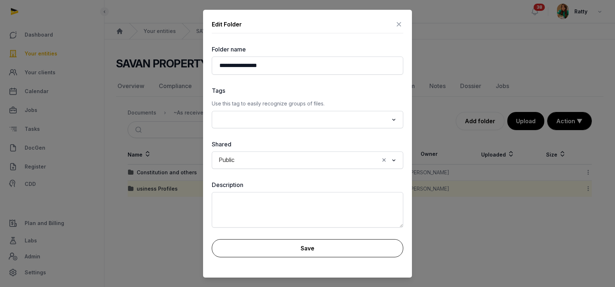
click at [287, 245] on button "Save" at bounding box center [308, 248] width 192 height 18
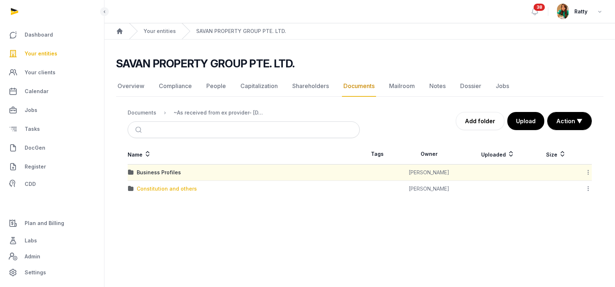
click at [165, 185] on div "Constitution and others" at bounding box center [167, 188] width 60 height 7
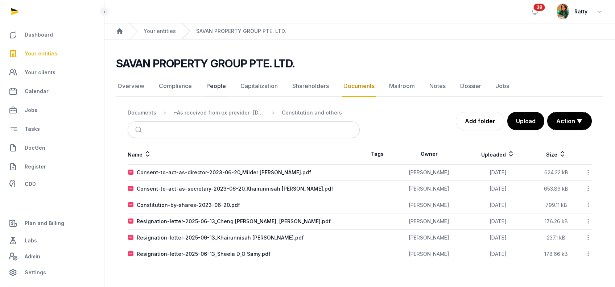
click at [216, 88] on link "People" at bounding box center [216, 86] width 22 height 21
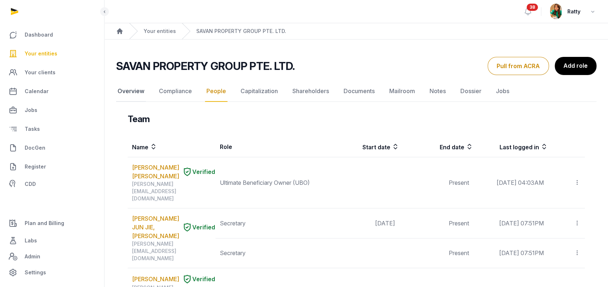
click at [129, 92] on link "Overview" at bounding box center [131, 91] width 30 height 21
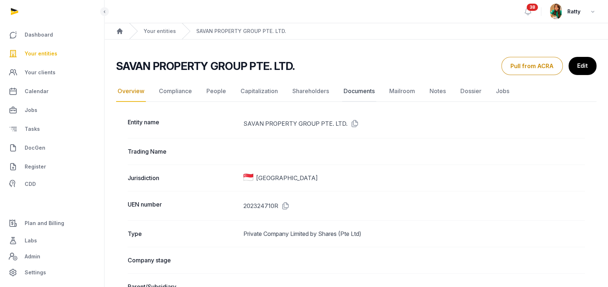
click at [363, 93] on link "Documents" at bounding box center [359, 91] width 34 height 21
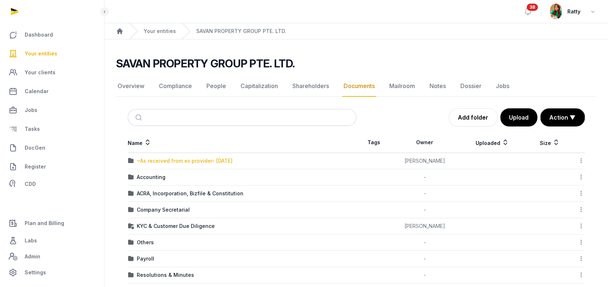
click at [152, 160] on div "~As received from ex provider- 4 Aug 2025" at bounding box center [185, 160] width 96 height 7
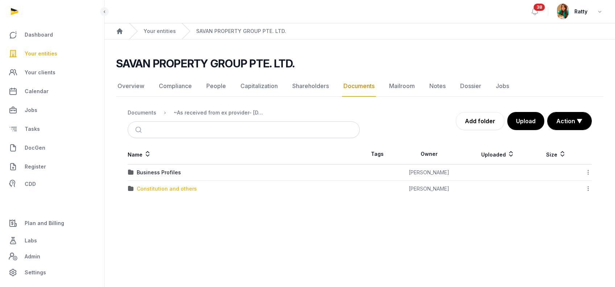
click at [157, 191] on div "Constitution and others" at bounding box center [167, 188] width 60 height 7
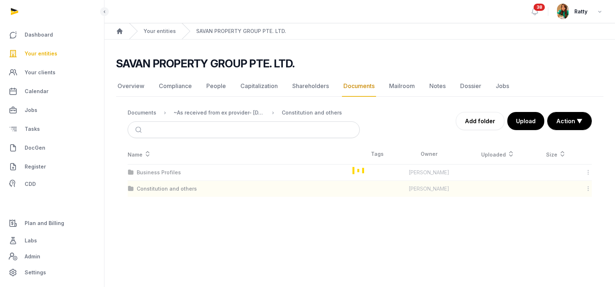
click at [157, 186] on div "Loading" at bounding box center [360, 170] width 488 height 53
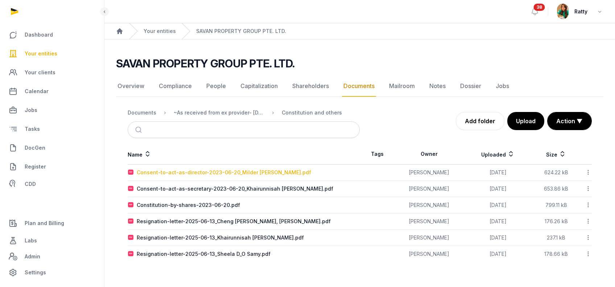
click at [189, 172] on div "Consent-to-act-as-director-2023-06-20_Milder Sven.pdf" at bounding box center [224, 172] width 174 height 7
